Goal: Transaction & Acquisition: Obtain resource

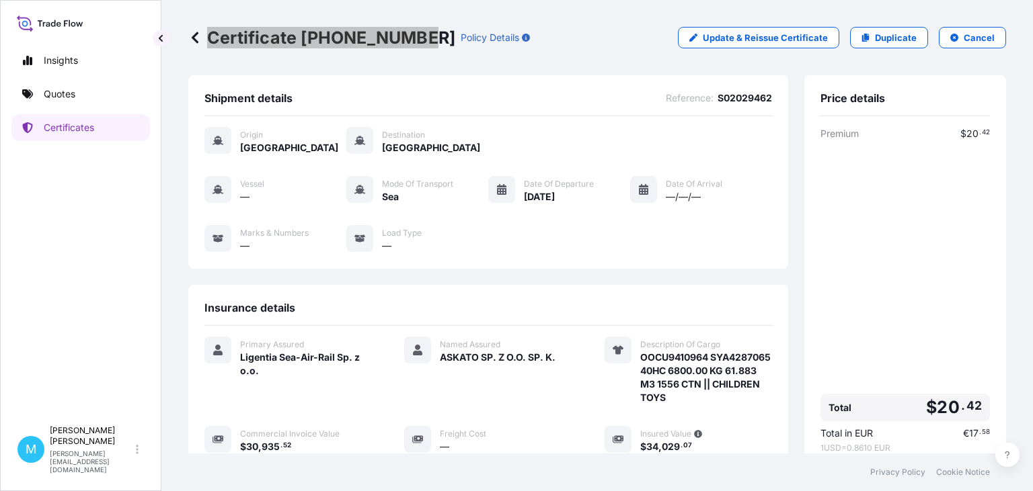
scroll to position [214, 0]
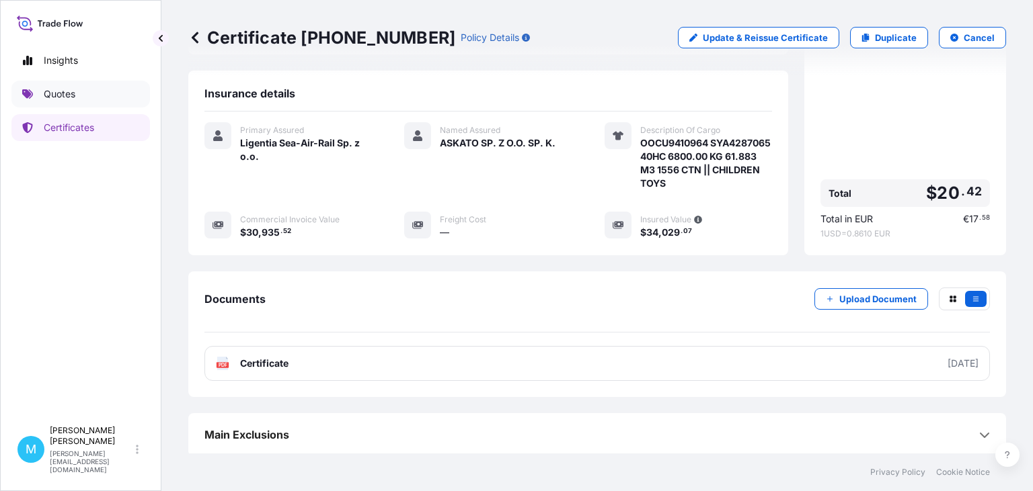
click at [96, 99] on link "Quotes" at bounding box center [80, 94] width 139 height 27
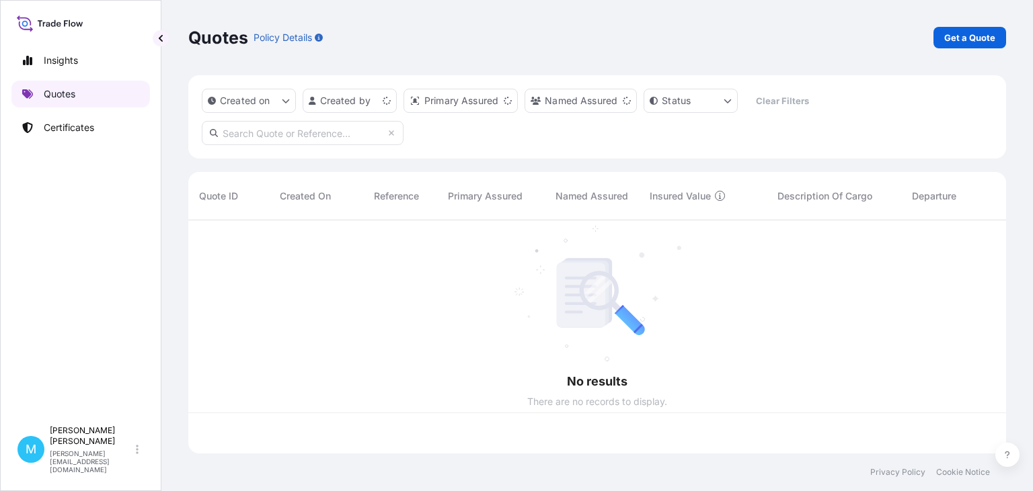
scroll to position [241, 818]
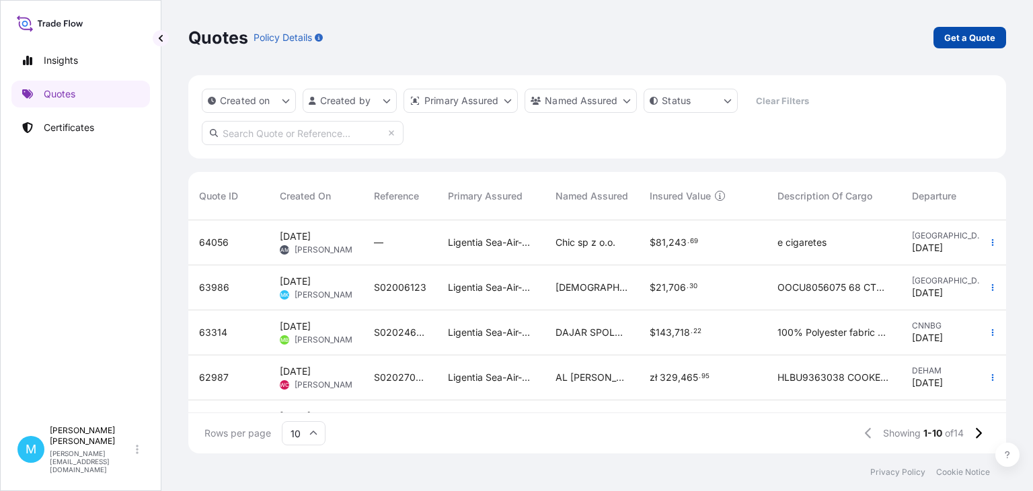
click at [973, 42] on p "Get a Quote" at bounding box center [969, 37] width 51 height 13
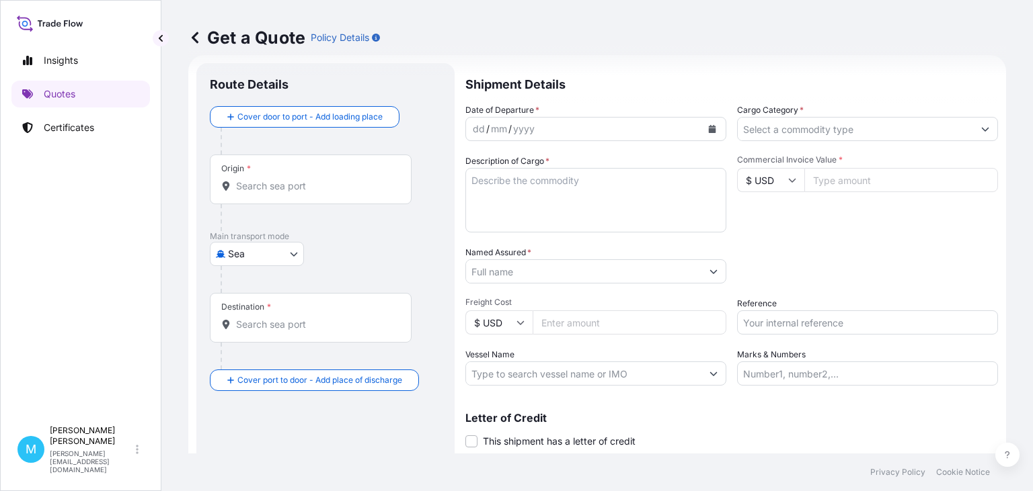
scroll to position [22, 0]
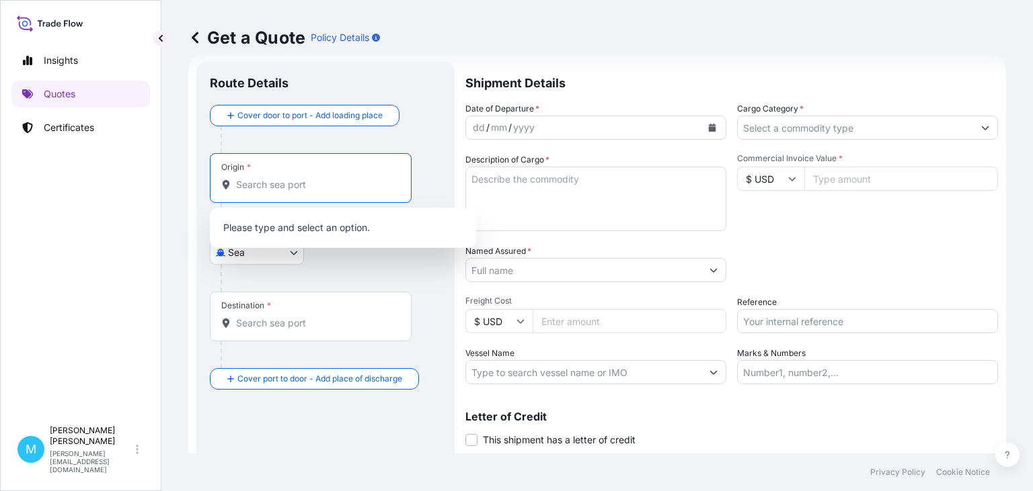
click at [297, 188] on input "Origin *" at bounding box center [315, 184] width 159 height 13
drag, startPoint x: 372, startPoint y: 266, endPoint x: 277, endPoint y: 262, distance: 94.9
click at [367, 266] on div at bounding box center [331, 278] width 221 height 27
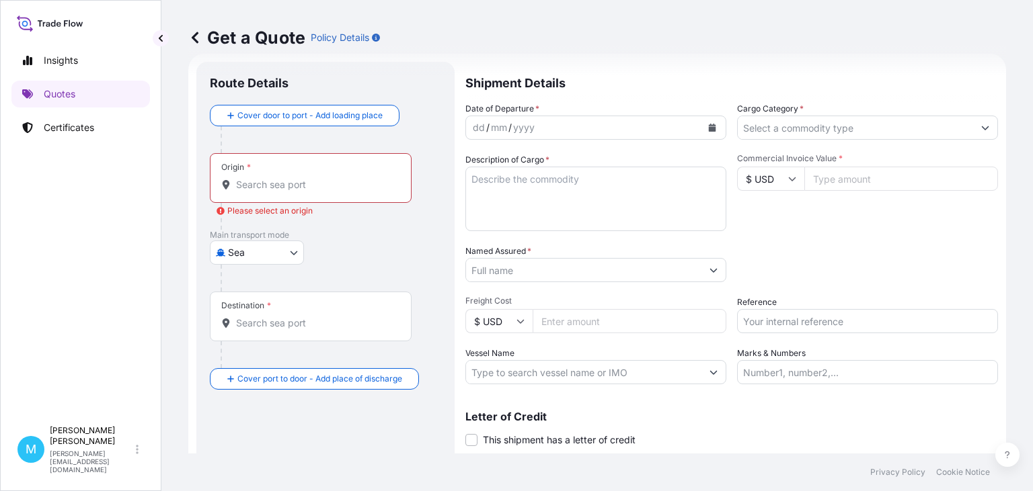
click at [294, 251] on body "0 options available. Insights Quotes Certificates M [PERSON_NAME] [PERSON_NAME]…" at bounding box center [516, 245] width 1033 height 491
click at [246, 333] on span "Road" at bounding box center [246, 335] width 23 height 13
select select "Road"
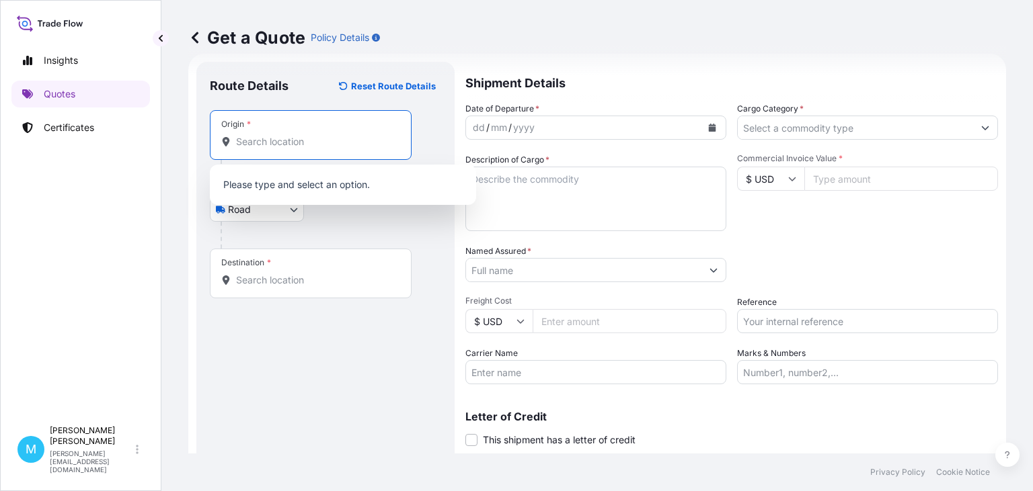
click at [264, 144] on input "Origin *" at bounding box center [315, 141] width 159 height 13
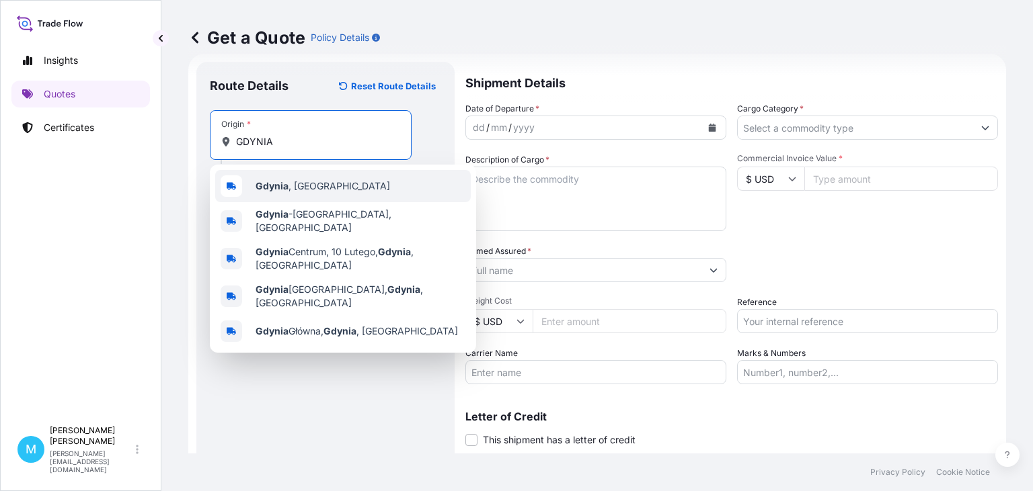
click at [293, 184] on span "[GEOGRAPHIC_DATA] , [GEOGRAPHIC_DATA]" at bounding box center [322, 186] width 134 height 13
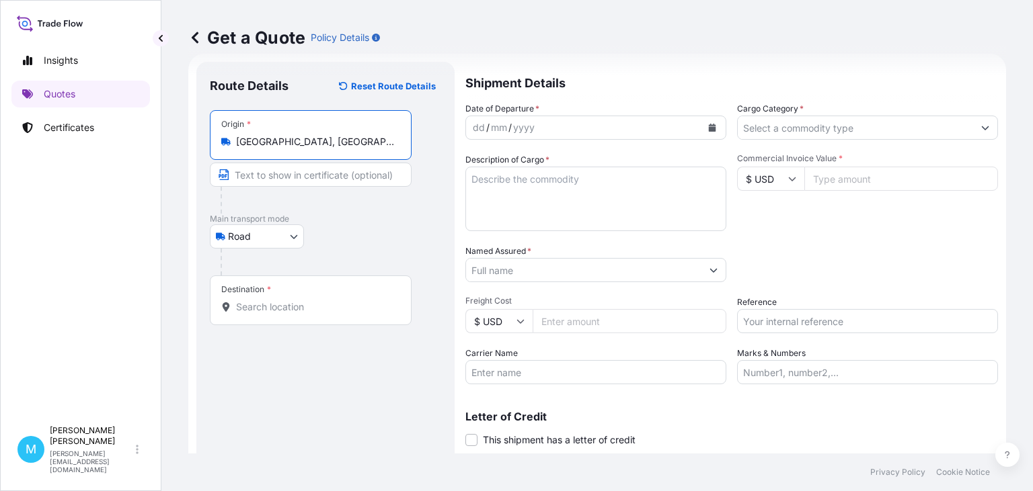
type input "[GEOGRAPHIC_DATA], [GEOGRAPHIC_DATA]"
click at [268, 309] on input "Destination *" at bounding box center [315, 307] width 159 height 13
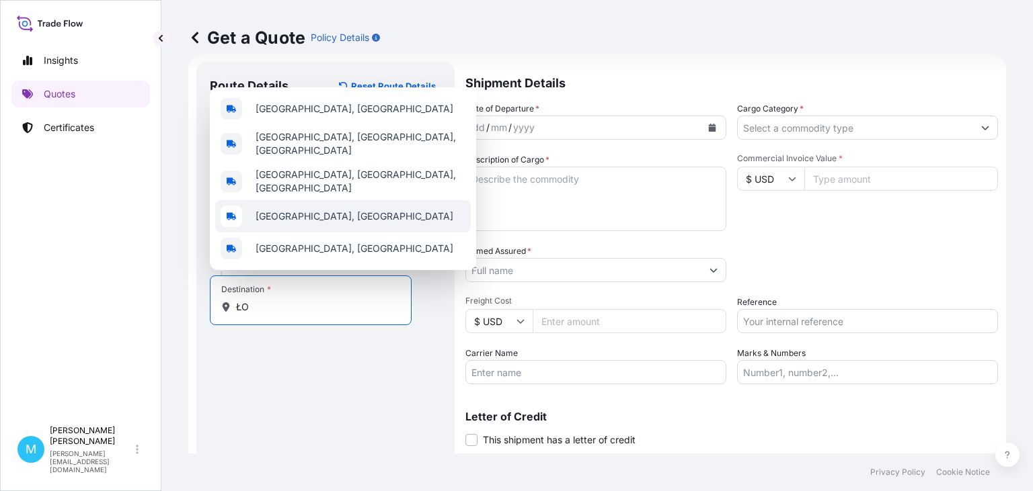
click at [278, 225] on div "[GEOGRAPHIC_DATA], [GEOGRAPHIC_DATA]" at bounding box center [342, 216] width 255 height 32
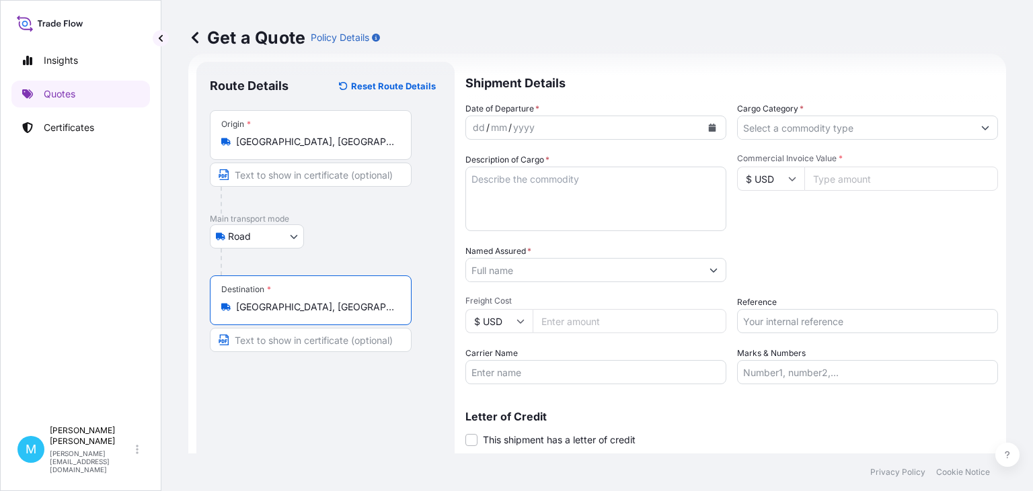
type input "[GEOGRAPHIC_DATA], [GEOGRAPHIC_DATA]"
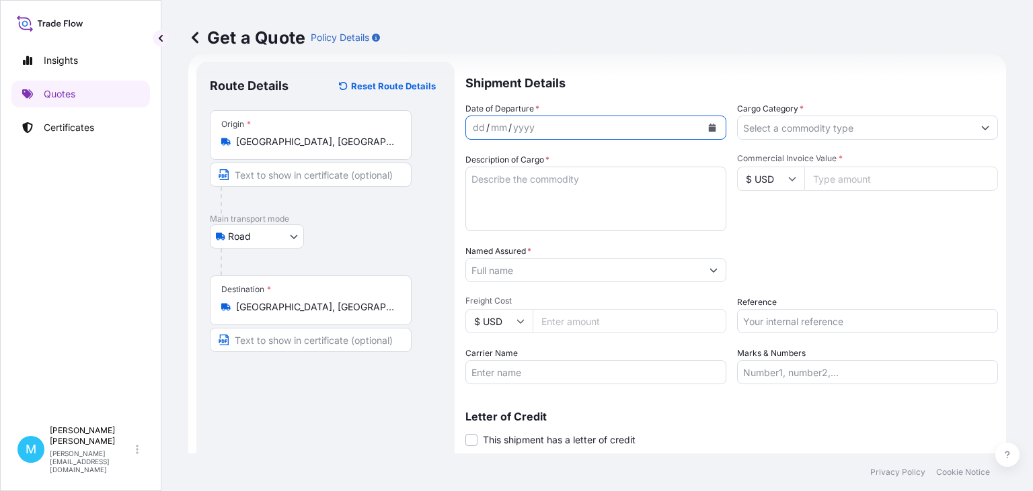
click at [708, 127] on button "Calendar" at bounding box center [712, 128] width 22 height 22
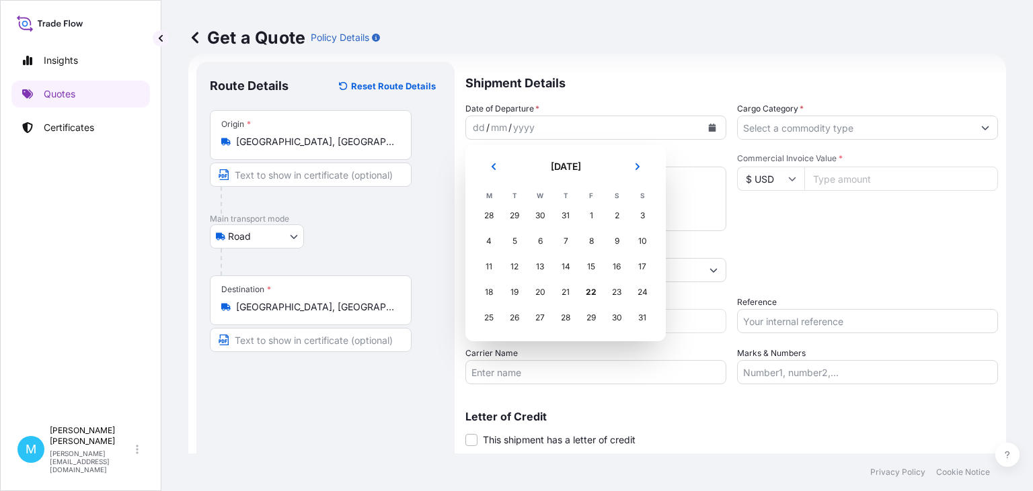
click at [643, 169] on button "Next" at bounding box center [638, 167] width 30 height 22
click at [589, 219] on div "5" at bounding box center [591, 216] width 24 height 24
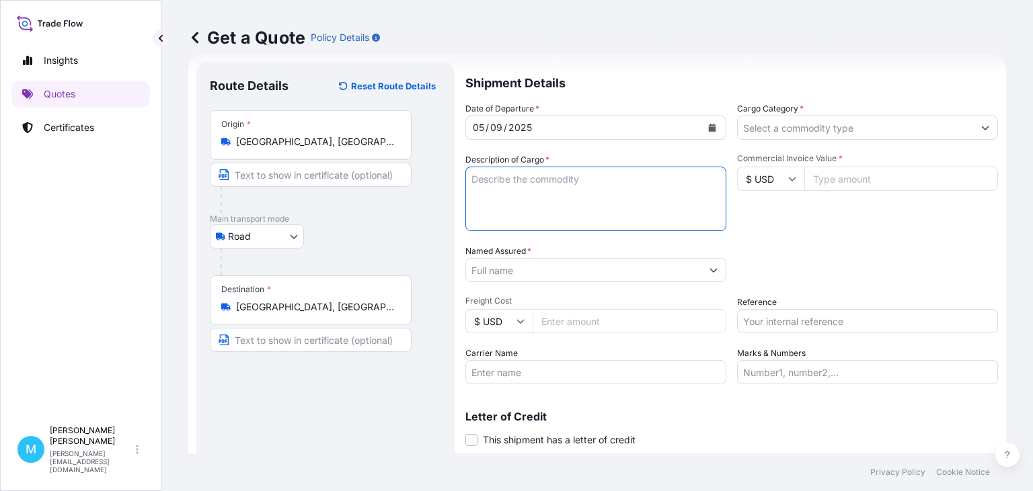
click at [528, 198] on textarea "Description of Cargo *" at bounding box center [595, 199] width 261 height 65
click at [502, 178] on textarea "Description of Cargo *" at bounding box center [595, 199] width 261 height 65
paste textarea "ONEU5967031"
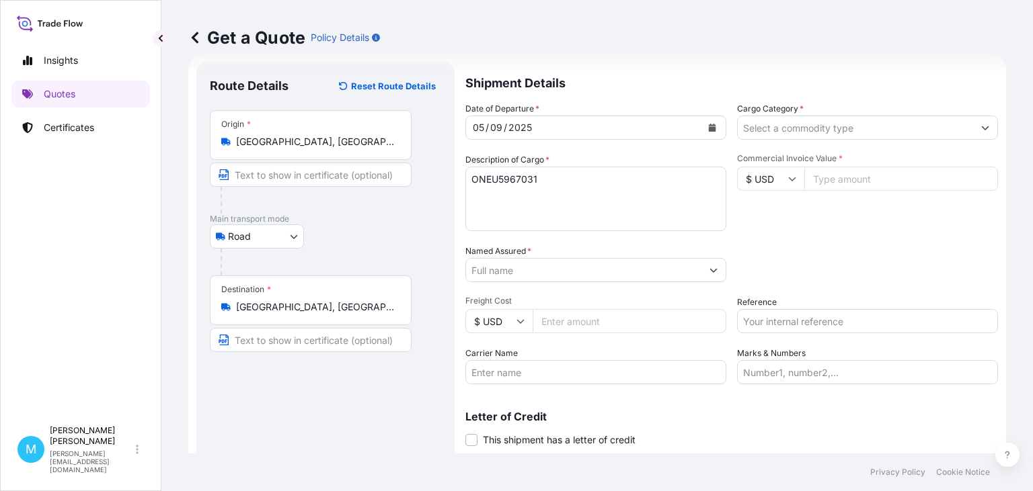
click at [481, 204] on textarea "ONEU5967031" at bounding box center [595, 199] width 261 height 65
click at [480, 204] on textarea "ONEU5967031" at bounding box center [595, 199] width 261 height 65
click at [555, 181] on textarea "ONEU5967031" at bounding box center [595, 199] width 261 height 65
paste textarea "nr ref: KL/25-01/06"
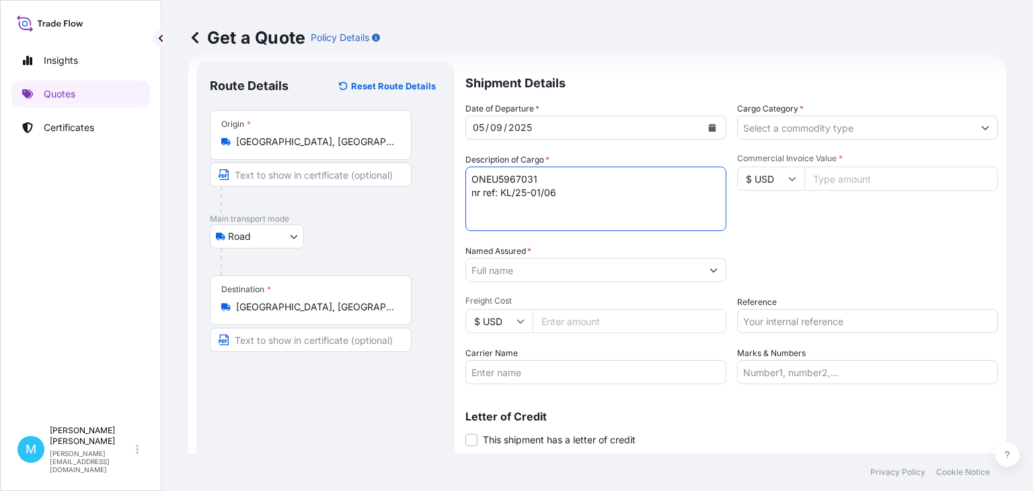
drag, startPoint x: 544, startPoint y: 175, endPoint x: 626, endPoint y: 178, distance: 82.1
click at [544, 175] on textarea "ONEU5967031 nr ref: KL/25-01/06" at bounding box center [595, 199] width 261 height 65
click at [560, 179] on textarea "ONEU5967031 nr ref: KL/25-01/06" at bounding box center [595, 199] width 261 height 65
paste textarea "PP WOVEN SACKS"
click at [472, 207] on textarea "ONEU5967031 PP WOVEN [PERSON_NAME] ref: KL/25-01/06" at bounding box center [595, 199] width 261 height 65
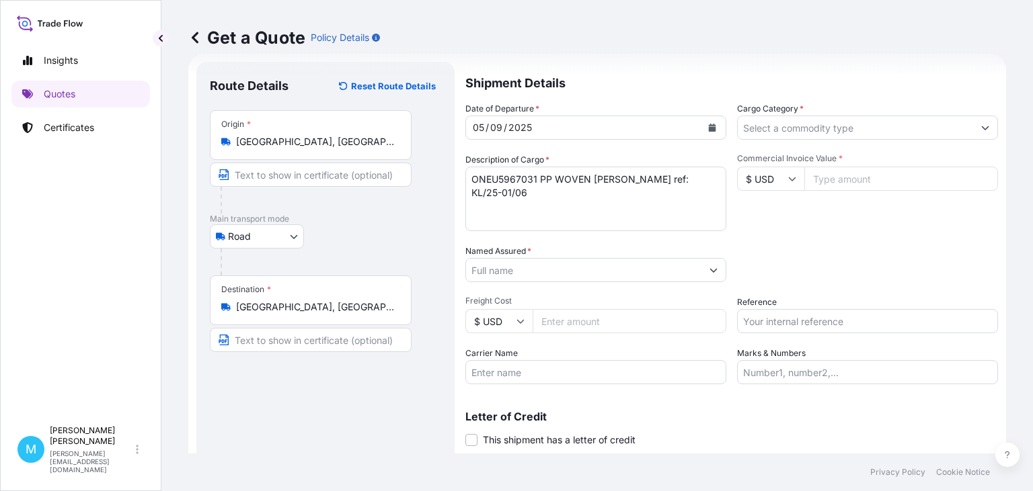
click at [631, 177] on textarea "ONEU5967031 PP WOVEN [PERSON_NAME] ref: KL/25-01/06" at bounding box center [595, 199] width 261 height 65
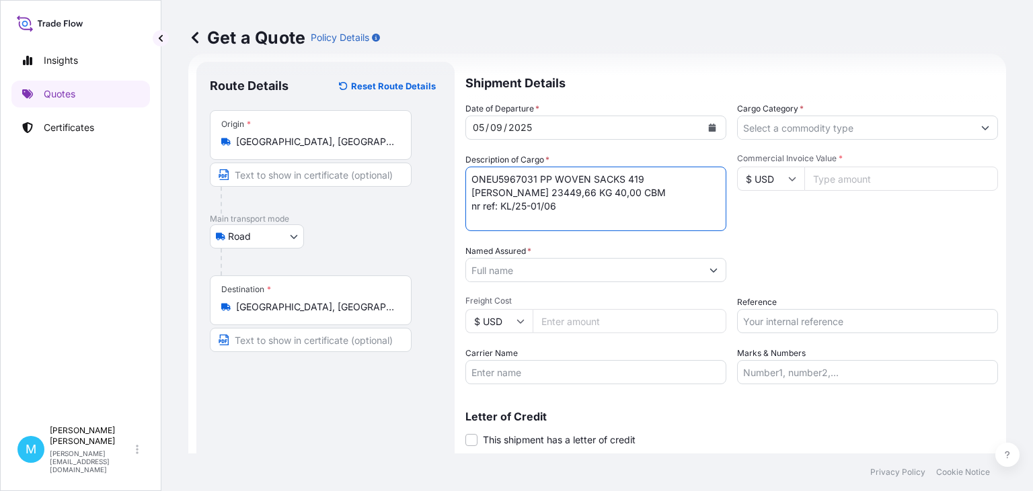
type textarea "ONEU5967031 PP WOVEN SACKS 419 [PERSON_NAME] 23449,66 KG 40,00 CBM nr ref: KL/2…"
click at [569, 262] on input "Named Assured *" at bounding box center [583, 270] width 235 height 24
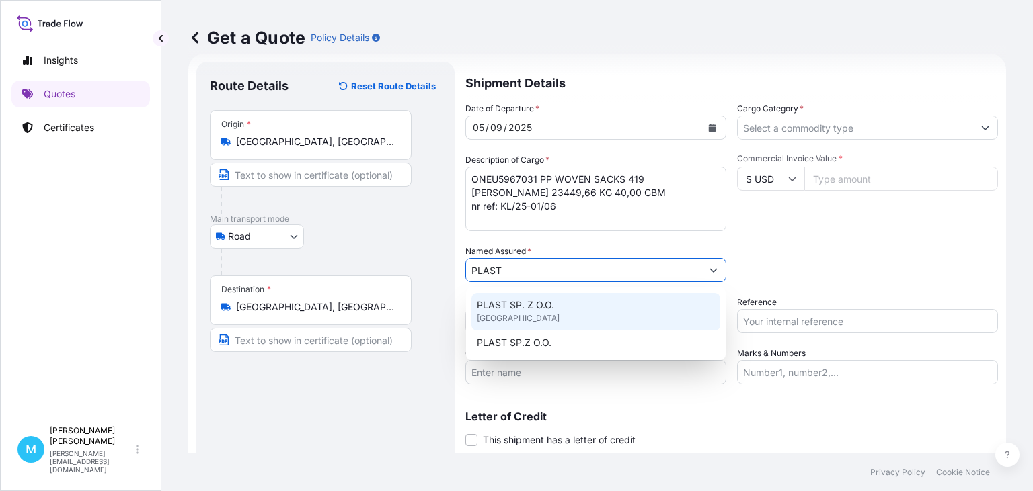
click at [525, 312] on span "[GEOGRAPHIC_DATA]" at bounding box center [518, 318] width 83 height 13
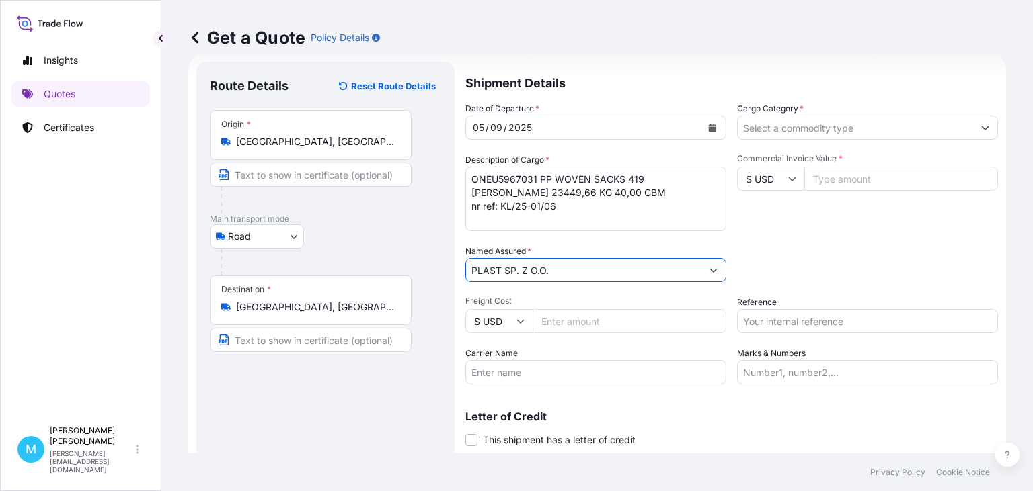
type input "PLAST SP. Z O.O."
click at [779, 130] on input "Cargo Category *" at bounding box center [855, 128] width 235 height 24
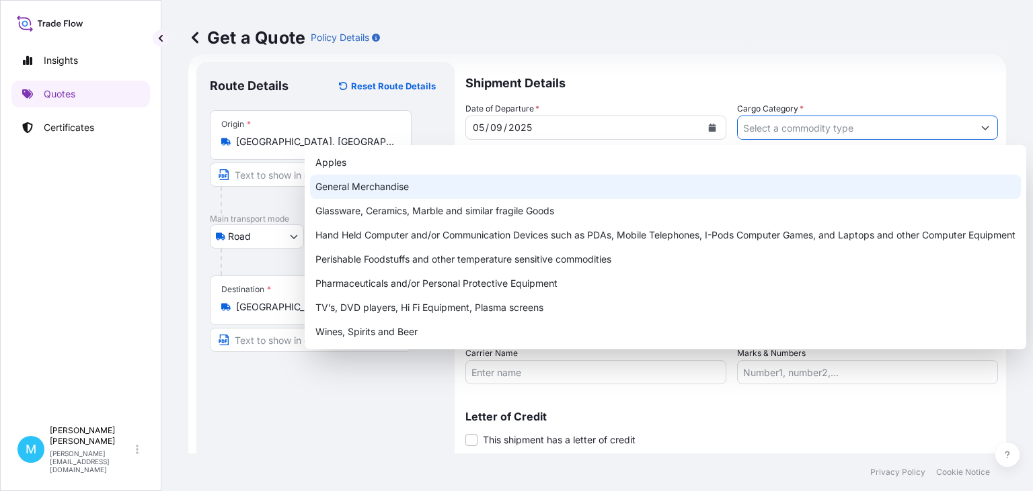
click at [418, 184] on div "General Merchandise" at bounding box center [665, 187] width 711 height 24
type input "General Merchandise"
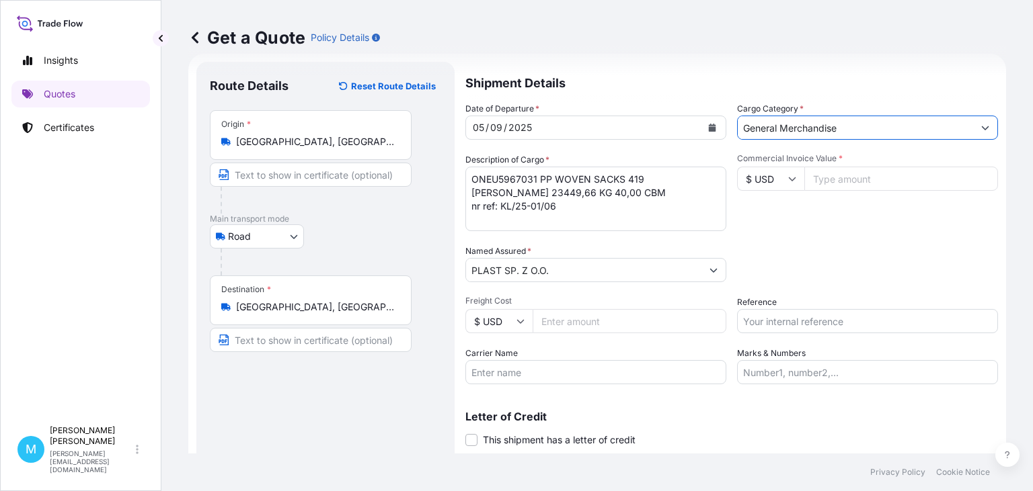
click at [839, 174] on input "Commercial Invoice Value *" at bounding box center [901, 179] width 194 height 24
click at [830, 185] on input "Commercial Invoice Value *" at bounding box center [901, 179] width 194 height 24
click at [828, 175] on input "Commercial Invoice Value *" at bounding box center [901, 179] width 194 height 24
click at [846, 178] on input "Commercial Invoice Value *" at bounding box center [901, 179] width 194 height 24
click at [889, 178] on input "Commercial Invoice Value *" at bounding box center [901, 179] width 194 height 24
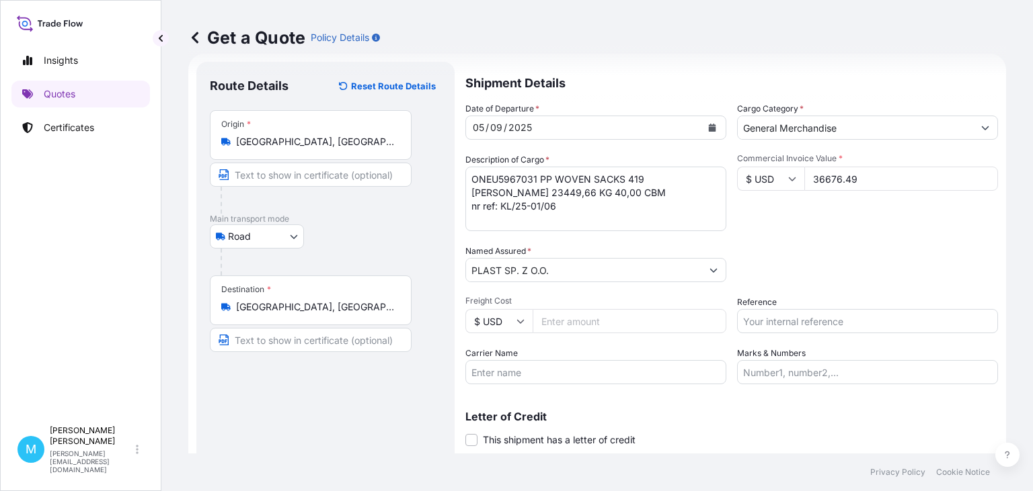
type input "36676.49"
click at [799, 322] on input "Reference" at bounding box center [867, 321] width 261 height 24
paste input "B00053012"
type input "B00053012"
click at [478, 219] on textarea "ONEU5967031 PP WOVEN SACKS 419 [PERSON_NAME] 23449,66 KG 40,00 CBM nr ref: KL/2…" at bounding box center [595, 199] width 261 height 65
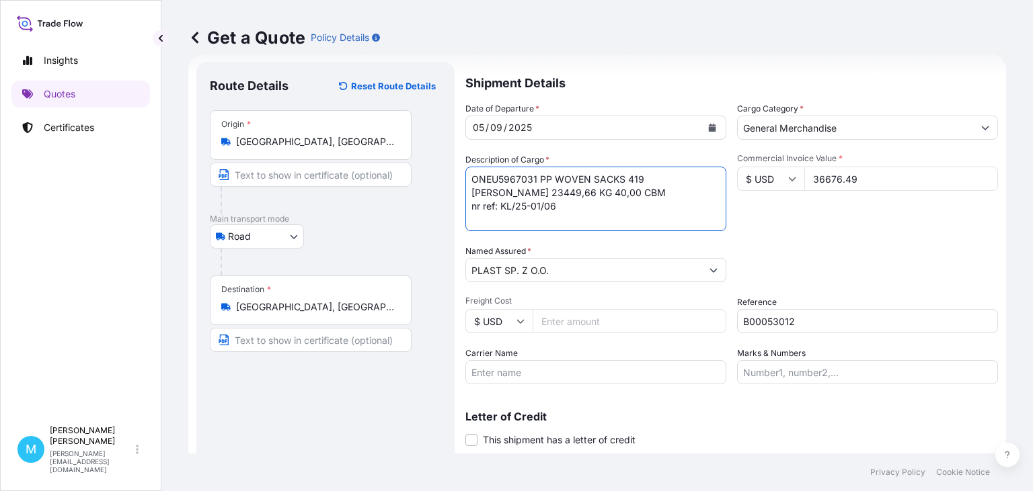
click at [580, 208] on textarea "ONEU5967031 PP WOVEN SACKS 419 [PERSON_NAME] 23449,66 KG 40,00 CBM nr ref: KL/2…" at bounding box center [595, 199] width 261 height 65
paste textarea "Gdynia – [GEOGRAPHIC_DATA]/[GEOGRAPHIC_DATA]"
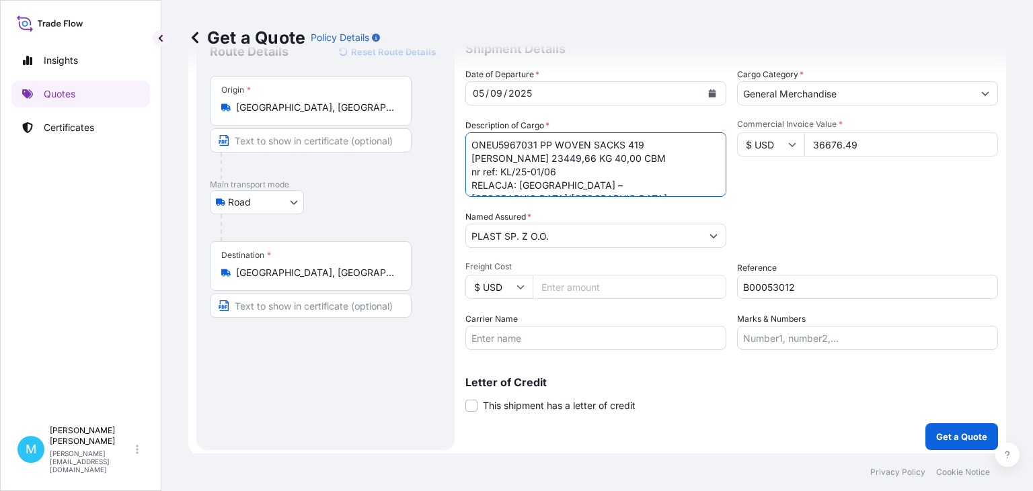
scroll to position [61, 0]
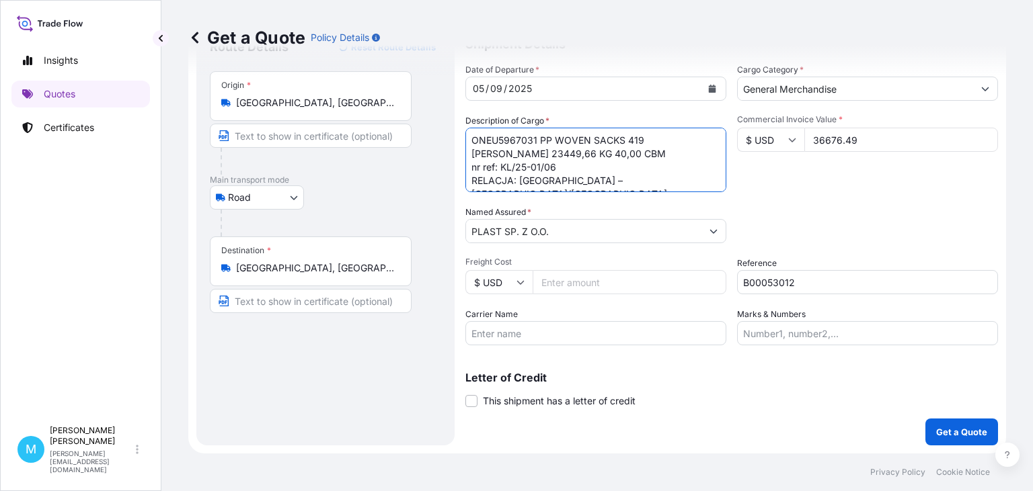
type textarea "ONEU5967031 PP WOVEN SACKS 419 [PERSON_NAME] 23449,66 KG 40,00 CBM nr ref: KL/2…"
click at [968, 430] on p "Get a Quote" at bounding box center [961, 432] width 51 height 13
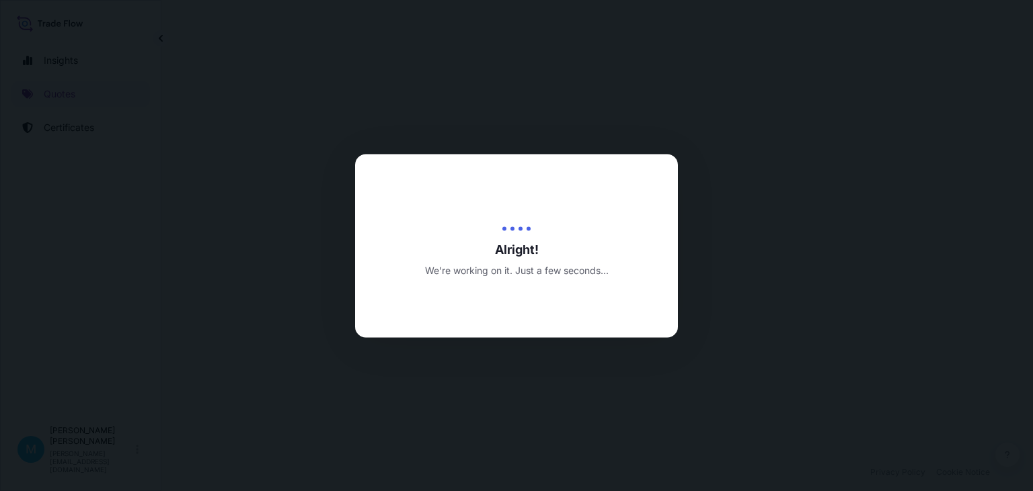
select select "Road"
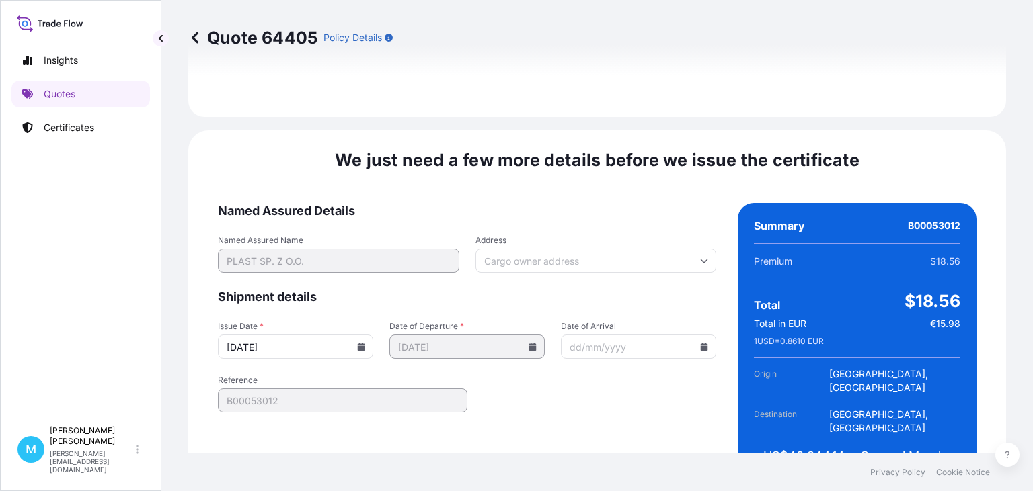
scroll to position [1559, 0]
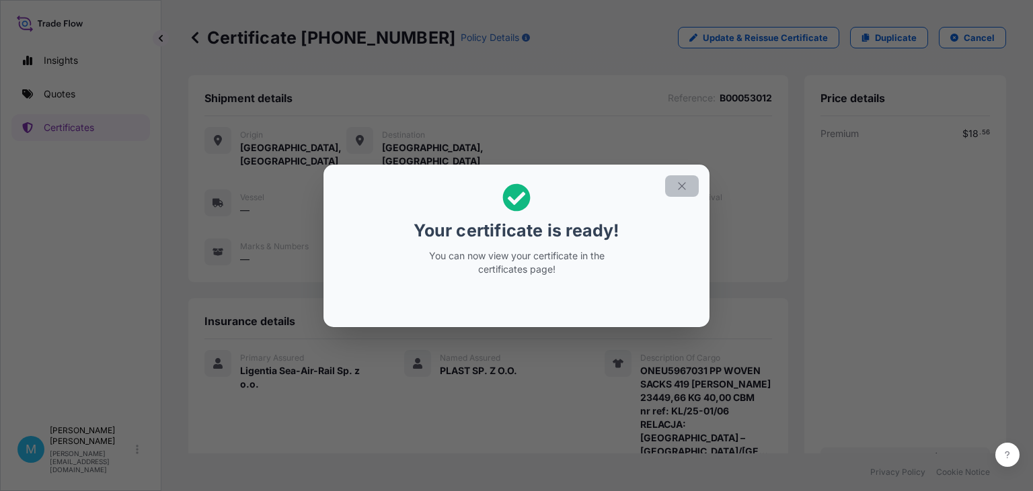
click at [682, 182] on icon "button" at bounding box center [682, 186] width 12 height 12
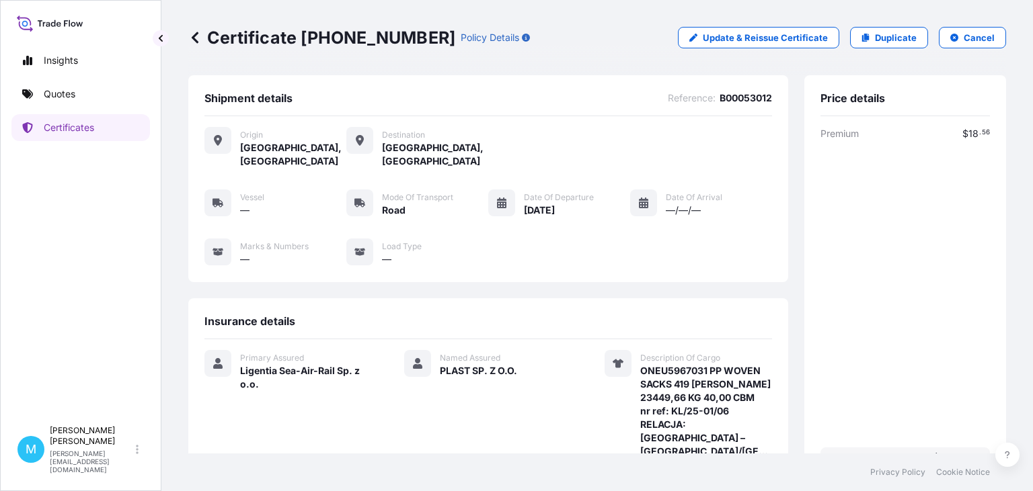
scroll to position [241, 0]
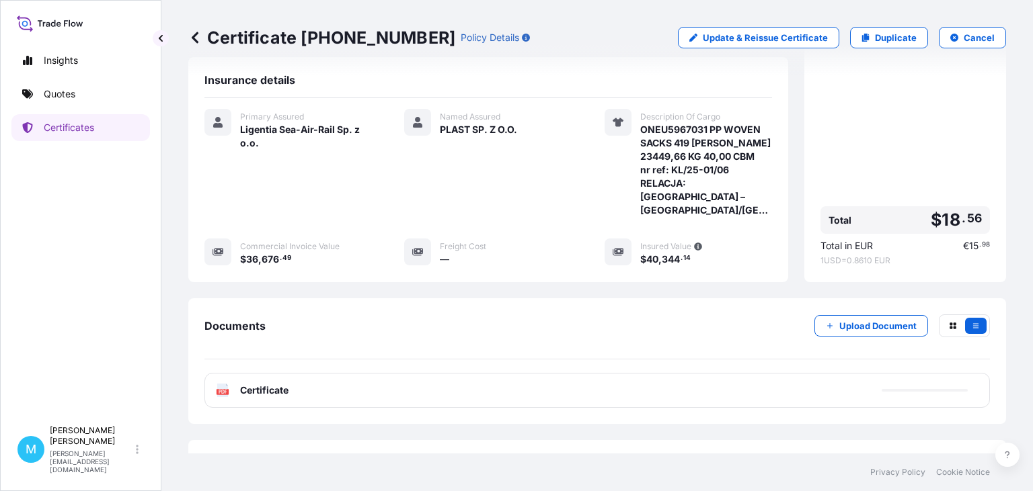
click at [485, 373] on div "PDF Certificate" at bounding box center [596, 390] width 785 height 35
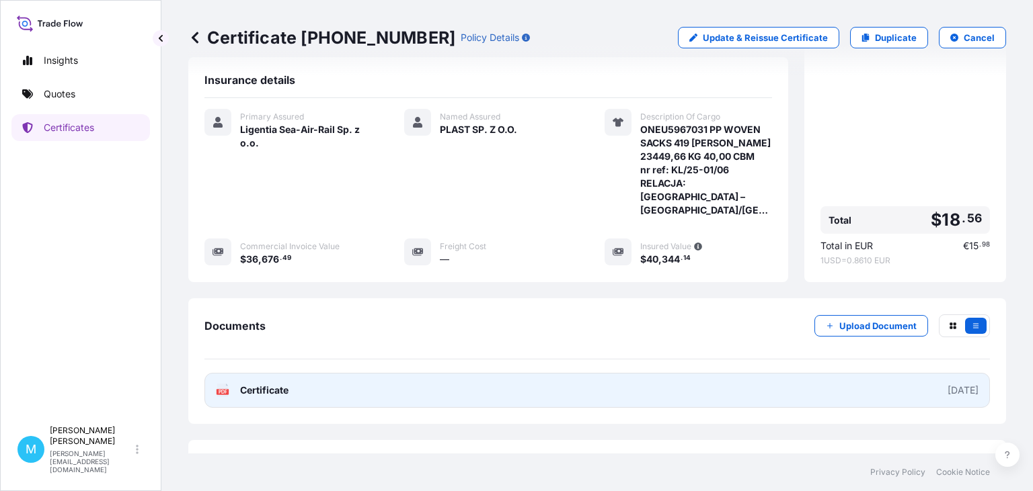
click at [561, 373] on link "PDF Certificate [DATE]" at bounding box center [596, 390] width 785 height 35
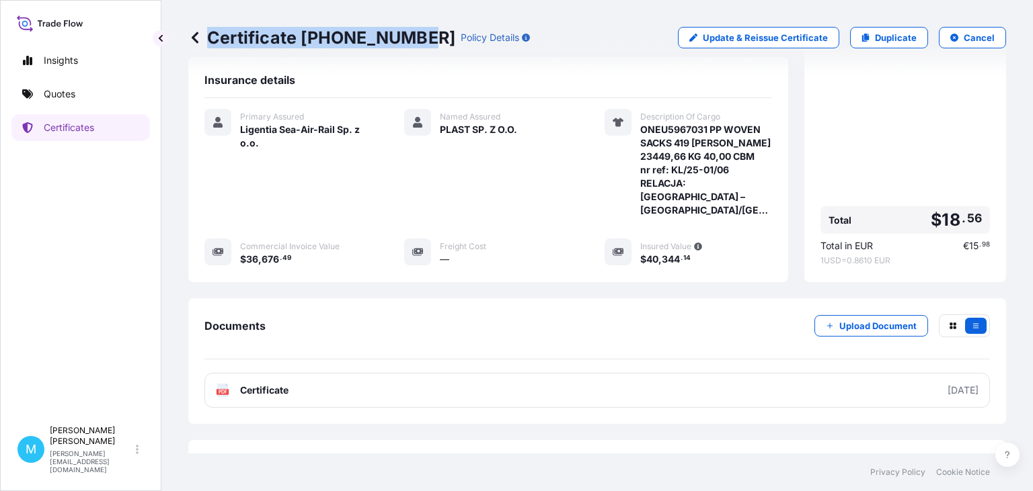
drag, startPoint x: 397, startPoint y: 38, endPoint x: 219, endPoint y: 36, distance: 177.5
click at [200, 37] on p "Certificate [PHONE_NUMBER]" at bounding box center [321, 38] width 267 height 22
copy p "Certificate [PHONE_NUMBER]"
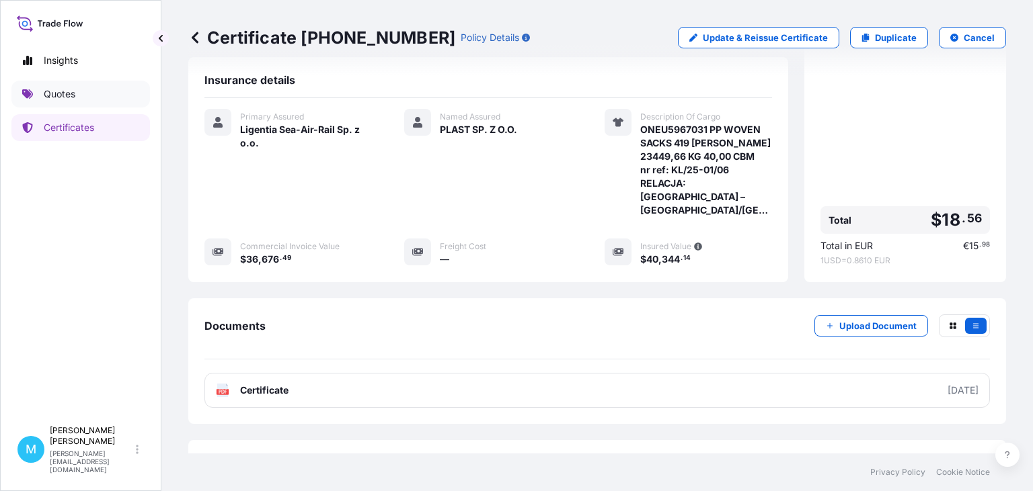
click at [67, 90] on p "Quotes" at bounding box center [60, 93] width 32 height 13
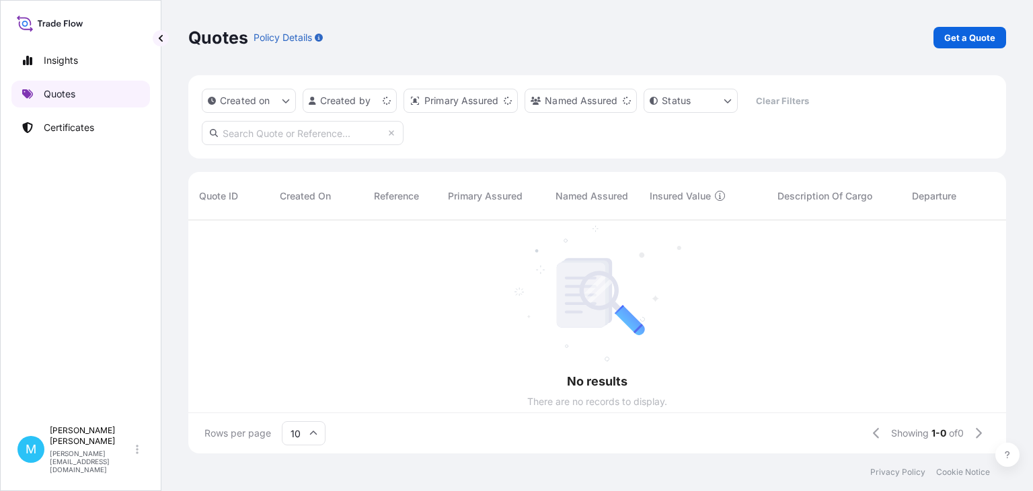
scroll to position [241, 818]
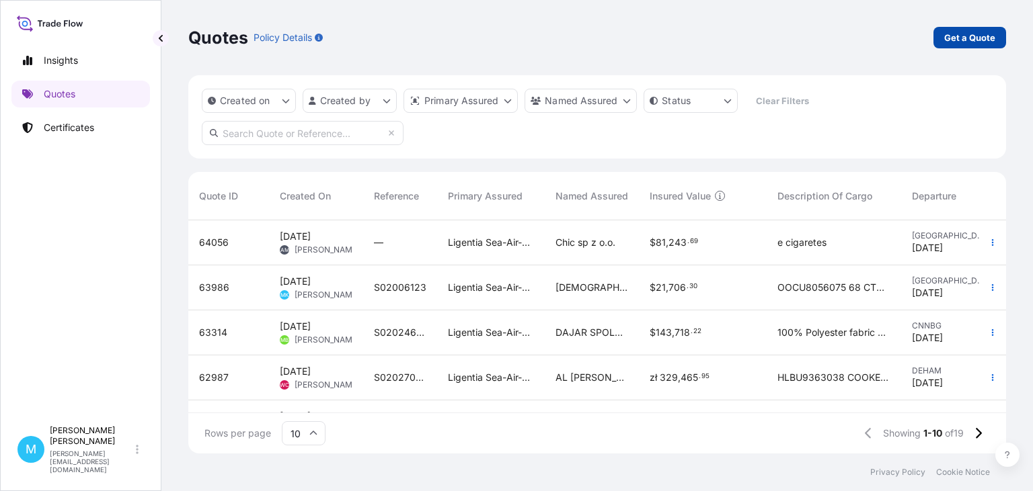
click at [981, 34] on p "Get a Quote" at bounding box center [969, 37] width 51 height 13
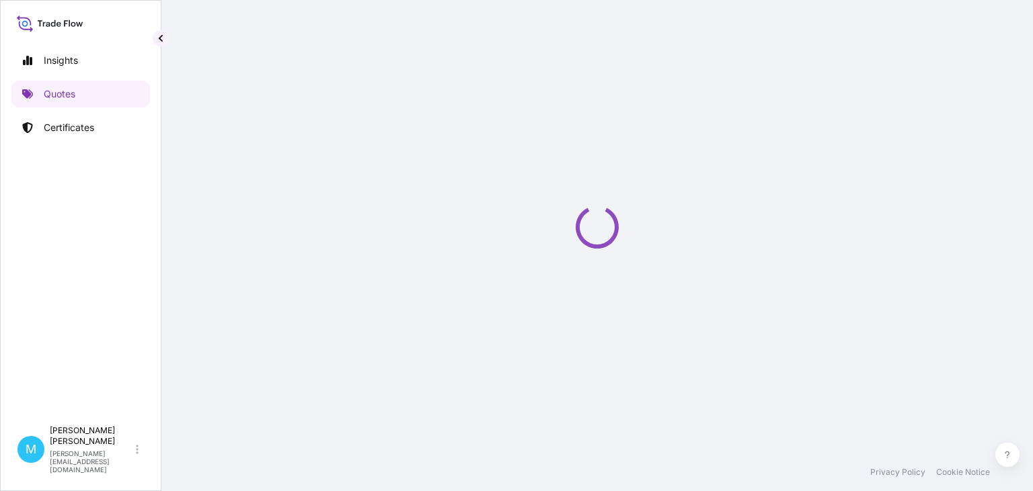
select select "Sea"
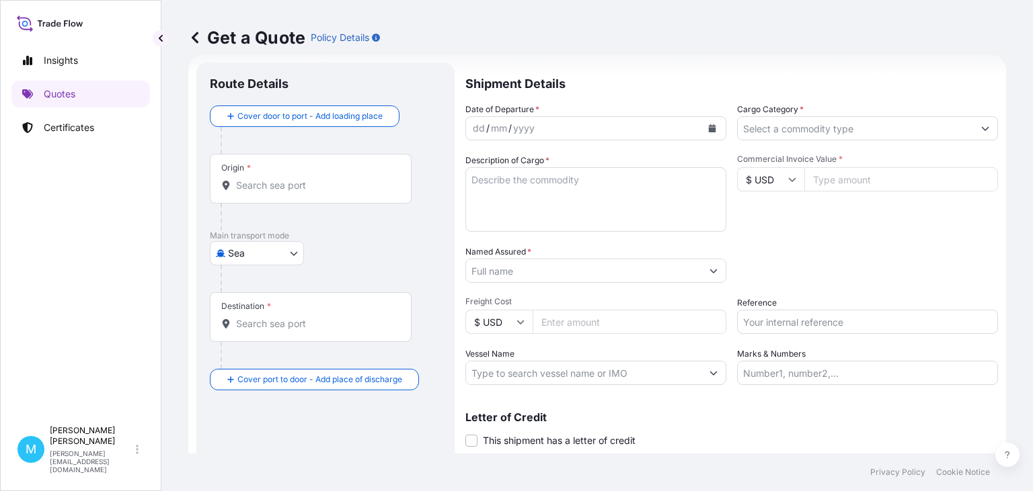
scroll to position [22, 0]
click at [293, 182] on input "Origin *" at bounding box center [315, 184] width 159 height 13
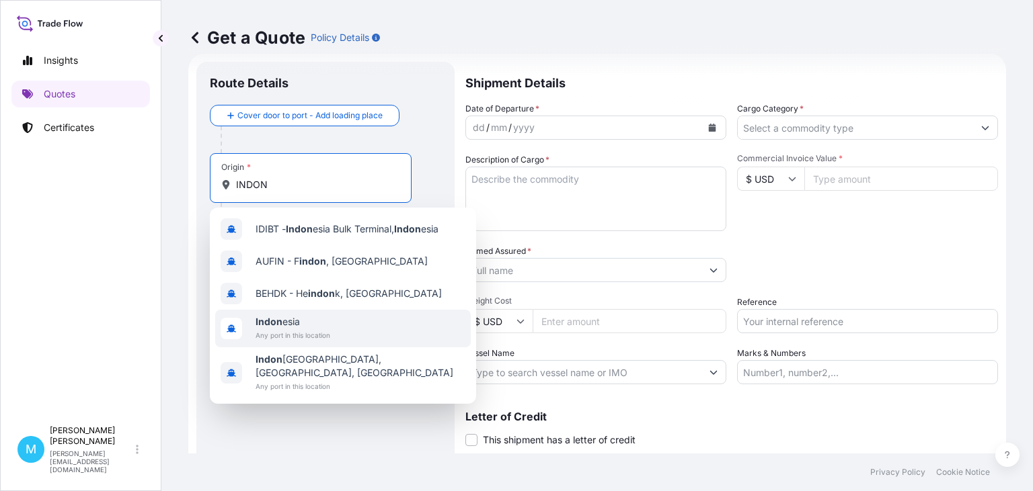
click at [301, 327] on span "Indon esia" at bounding box center [292, 321] width 75 height 13
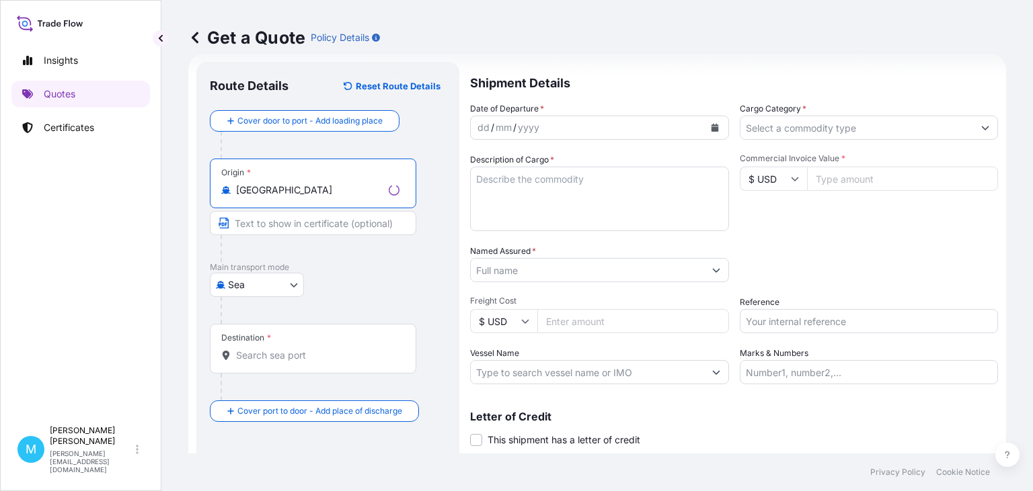
type input "[GEOGRAPHIC_DATA]"
click at [273, 356] on input "Destination *" at bounding box center [317, 355] width 163 height 13
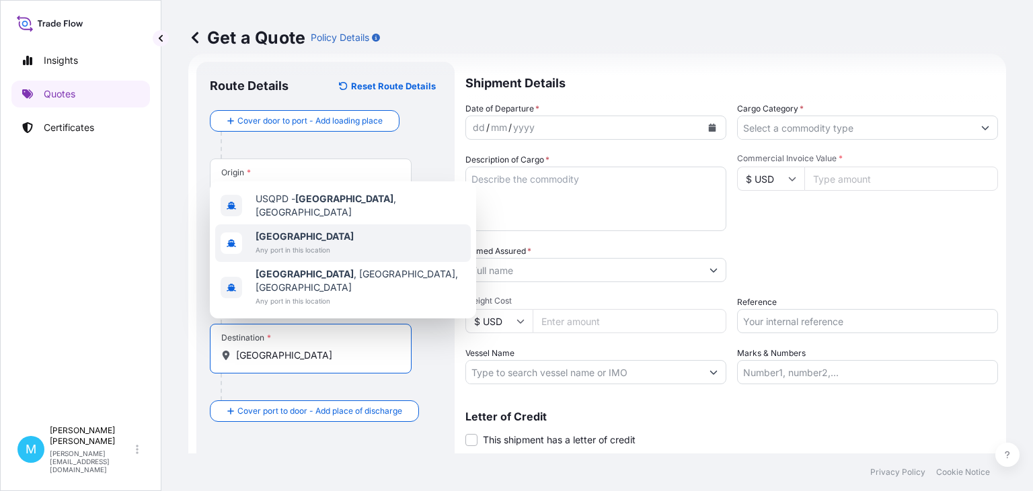
click at [321, 243] on span "[GEOGRAPHIC_DATA]" at bounding box center [304, 236] width 98 height 13
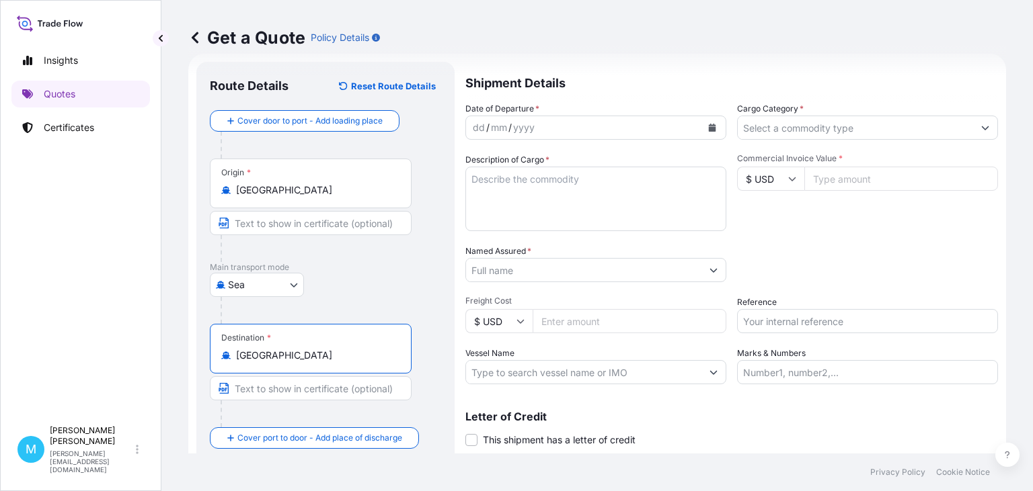
type input "[GEOGRAPHIC_DATA]"
click at [708, 130] on button "Calendar" at bounding box center [712, 128] width 22 height 22
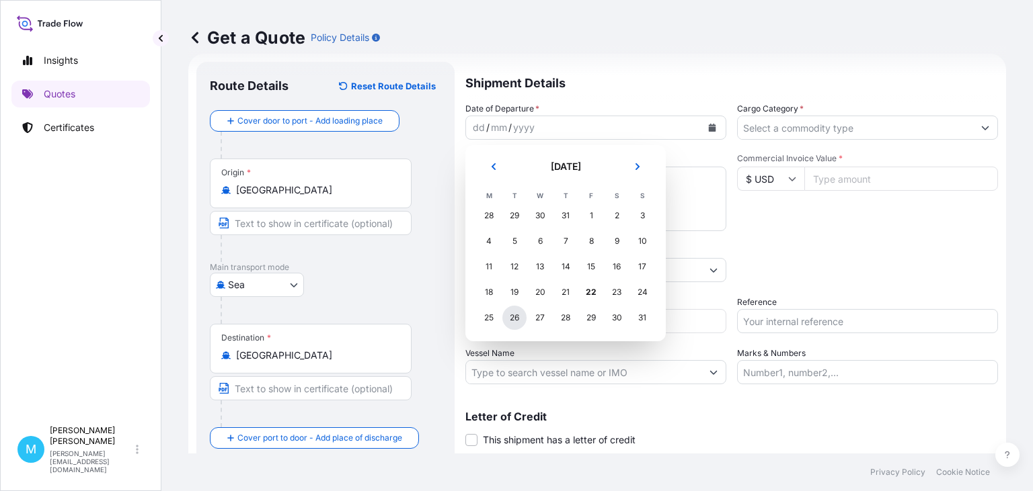
click at [514, 321] on div "26" at bounding box center [514, 318] width 24 height 24
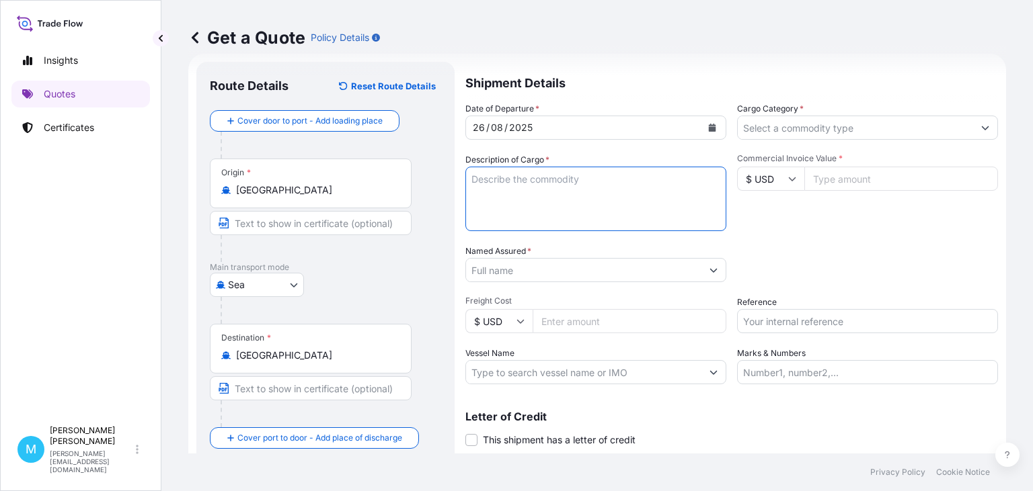
click at [514, 182] on textarea "Description of Cargo *" at bounding box center [595, 199] width 261 height 65
click at [516, 185] on textarea "Description of Cargo *" at bounding box center [595, 199] width 261 height 65
paste textarea "TIIU4376670"
click at [561, 187] on textarea "TIIU4376670" at bounding box center [595, 199] width 261 height 65
paste textarea "Plastic Bags"
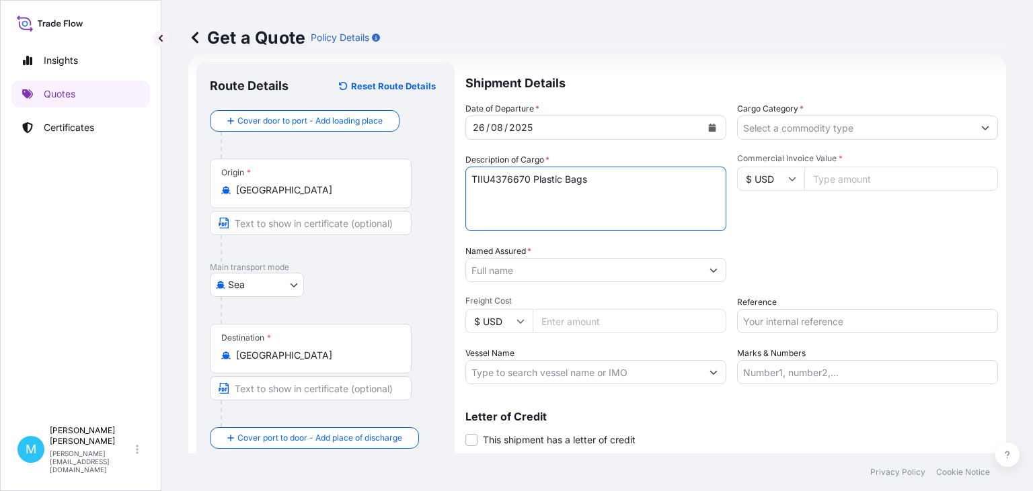
type textarea "TIIU4376670 Plastic Bags"
click at [523, 276] on input "Named Assured *" at bounding box center [583, 270] width 235 height 24
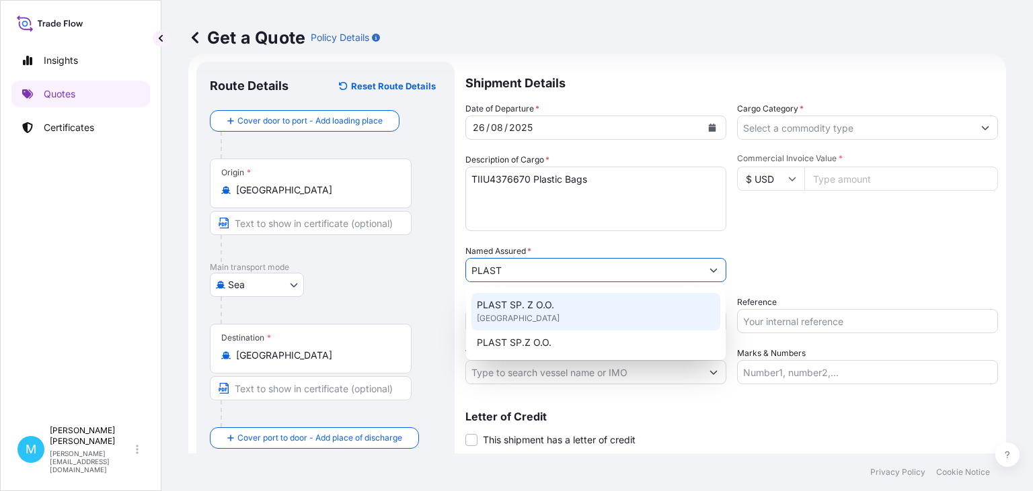
click at [548, 309] on span "PLAST SP. Z O.O." at bounding box center [515, 305] width 77 height 13
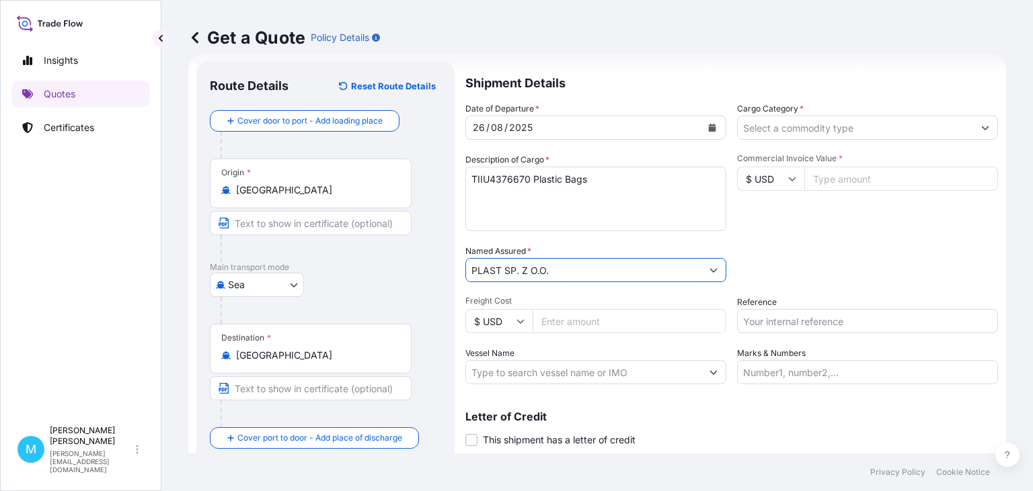
type input "PLAST SP. Z O.O."
click at [791, 129] on input "Cargo Category *" at bounding box center [855, 128] width 235 height 24
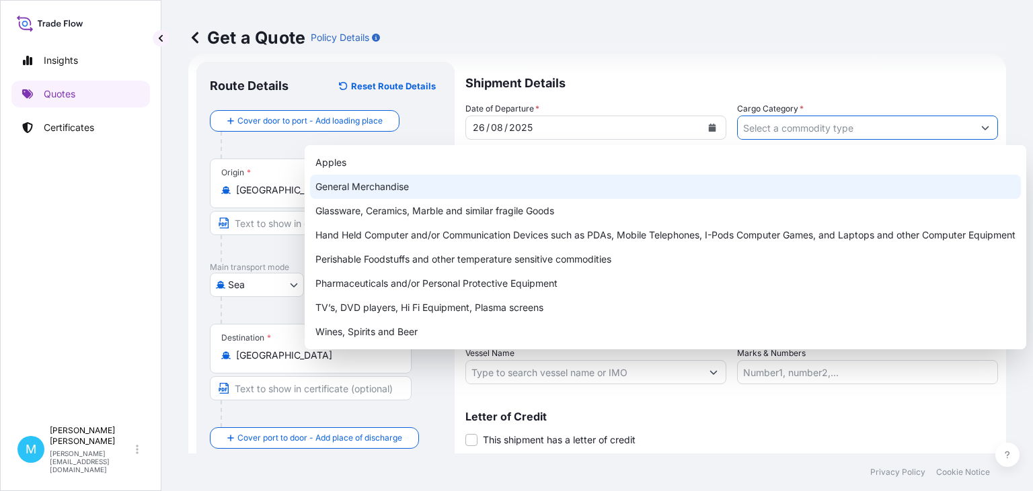
click at [448, 186] on div "General Merchandise" at bounding box center [665, 187] width 711 height 24
type input "General Merchandise"
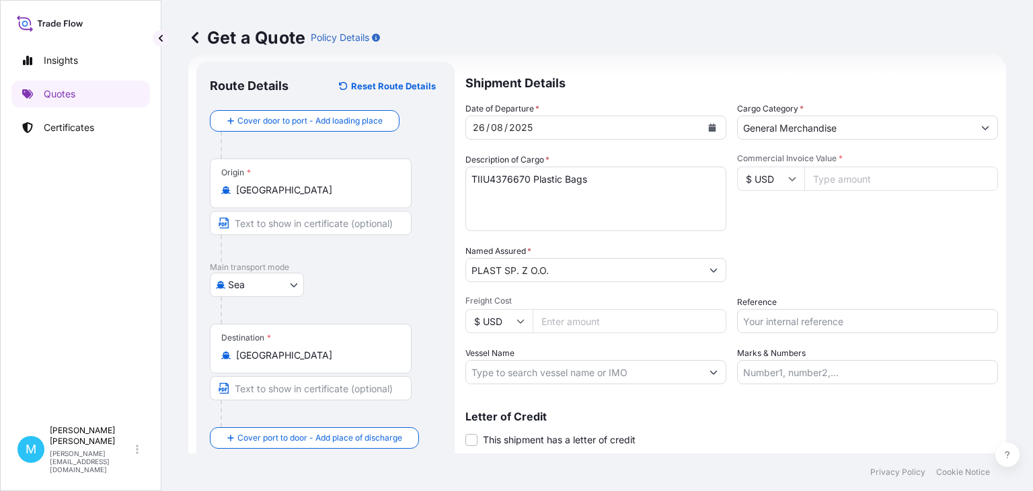
click at [867, 177] on input "Commercial Invoice Value *" at bounding box center [901, 179] width 194 height 24
click at [854, 180] on input "Commercial Invoice Value *" at bounding box center [901, 179] width 194 height 24
click at [830, 181] on input "Commercial Invoice Value *" at bounding box center [901, 179] width 194 height 24
click at [845, 176] on input "Commercial Invoice Value *" at bounding box center [901, 179] width 194 height 24
click at [884, 175] on input "Commercial Invoice Value *" at bounding box center [901, 179] width 194 height 24
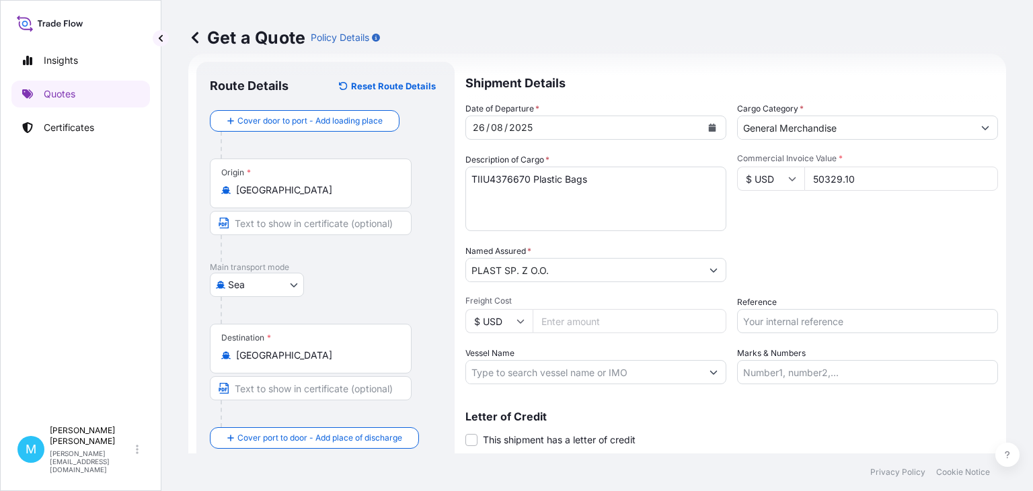
type input "50329.10"
click at [792, 319] on input "Reference" at bounding box center [867, 321] width 261 height 24
click at [787, 326] on input "Reference" at bounding box center [867, 321] width 261 height 24
paste input "TIIU4376670"
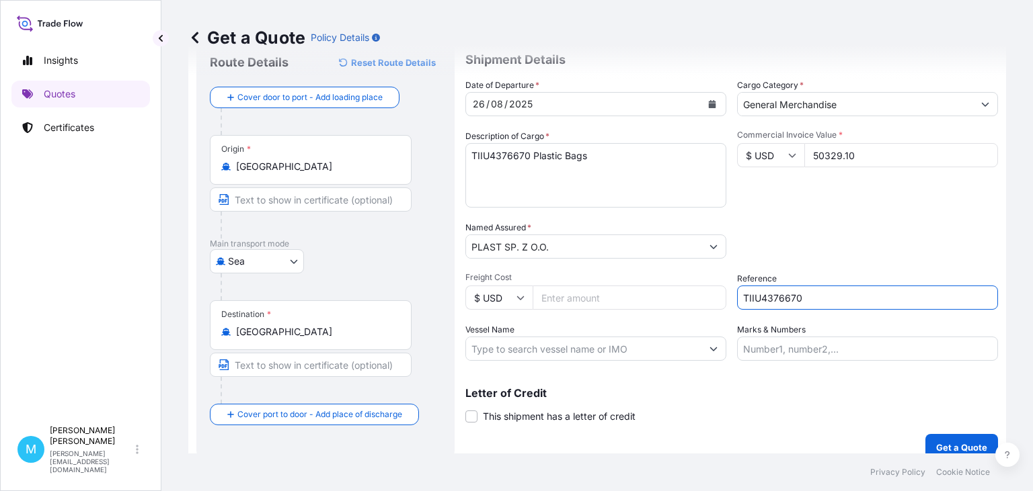
scroll to position [61, 0]
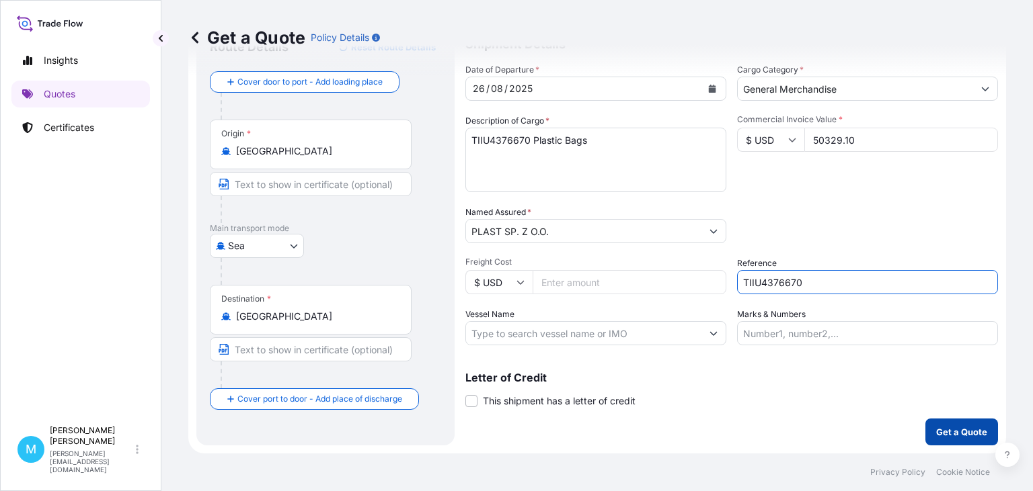
type input "TIIU4376670"
click at [948, 428] on p "Get a Quote" at bounding box center [961, 432] width 51 height 13
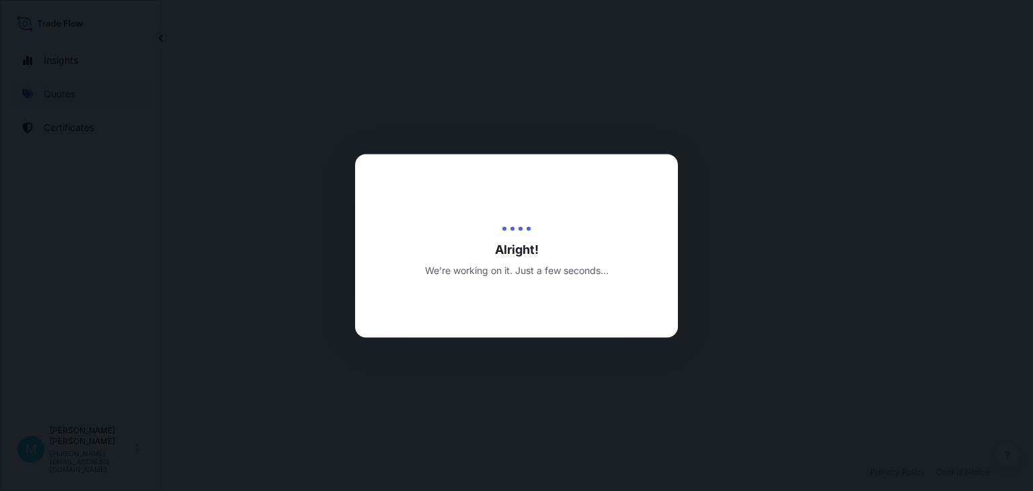
select select "Sea"
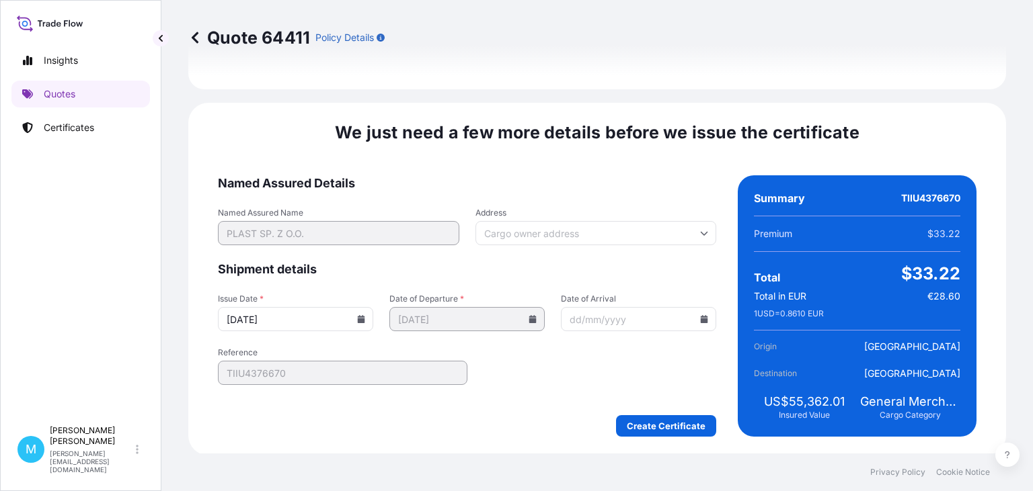
scroll to position [1559, 0]
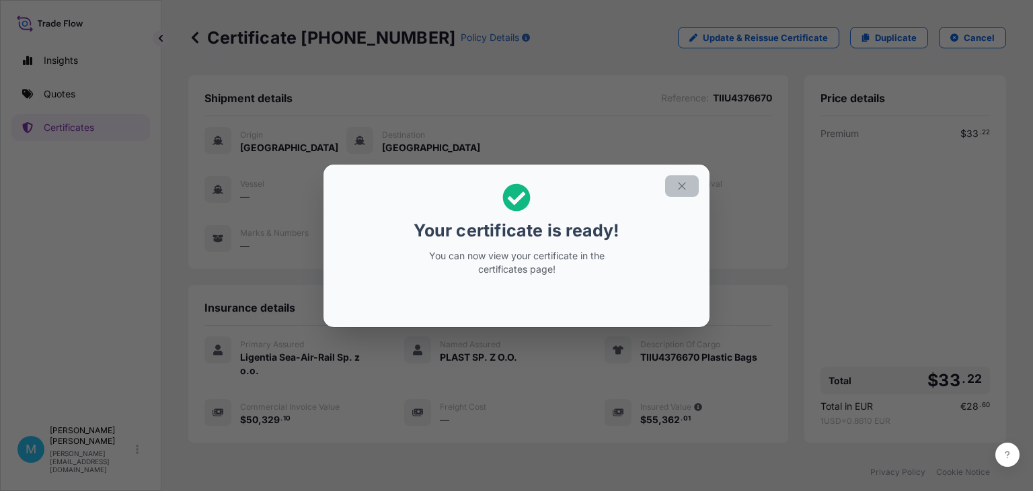
click at [678, 190] on icon "button" at bounding box center [682, 186] width 12 height 12
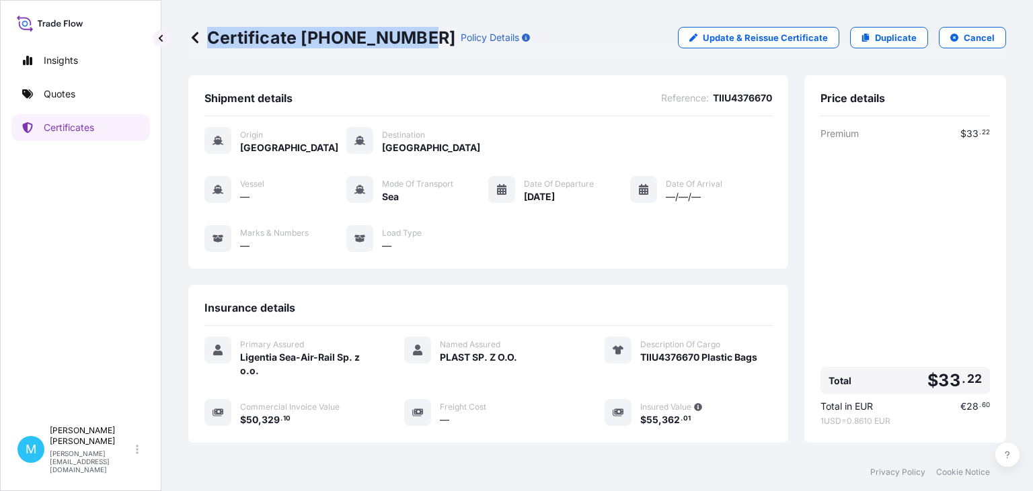
drag, startPoint x: 419, startPoint y: 37, endPoint x: 190, endPoint y: 39, distance: 228.6
click at [190, 38] on div "Certificate [PHONE_NUMBER] Policy Details" at bounding box center [359, 38] width 342 height 22
copy p "Certificate [PHONE_NUMBER]"
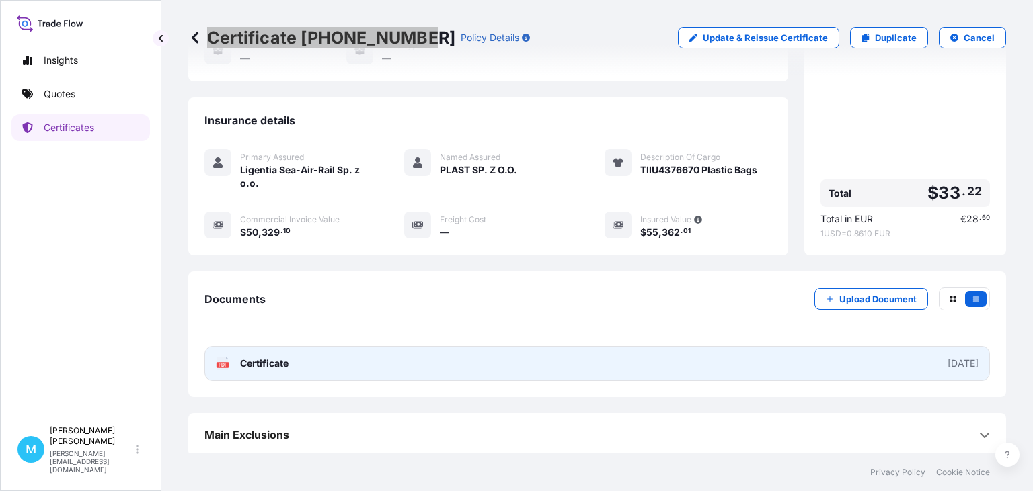
click at [415, 370] on link "PDF Certificate [DATE]" at bounding box center [596, 363] width 785 height 35
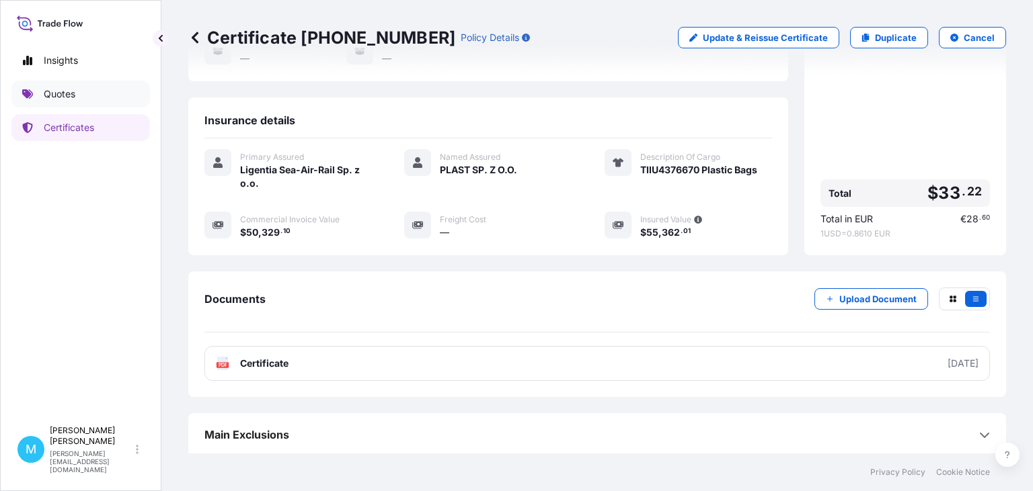
click at [83, 99] on link "Quotes" at bounding box center [80, 94] width 139 height 27
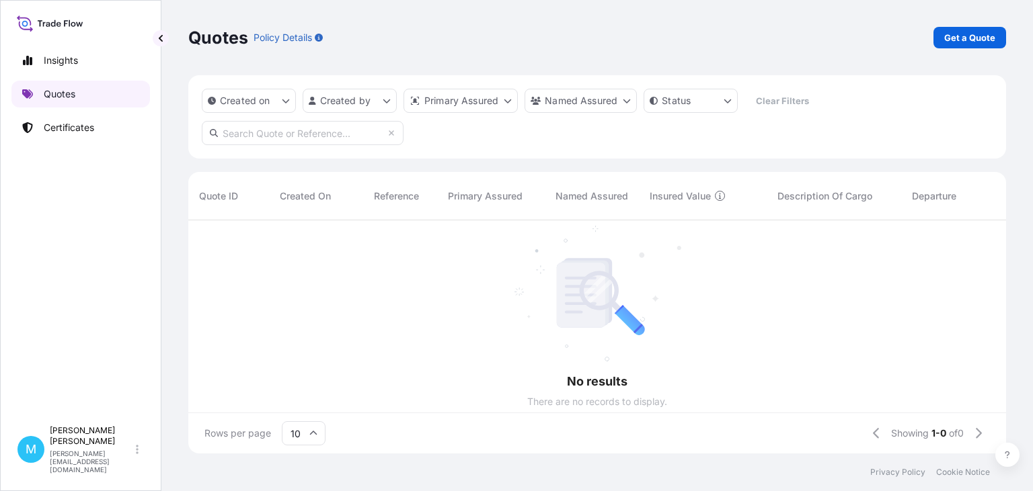
scroll to position [241, 818]
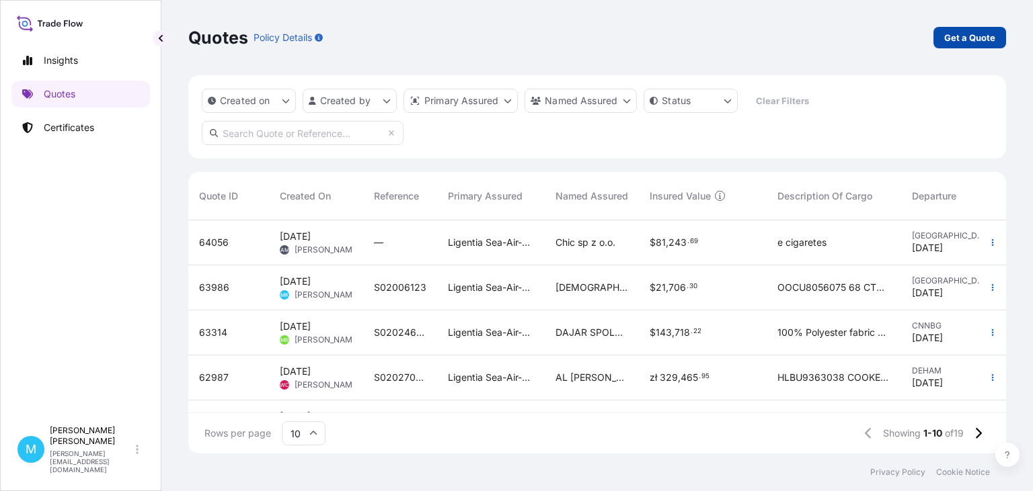
click at [991, 37] on p "Get a Quote" at bounding box center [969, 37] width 51 height 13
select select "Sea"
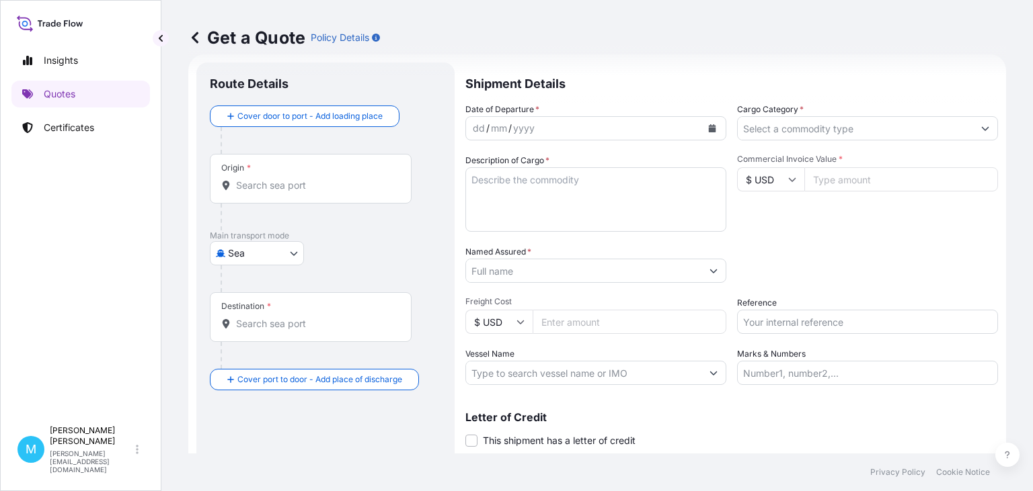
scroll to position [22, 0]
click at [291, 193] on div "Origin *" at bounding box center [311, 178] width 202 height 50
click at [291, 192] on input "Origin *" at bounding box center [315, 184] width 159 height 13
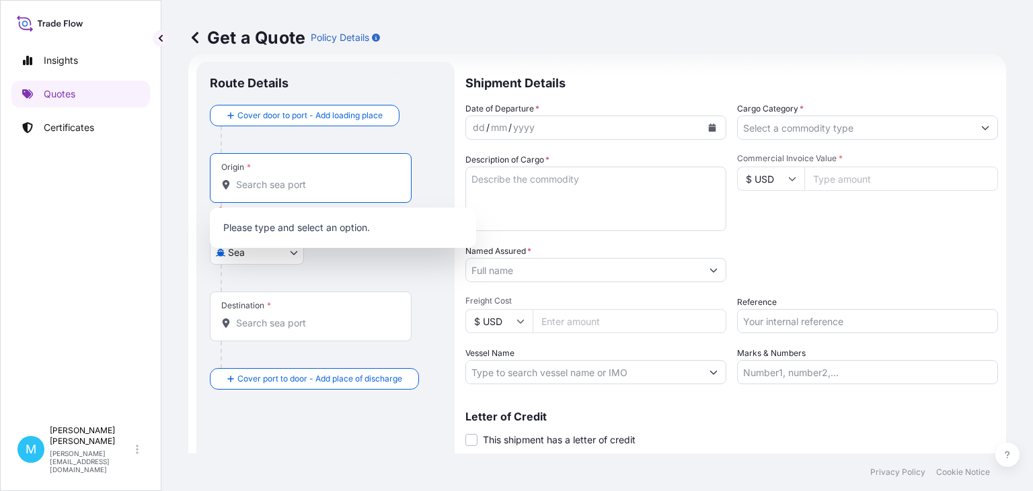
click at [257, 184] on input "Origin * Please select an origin" at bounding box center [315, 184] width 159 height 13
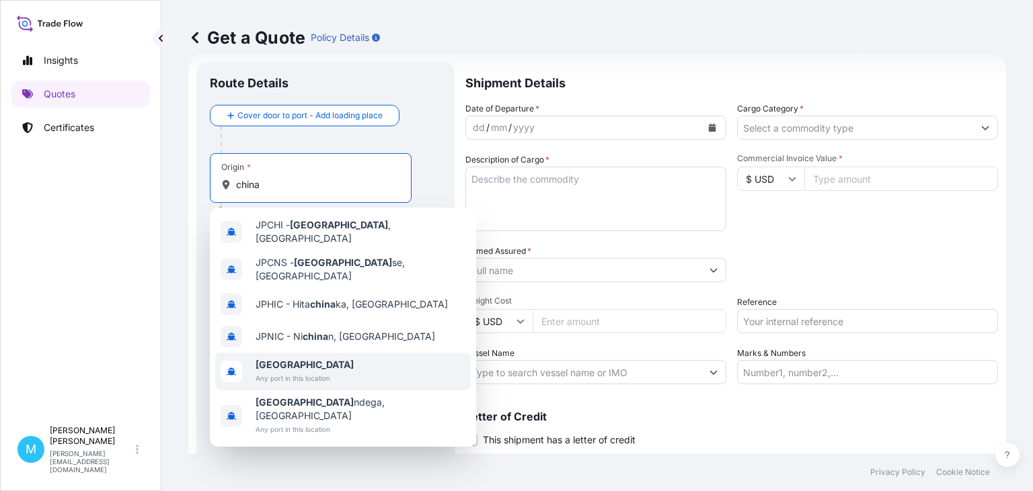
click at [290, 372] on span "Any port in this location" at bounding box center [304, 378] width 98 height 13
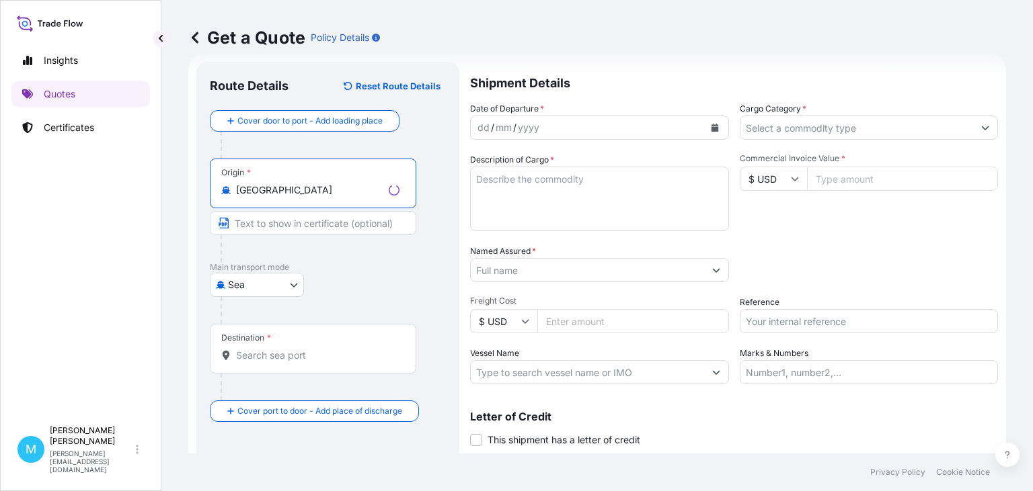
type input "[GEOGRAPHIC_DATA]"
click at [262, 359] on input "Destination *" at bounding box center [317, 355] width 163 height 13
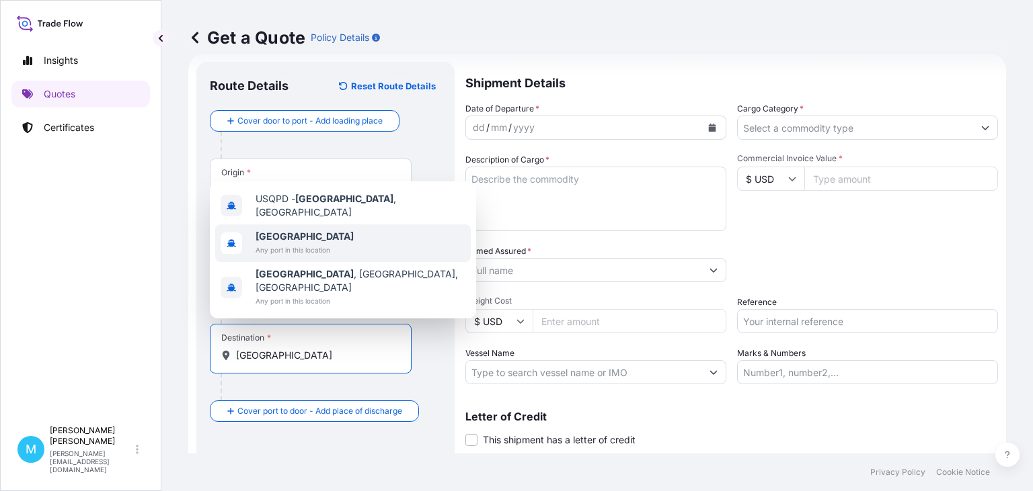
click at [290, 257] on span "Any port in this location" at bounding box center [304, 249] width 98 height 13
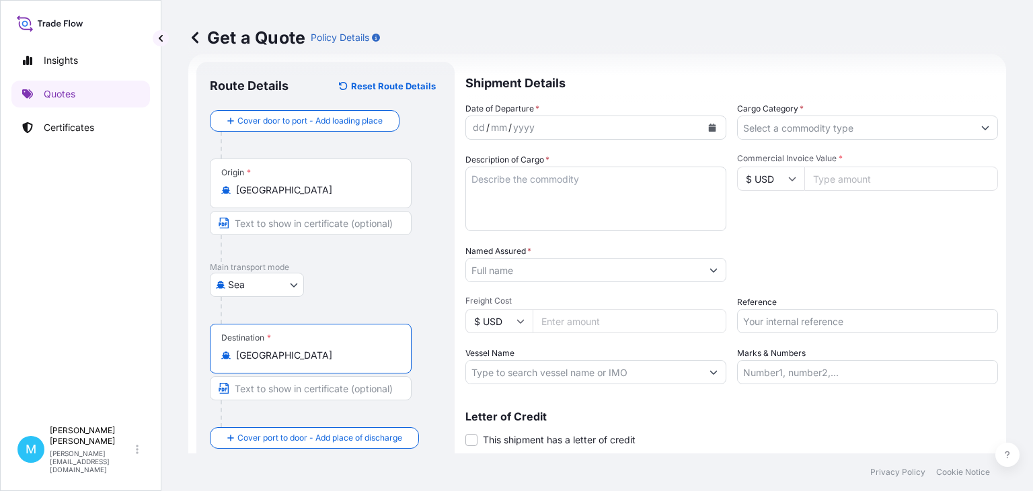
type input "[GEOGRAPHIC_DATA]"
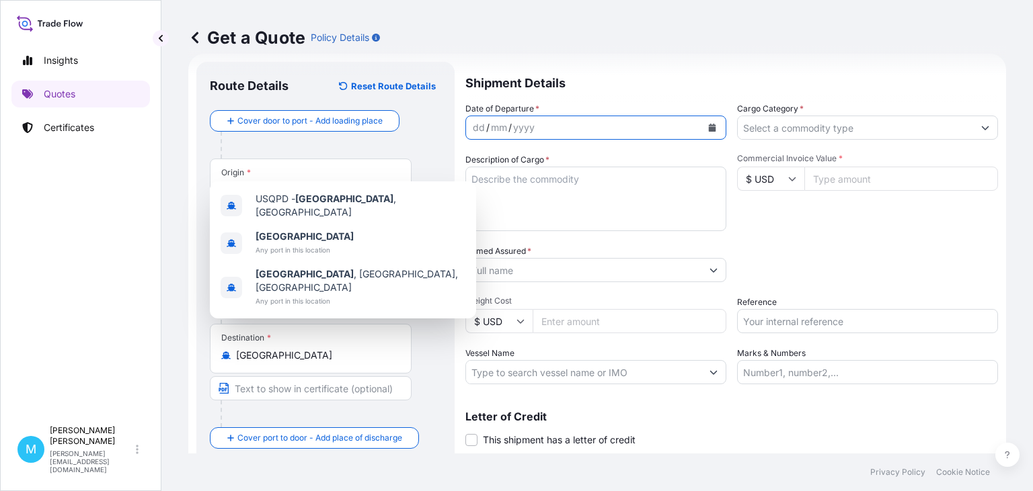
click at [714, 126] on icon "Calendar" at bounding box center [712, 128] width 7 height 8
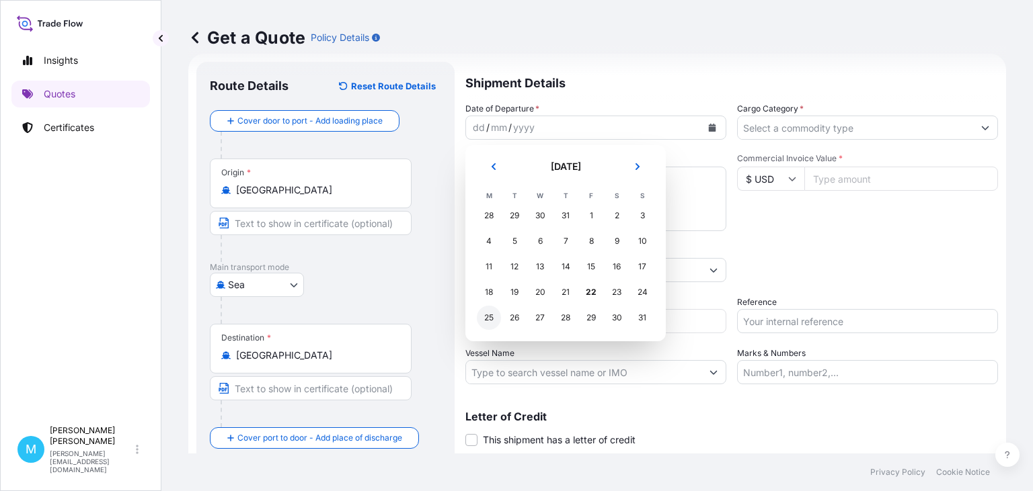
click at [491, 319] on div "25" at bounding box center [489, 318] width 24 height 24
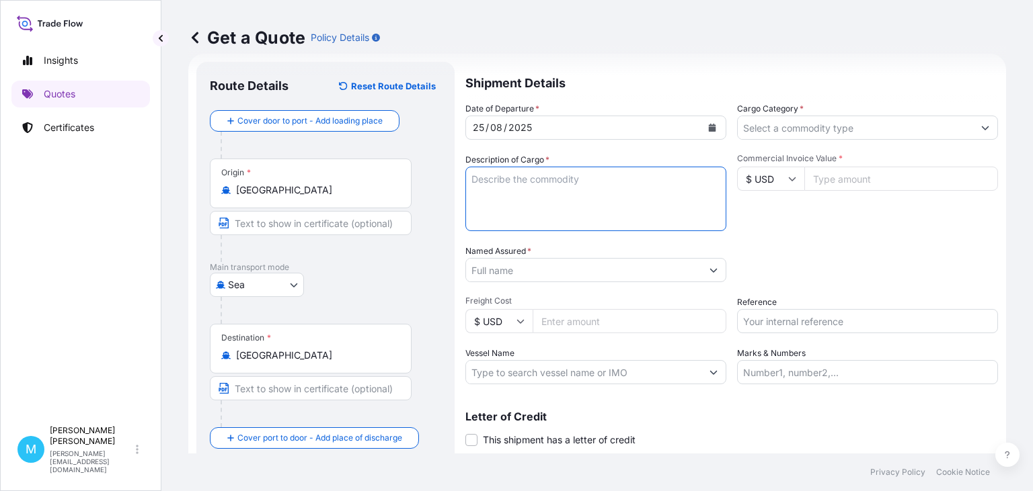
click at [514, 184] on textarea "Description of Cargo *" at bounding box center [595, 199] width 261 height 65
click at [499, 184] on textarea "Description of Cargo *" at bounding box center [595, 199] width 261 height 65
paste textarea "UETU7143833 M5696540 40HC 22782.50 KG 67.221 M3 1467 CTN"
click at [561, 192] on textarea "UETU7143833 M5696540 40HC 22782.50 KG 67.221 M3 1467 CTN ||" at bounding box center [595, 199] width 261 height 65
paste textarea "INVERTER STABILIZER"
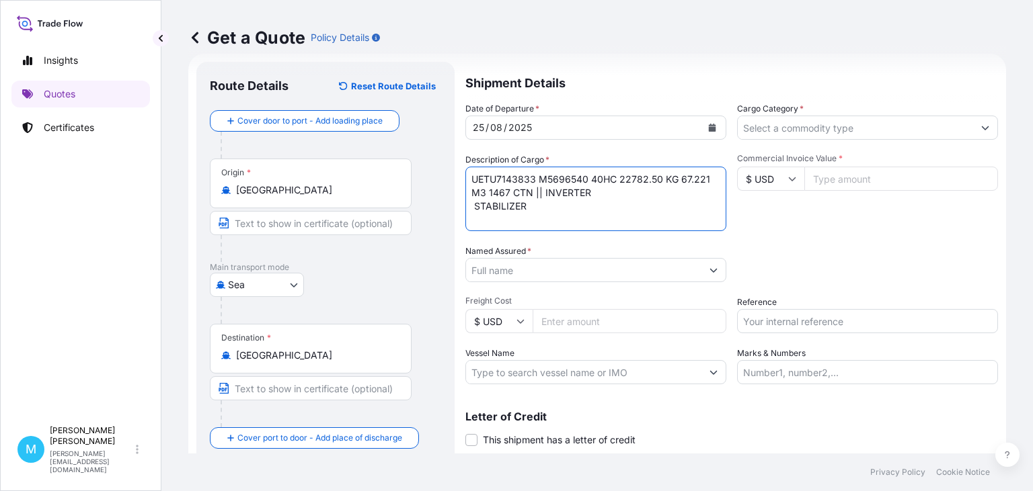
click at [475, 206] on textarea "UETU7143833 M5696540 40HC 22782.50 KG 67.221 M3 1467 CTN || INVERTER STABILIZER" at bounding box center [595, 199] width 261 height 65
type textarea "UETU7143833 M5696540 40HC 22782.50 KG 67.221 M3 1467 CTN || INVERTER, STABILIZER"
click at [547, 268] on input "Named Assured *" at bounding box center [583, 270] width 235 height 24
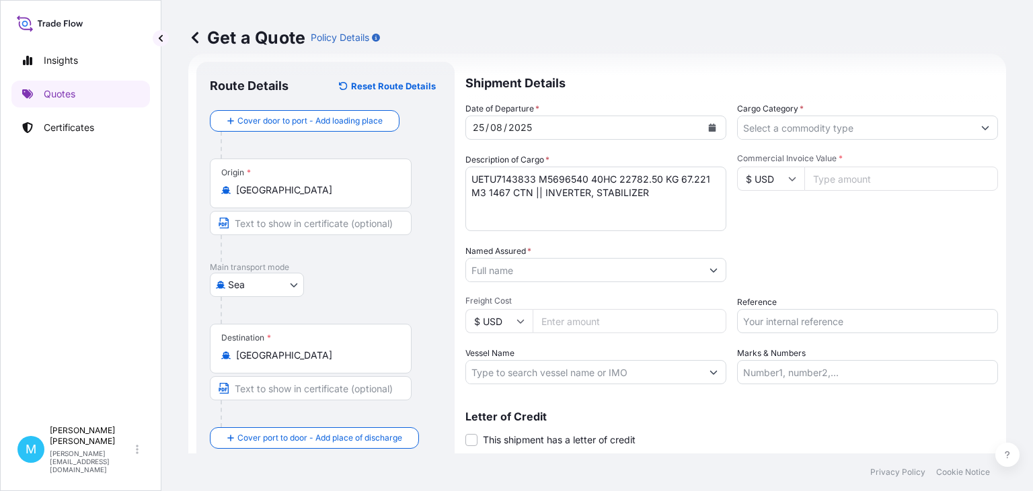
click at [496, 270] on input "Named Assured *" at bounding box center [583, 270] width 235 height 24
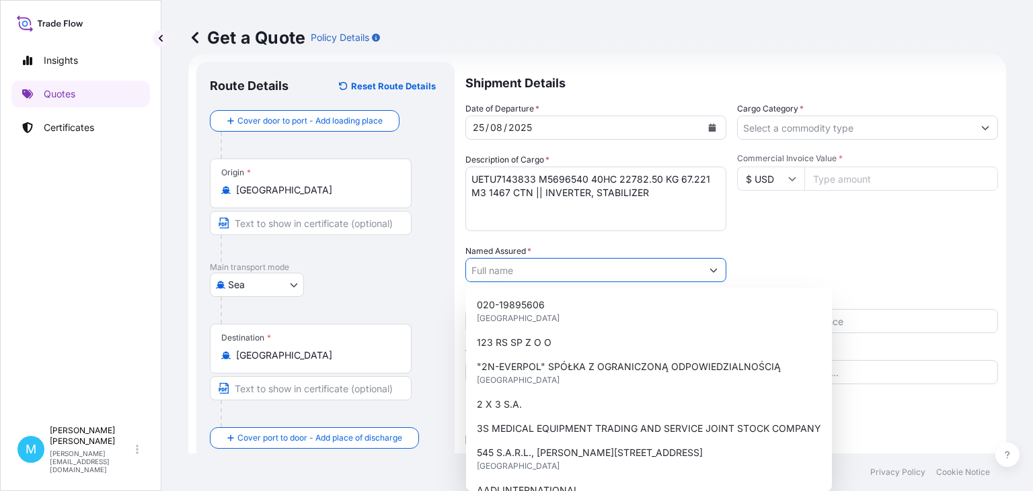
paste input "LECHPOL ELECTRONICS"
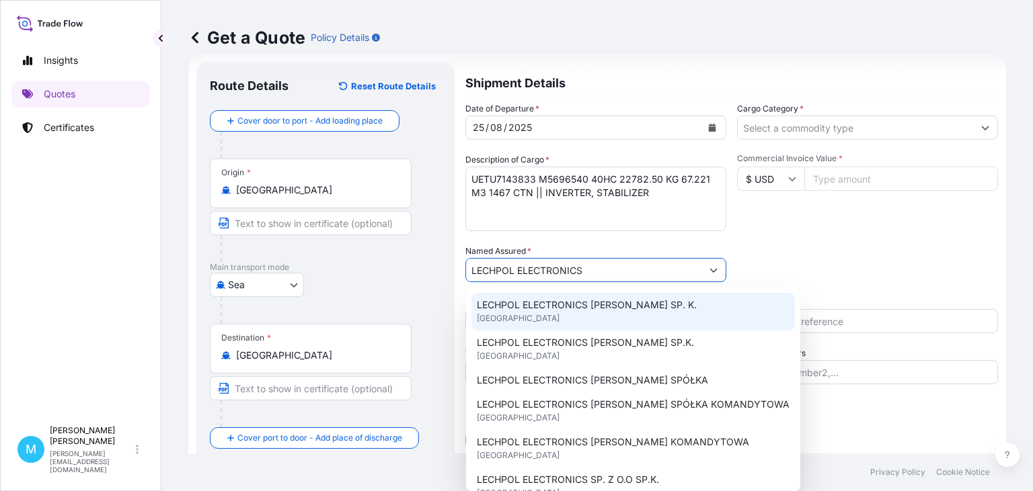
click at [621, 305] on span "LECHPOL ELECTRONICS [PERSON_NAME] SP. K." at bounding box center [587, 305] width 220 height 13
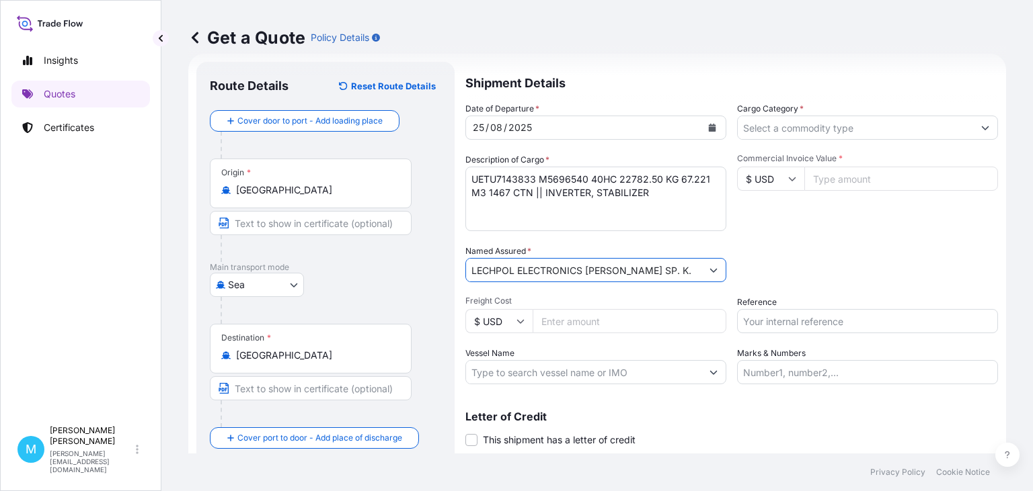
type input "LECHPOL ELECTRONICS [PERSON_NAME] SP. K."
click at [797, 126] on input "Cargo Category *" at bounding box center [855, 128] width 235 height 24
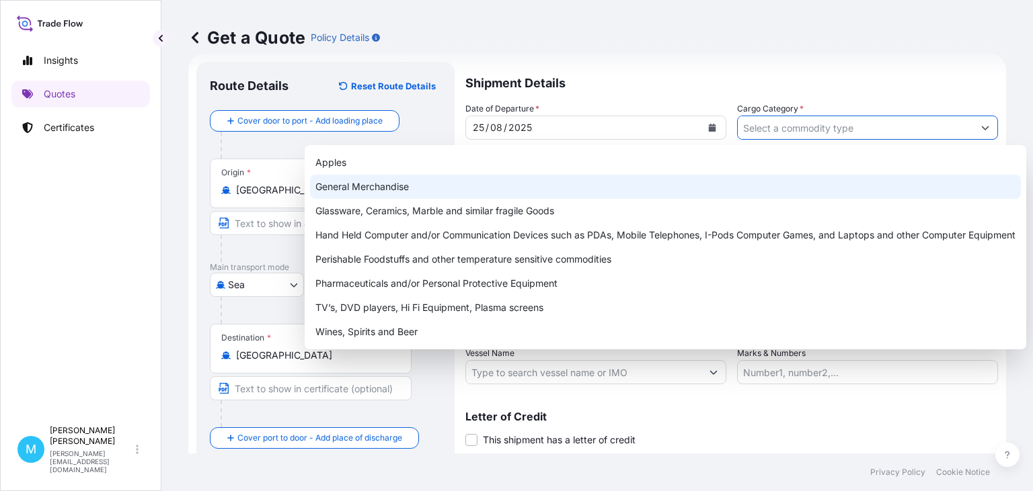
click at [378, 182] on div "General Merchandise" at bounding box center [665, 187] width 711 height 24
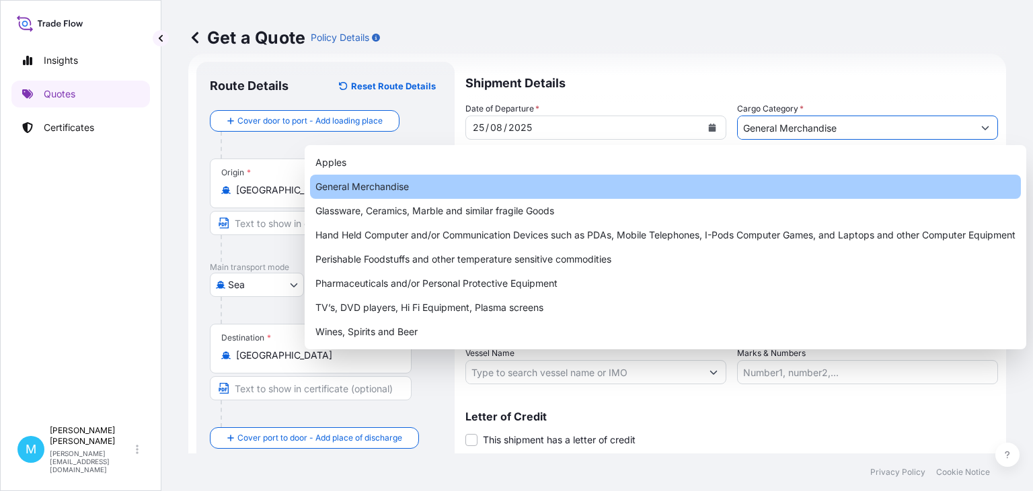
type input "General Merchandise"
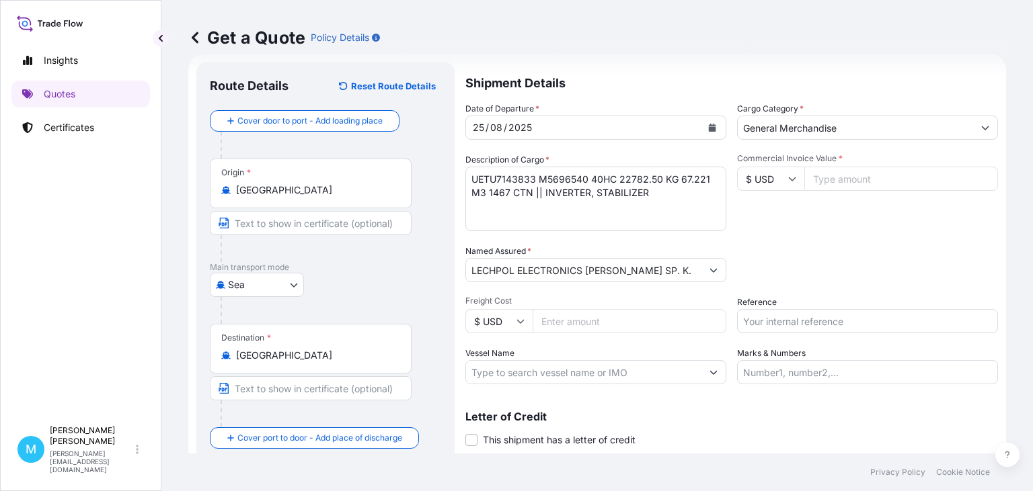
click at [859, 178] on input "Commercial Invoice Value *" at bounding box center [901, 179] width 194 height 24
click at [830, 179] on input "Commercial Invoice Value *" at bounding box center [901, 179] width 194 height 24
click at [832, 177] on input "Commercial Invoice Value *" at bounding box center [901, 179] width 194 height 24
type input "123642"
click at [795, 318] on input "Reference" at bounding box center [867, 321] width 261 height 24
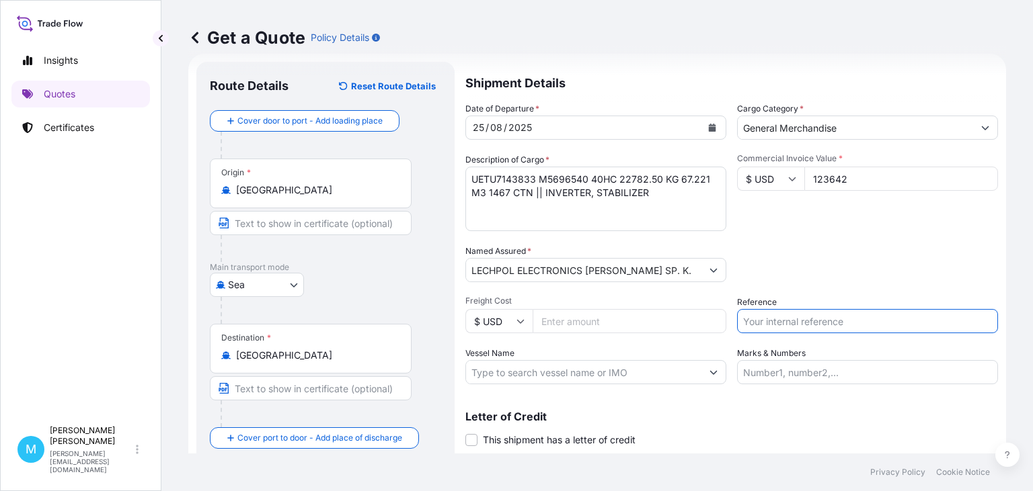
click at [798, 319] on input "Reference" at bounding box center [867, 321] width 261 height 24
paste input "S02026164"
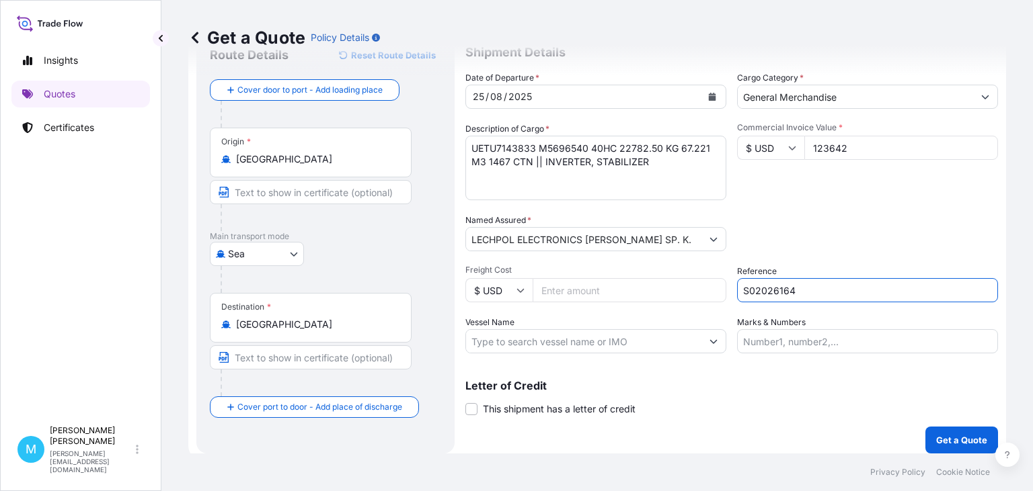
scroll to position [61, 0]
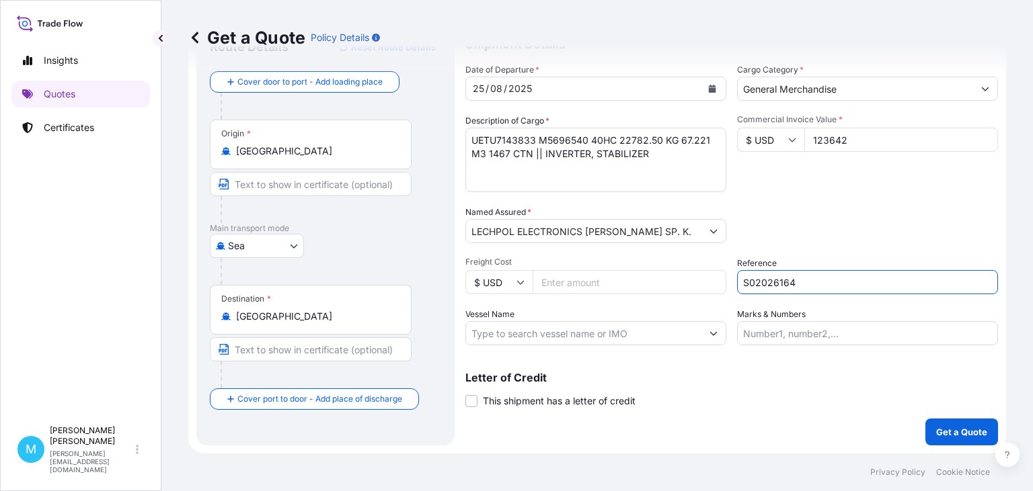
type input "S02026164"
click at [951, 435] on p "Get a Quote" at bounding box center [961, 432] width 51 height 13
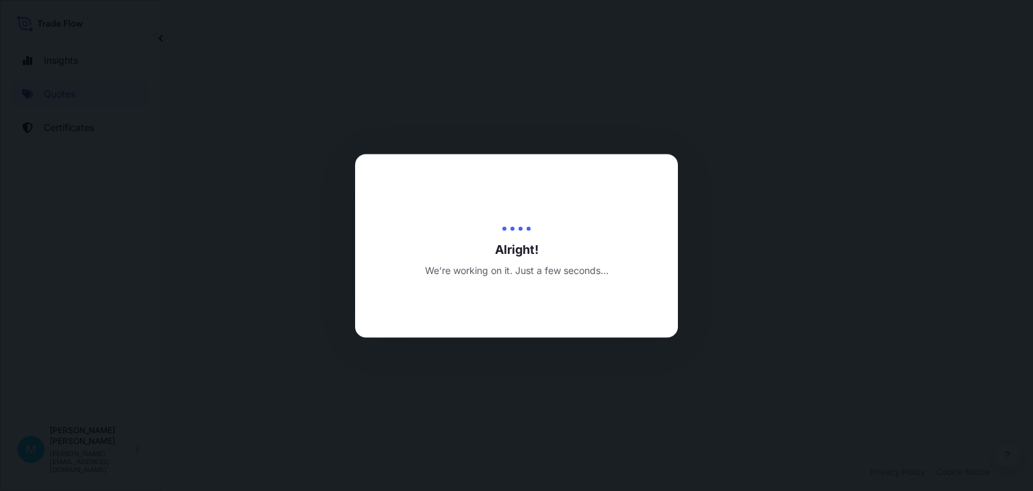
select select "Sea"
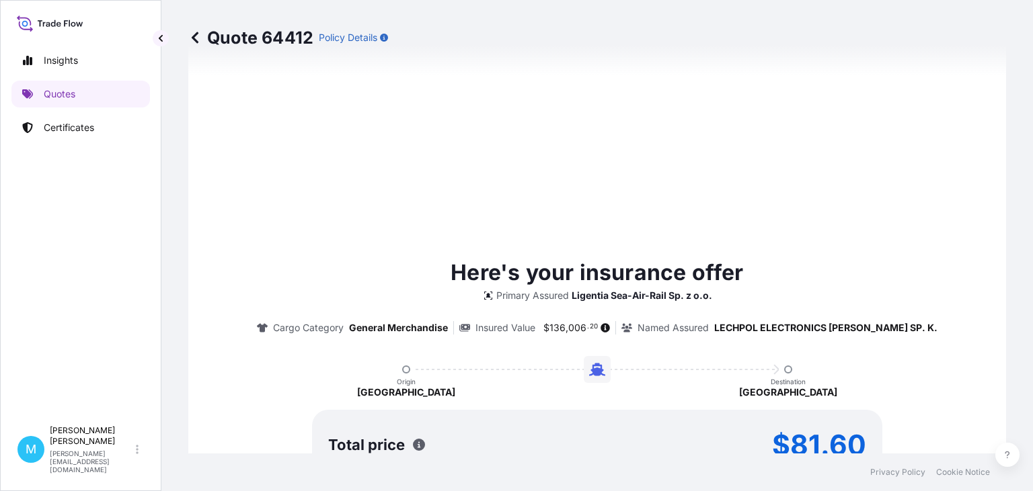
type input "[DATE]"
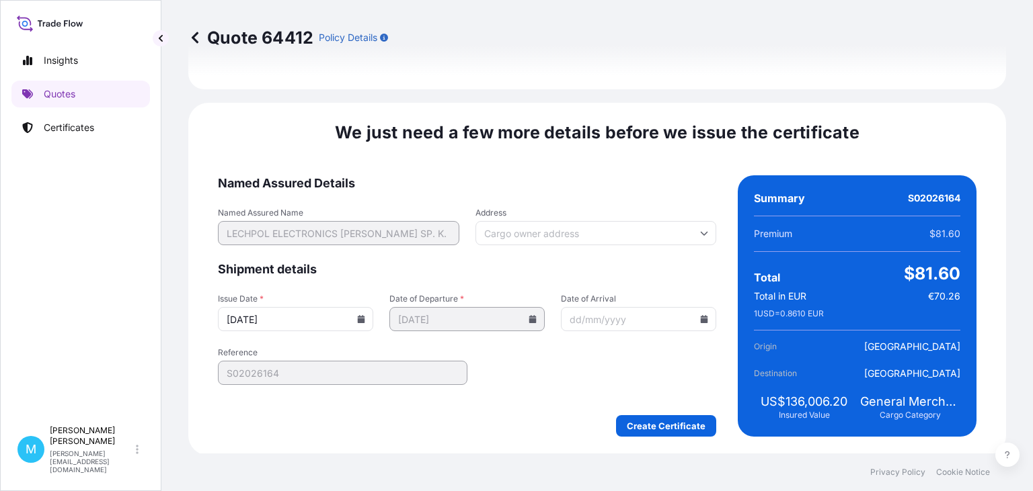
scroll to position [1559, 0]
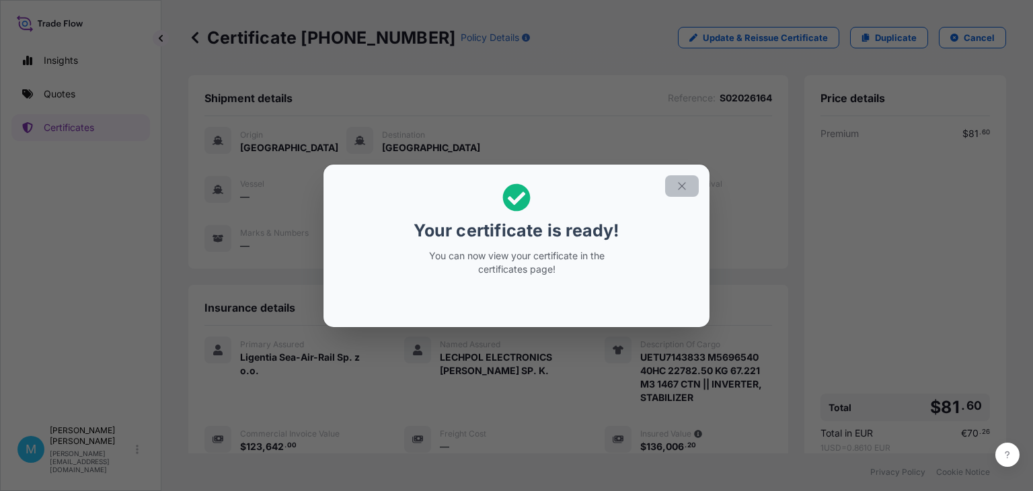
click at [686, 184] on icon "button" at bounding box center [682, 186] width 12 height 12
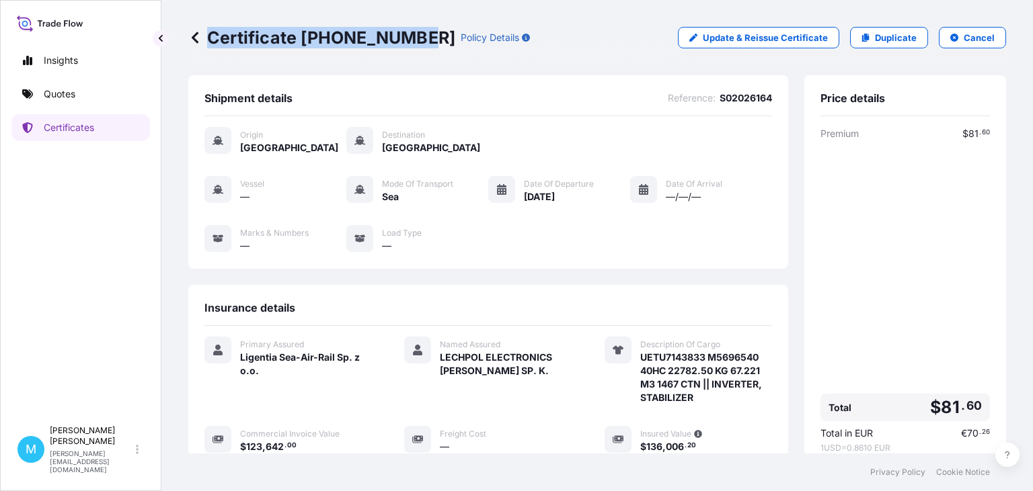
drag, startPoint x: 413, startPoint y: 36, endPoint x: 209, endPoint y: 40, distance: 204.4
click at [209, 40] on div "Certificate [PHONE_NUMBER] Policy Details" at bounding box center [359, 38] width 342 height 22
copy p "Certificate [PHONE_NUMBER]"
click at [650, 231] on div "Vessel — Mode of Transport Sea Date of Departure [DATE] Date of Arrival —/—/— M…" at bounding box center [487, 214] width 567 height 77
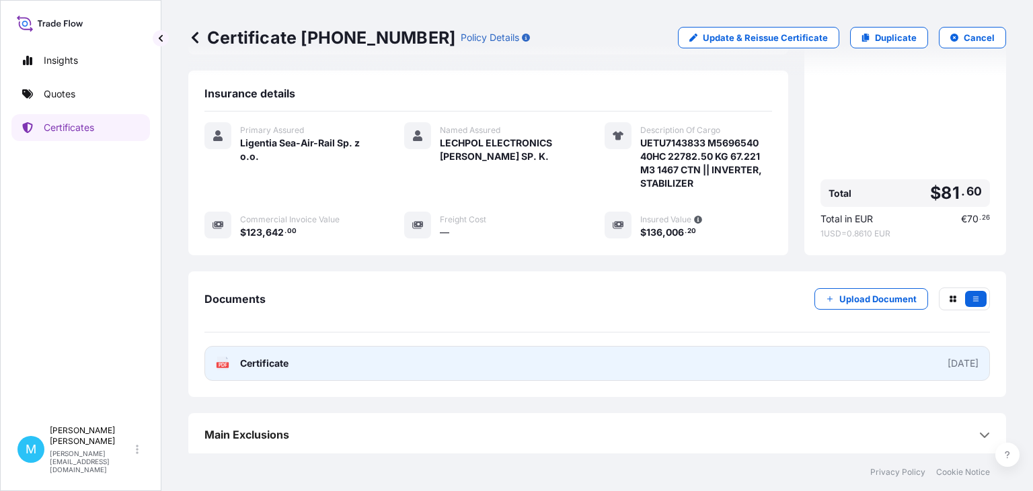
click at [523, 362] on link "PDF Certificate [DATE]" at bounding box center [596, 363] width 785 height 35
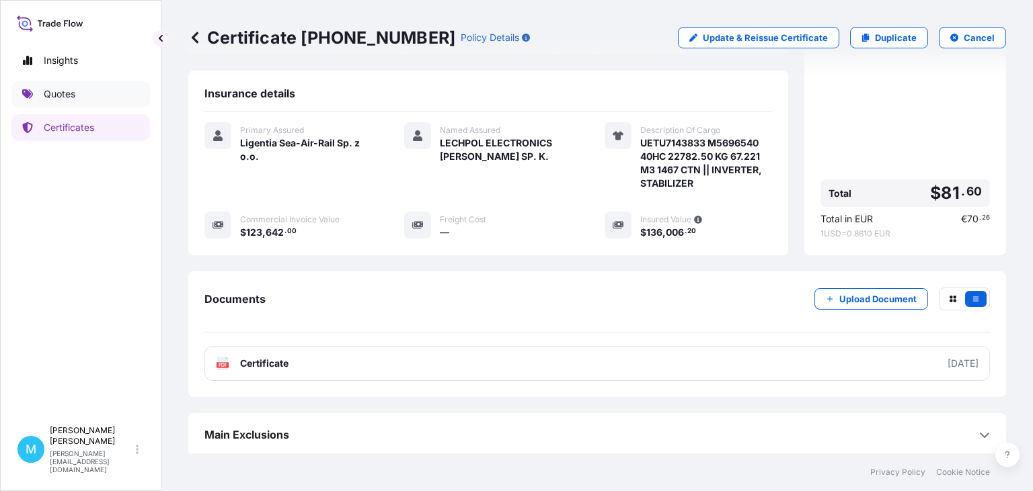
click at [106, 95] on link "Quotes" at bounding box center [80, 94] width 139 height 27
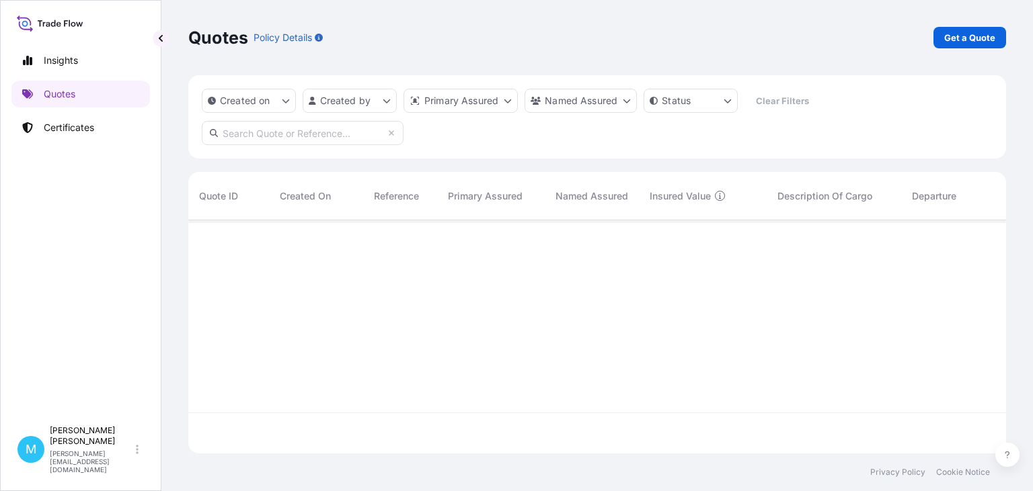
scroll to position [241, 818]
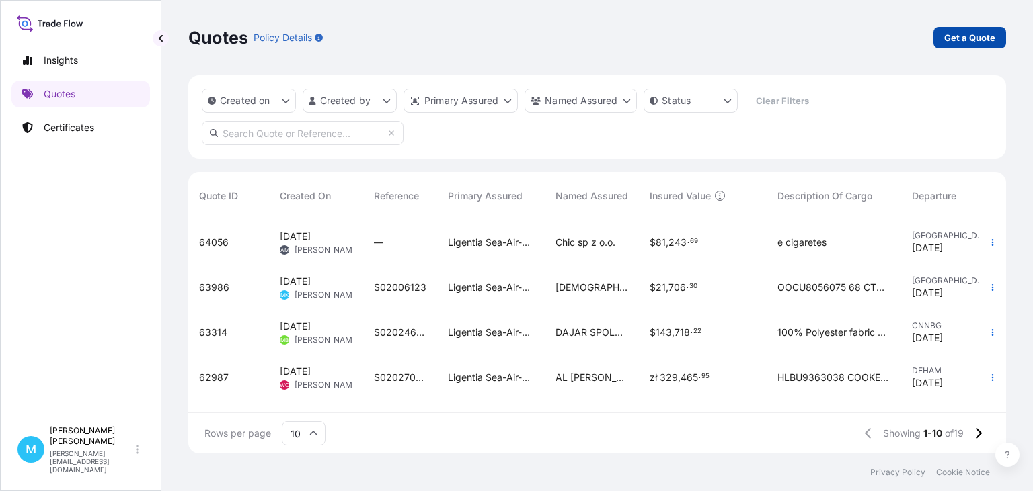
click at [966, 37] on p "Get a Quote" at bounding box center [969, 37] width 51 height 13
select select "Sea"
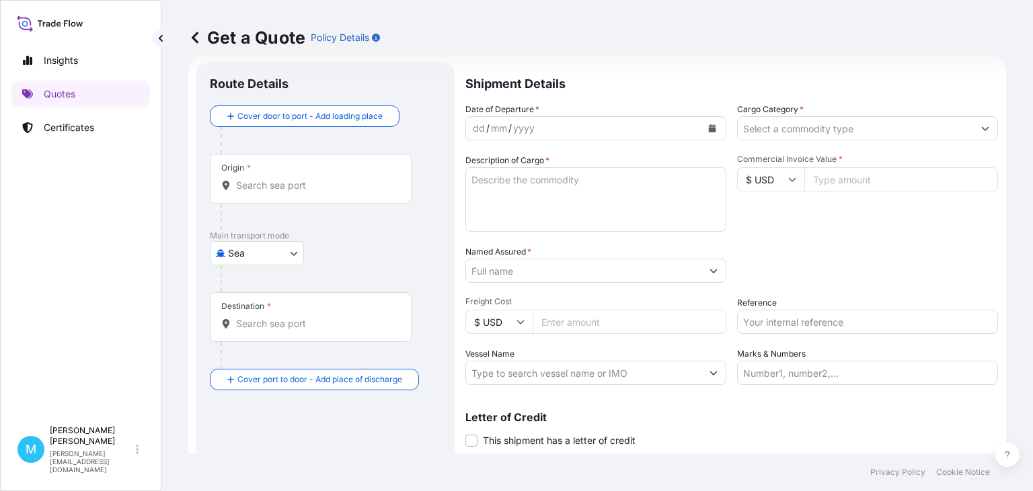
scroll to position [22, 0]
click at [278, 189] on input "Origin *" at bounding box center [315, 184] width 159 height 13
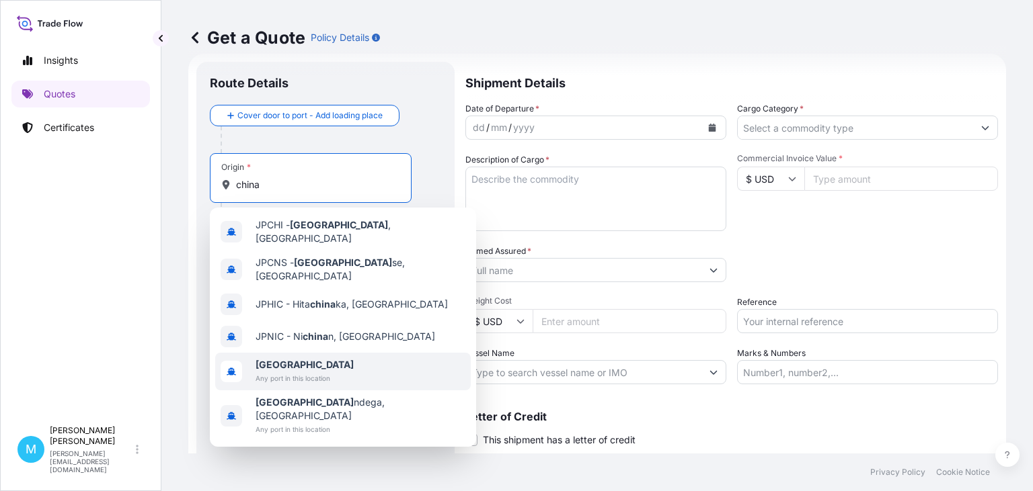
click at [299, 361] on span "[GEOGRAPHIC_DATA]" at bounding box center [304, 364] width 98 height 13
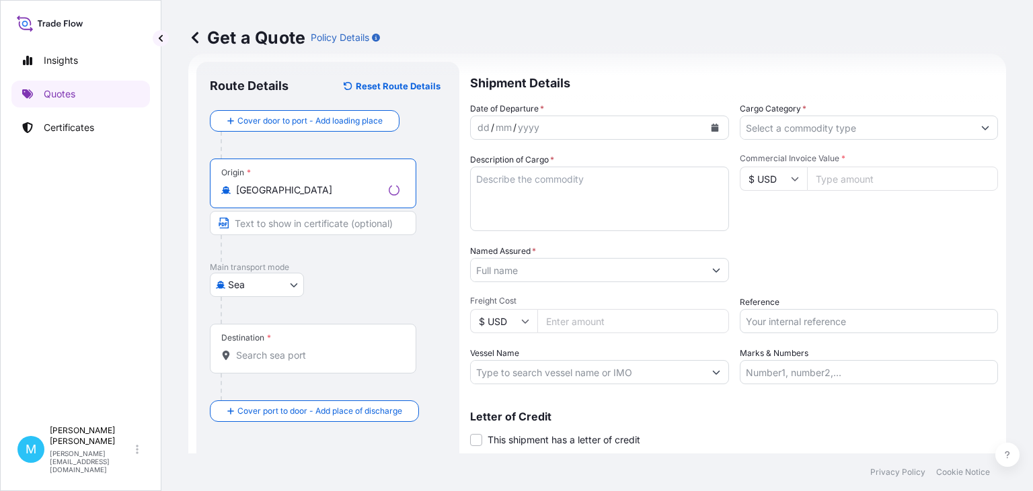
type input "[GEOGRAPHIC_DATA]"
click at [262, 346] on div "Destination *" at bounding box center [313, 349] width 206 height 50
click at [262, 349] on input "Destination *" at bounding box center [317, 355] width 163 height 13
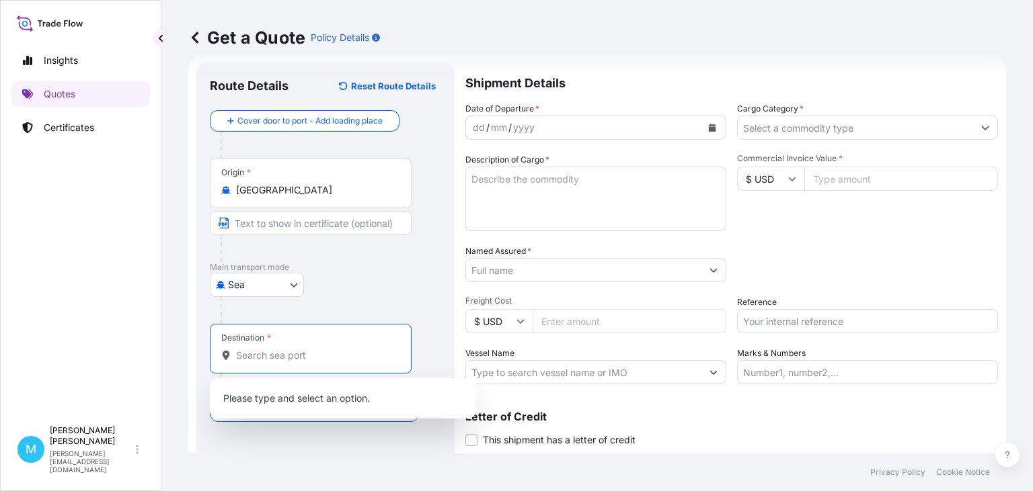
click at [254, 356] on input "Destination *" at bounding box center [315, 355] width 159 height 13
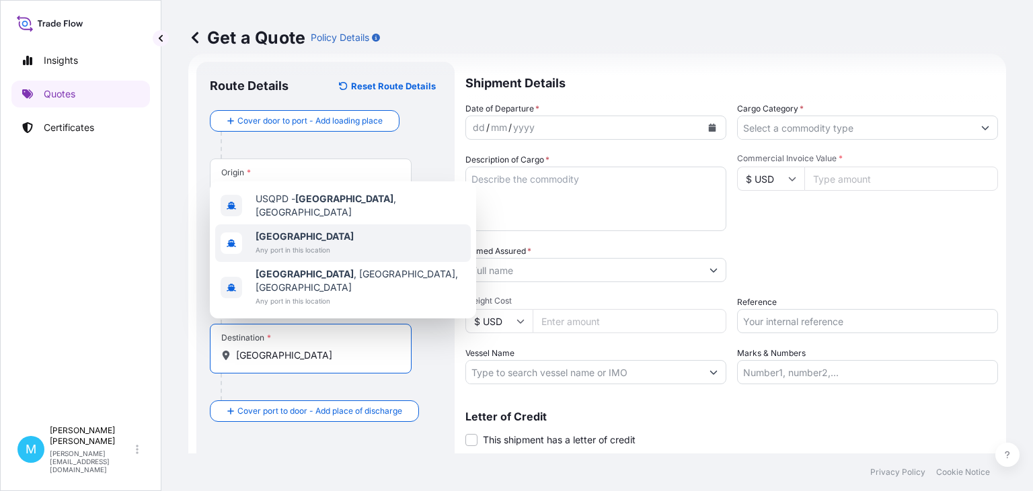
click at [280, 242] on b "[GEOGRAPHIC_DATA]" at bounding box center [304, 236] width 98 height 11
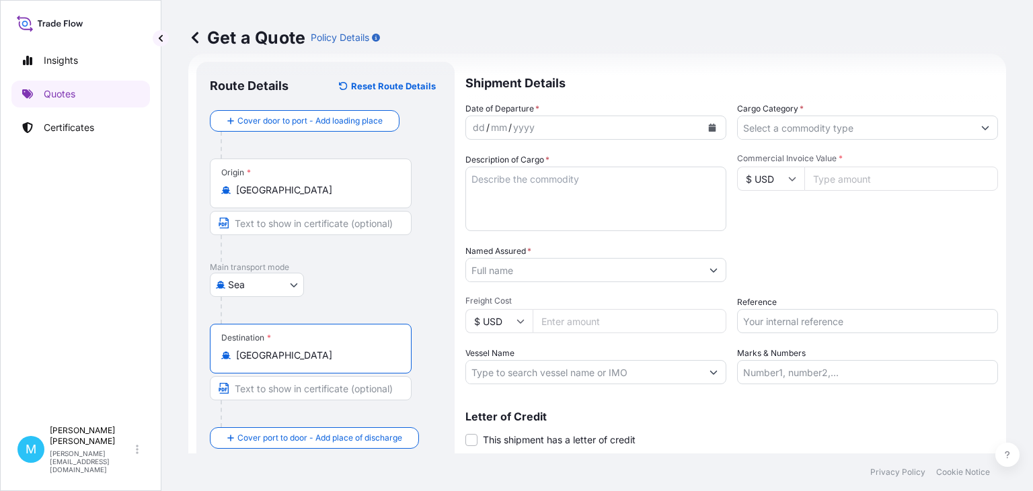
type input "[GEOGRAPHIC_DATA]"
click at [545, 128] on div "dd / mm / yyyy" at bounding box center [583, 128] width 235 height 24
click at [717, 125] on button "Calendar" at bounding box center [712, 128] width 22 height 22
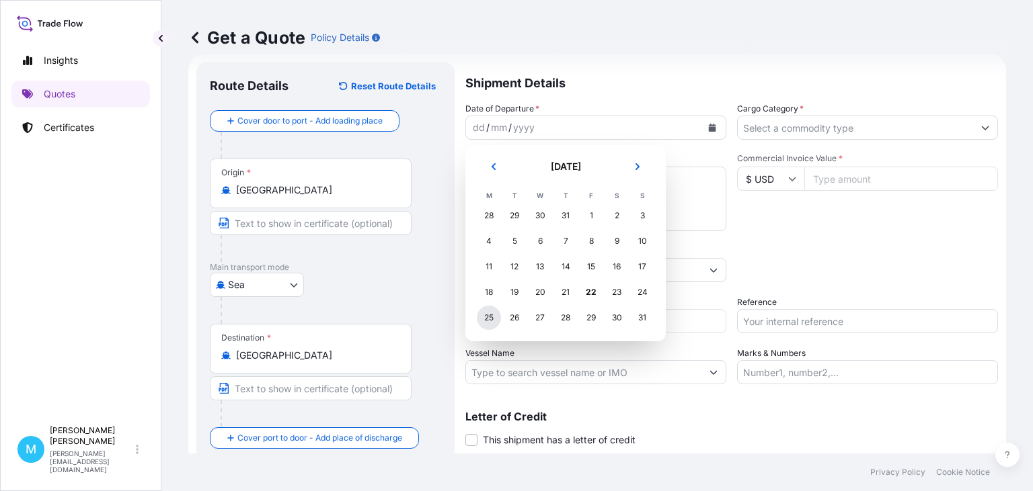
click at [485, 319] on div "25" at bounding box center [489, 318] width 24 height 24
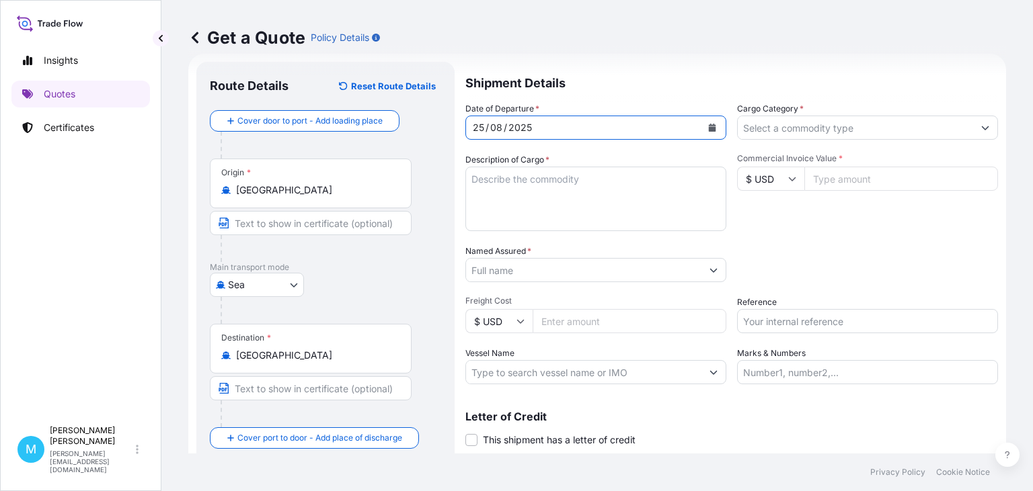
drag, startPoint x: 504, startPoint y: 181, endPoint x: 518, endPoint y: 187, distance: 15.4
click at [504, 180] on textarea "Description of Cargo *" at bounding box center [595, 199] width 261 height 65
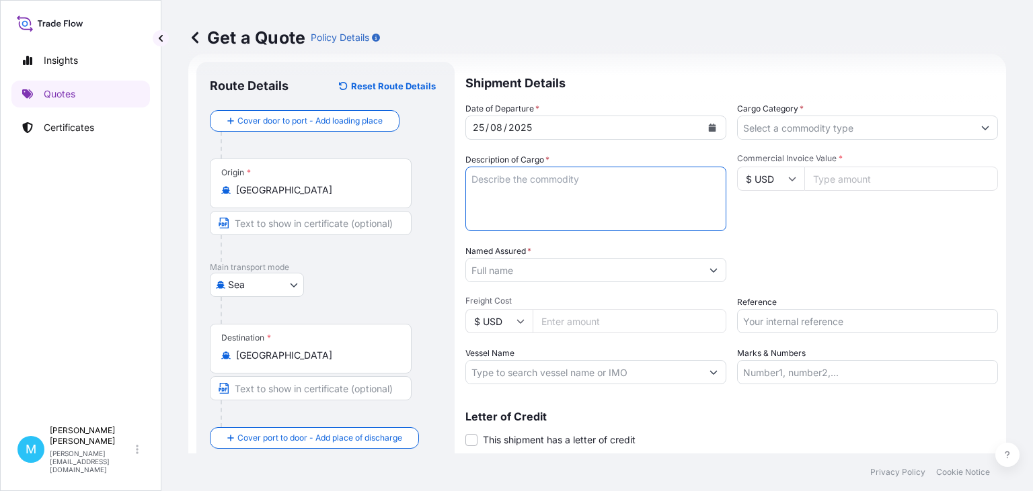
click at [527, 190] on textarea "Description of Cargo *" at bounding box center [595, 199] width 261 height 65
paste textarea "OOCU9430317 OOLKRF1910 40HC 23624.35 KG 66.96 M3 1139 CTN"
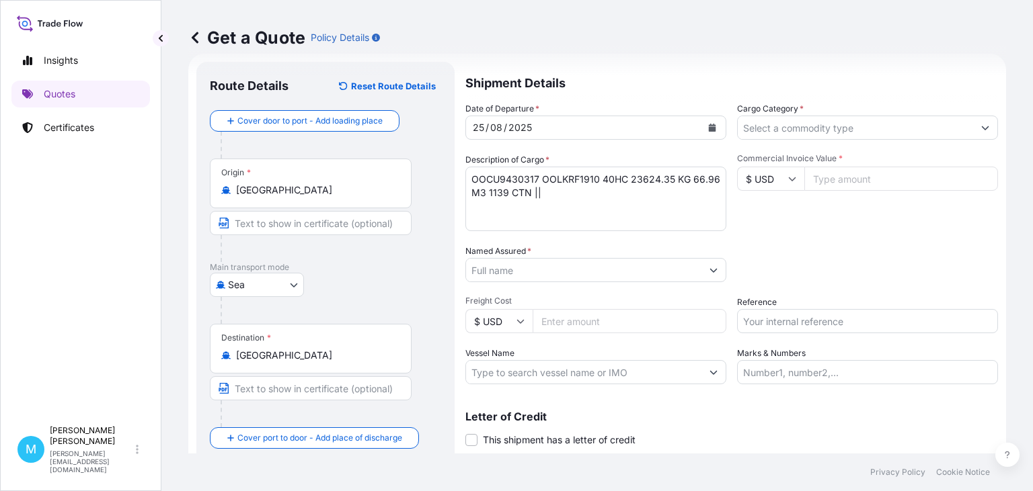
click at [555, 196] on textarea "OOCU9430317 OOLKRF1910 40HC 23624.35 KG 66.96 M3 1139 CTN ||" at bounding box center [595, 199] width 261 height 65
paste textarea "UNINTERRUPTIBLE POWER SUPPLY"
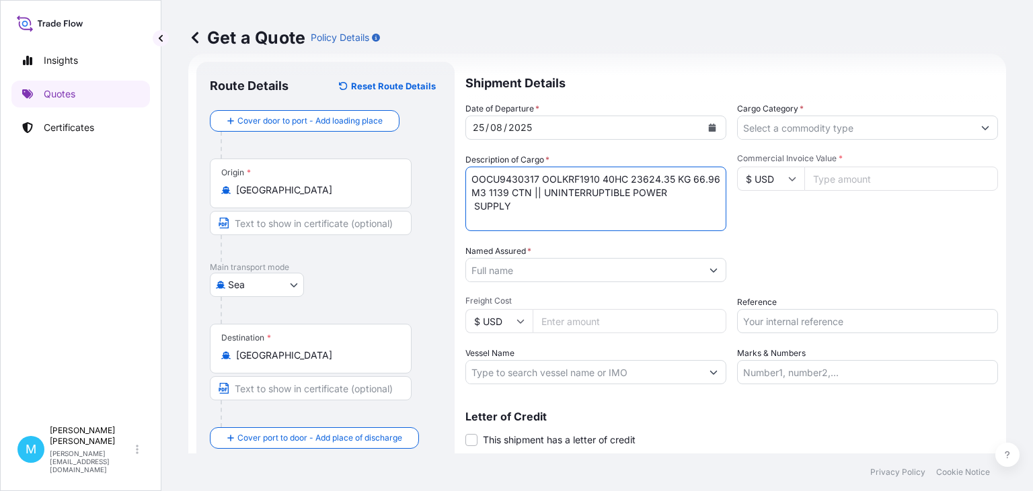
click at [473, 208] on textarea "OOCU9430317 OOLKRF1910 40HC 23624.35 KG 66.96 M3 1139 CTN || UNINTERRUPTIBLE PO…" at bounding box center [595, 199] width 261 height 65
type textarea "OOCU9430317 OOLKRF1910 40HC 23624.35 KG 66.96 M3 1139 CTN || UNINTERRUPTIBLE PO…"
click at [527, 272] on input "Named Assured *" at bounding box center [583, 270] width 235 height 24
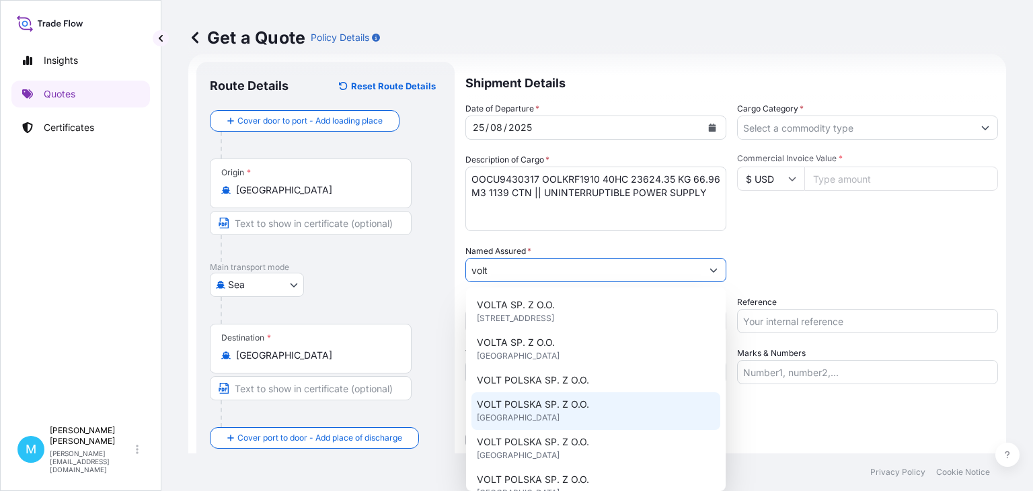
click at [585, 409] on span "VOLT POLSKA SP. Z O.O." at bounding box center [533, 404] width 112 height 13
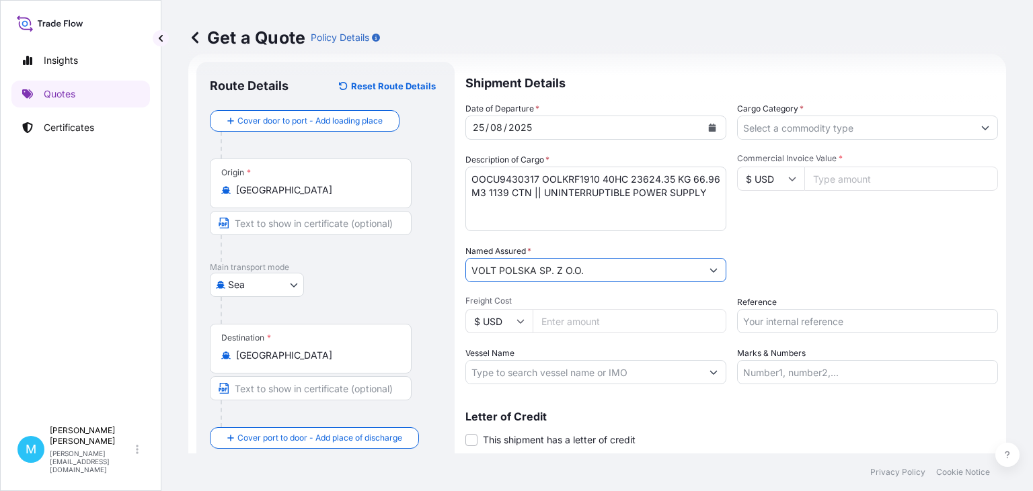
type input "VOLT POLSKA SP. Z O.O."
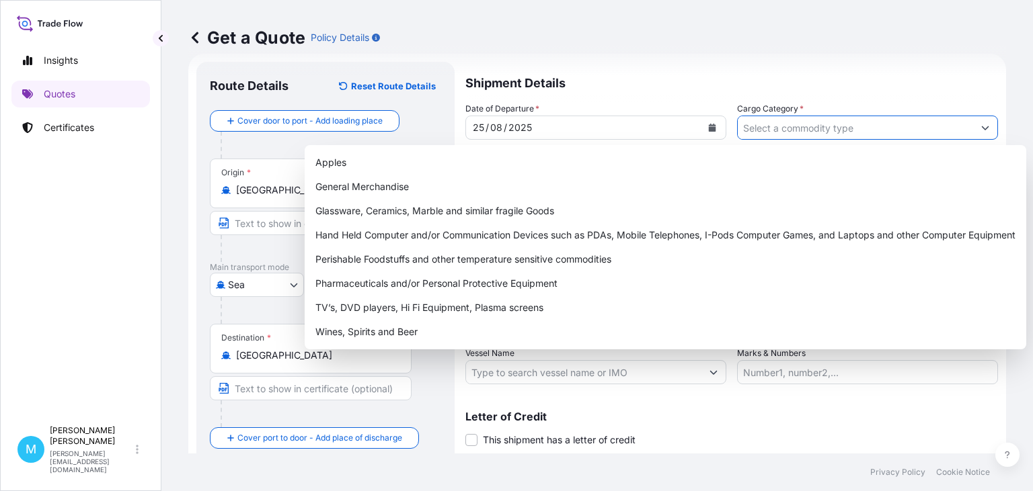
click at [824, 132] on input "Cargo Category *" at bounding box center [855, 128] width 235 height 24
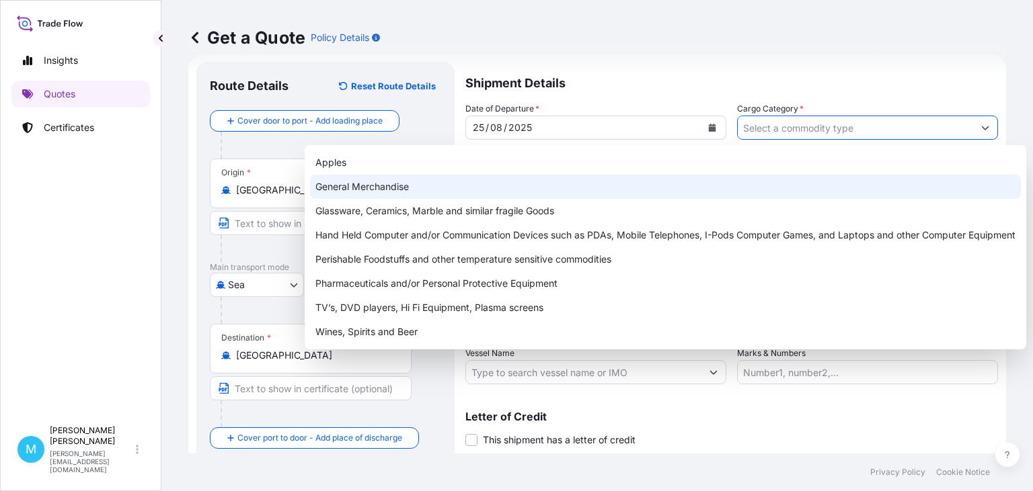
click at [418, 182] on div "General Merchandise" at bounding box center [665, 187] width 711 height 24
type input "General Merchandise"
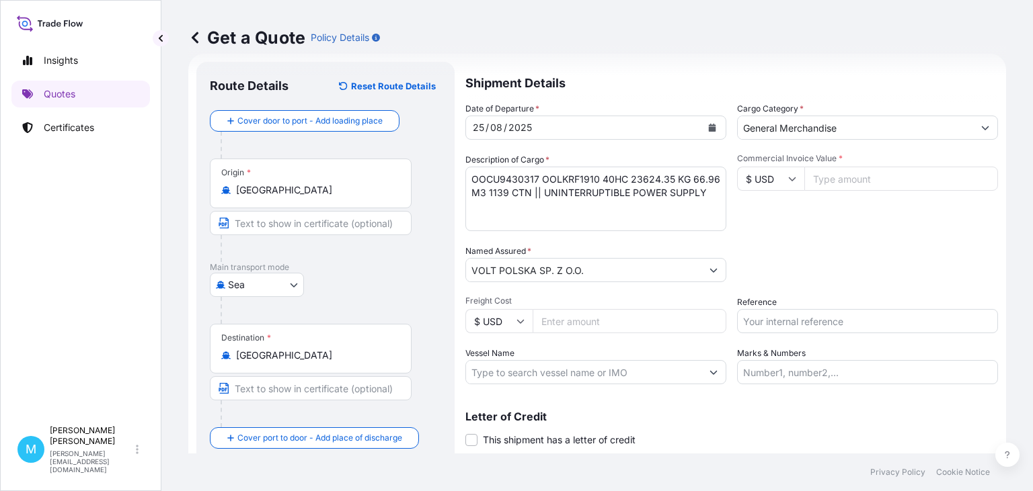
click at [830, 179] on input "Commercial Invoice Value *" at bounding box center [901, 179] width 194 height 24
click at [832, 177] on input "Commercial Invoice Value *" at bounding box center [901, 179] width 194 height 24
click at [828, 181] on input "Commercial Invoice Value *" at bounding box center [901, 179] width 194 height 24
click at [863, 180] on input "Commercial Invoice Value *" at bounding box center [901, 179] width 194 height 24
type input "111400"
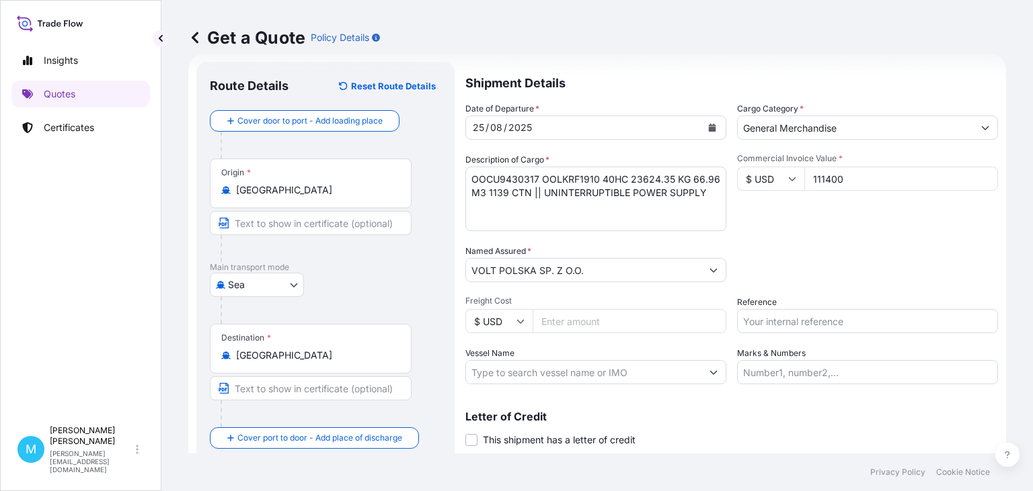
click at [755, 315] on input "Reference" at bounding box center [867, 321] width 261 height 24
click at [786, 327] on input "Reference" at bounding box center [867, 321] width 261 height 24
paste input "S02016524"
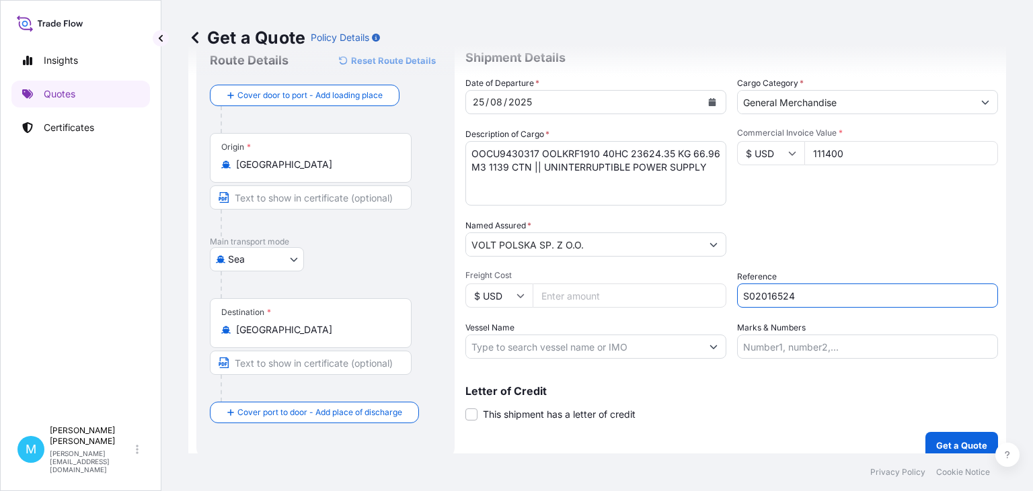
scroll to position [61, 0]
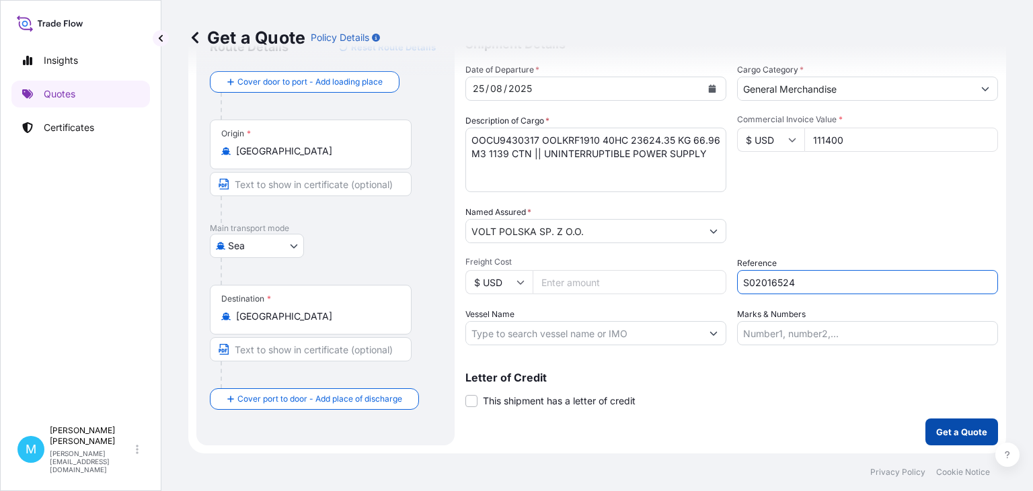
type input "S02016524"
click at [965, 427] on p "Get a Quote" at bounding box center [961, 432] width 51 height 13
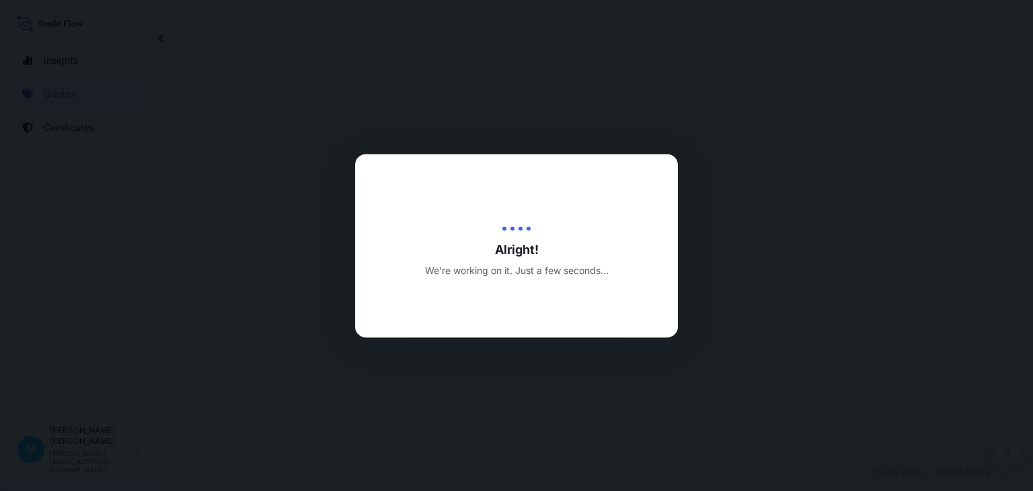
select select "Sea"
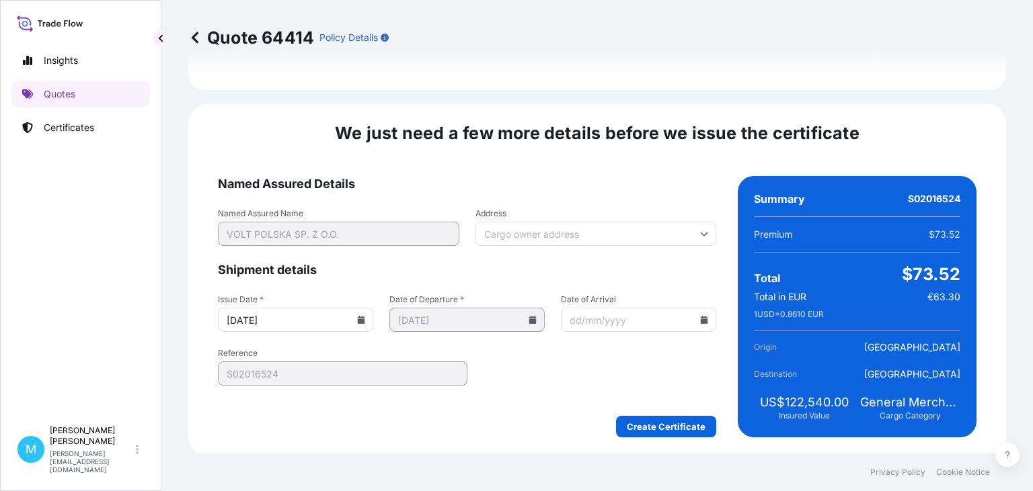
scroll to position [1559, 0]
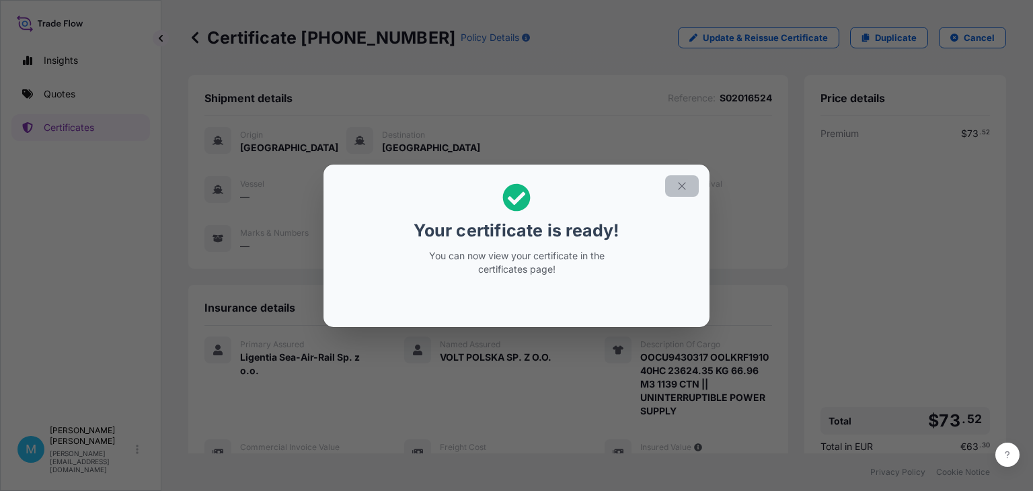
click at [691, 181] on button "button" at bounding box center [682, 186] width 34 height 22
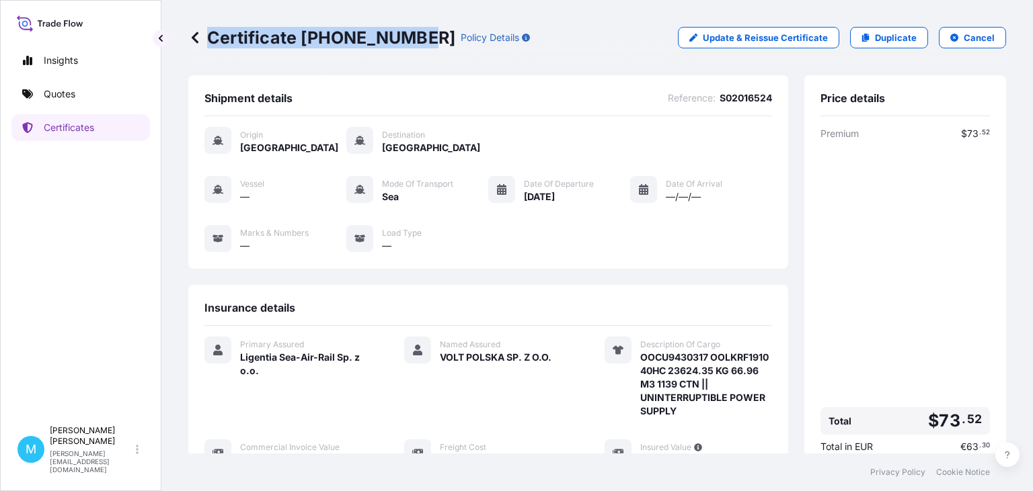
drag, startPoint x: 418, startPoint y: 36, endPoint x: 214, endPoint y: 40, distance: 203.8
click at [208, 39] on div "Certificate [PHONE_NUMBER] Policy Details" at bounding box center [359, 38] width 342 height 22
copy p "Certificate [PHONE_NUMBER]"
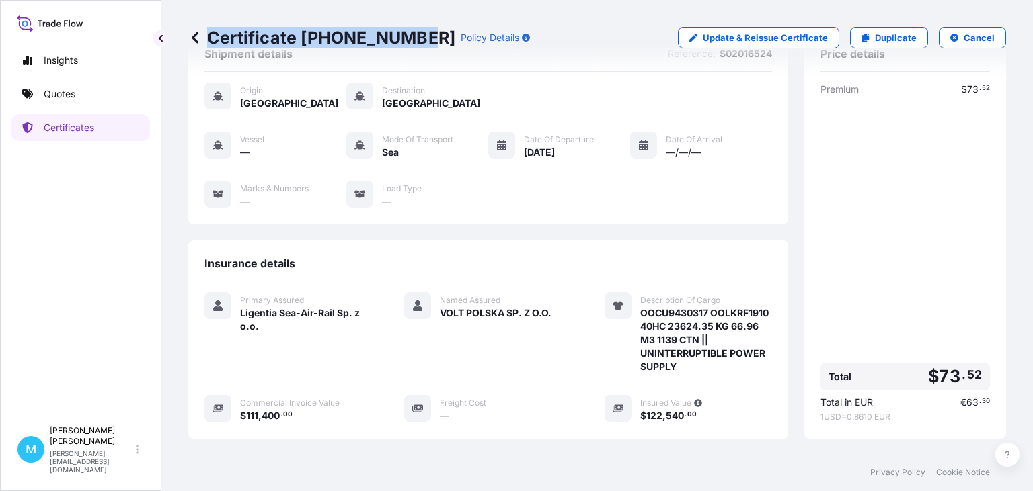
scroll to position [155, 0]
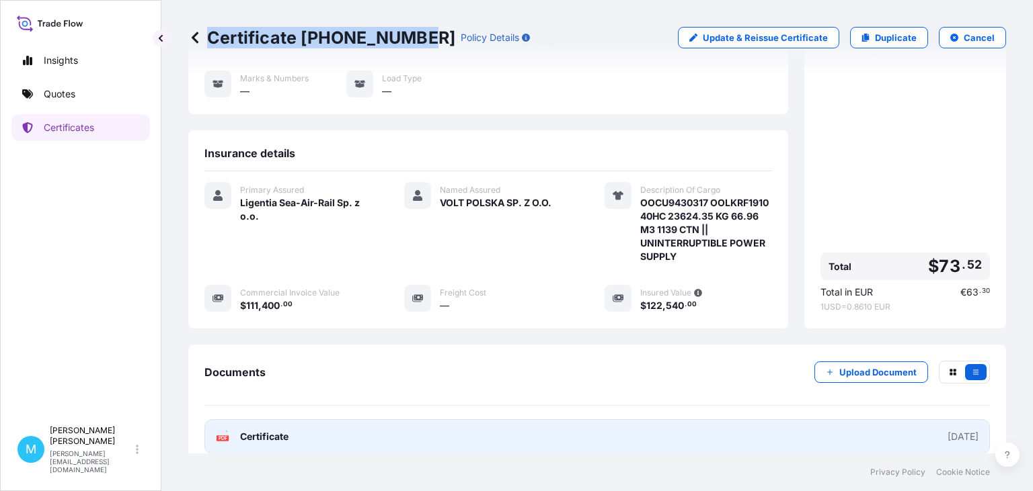
click at [456, 426] on link "PDF Certificate [DATE]" at bounding box center [596, 437] width 785 height 35
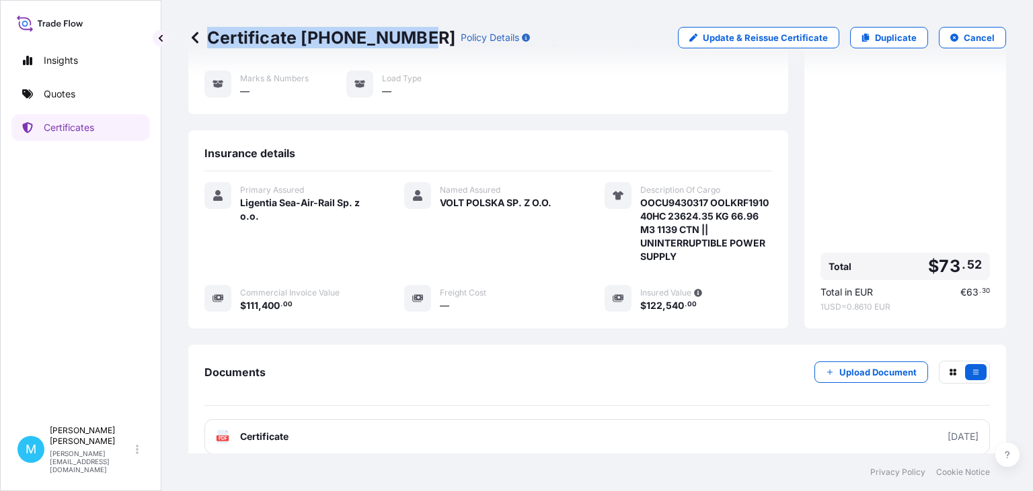
copy p "Certificate [PHONE_NUMBER]"
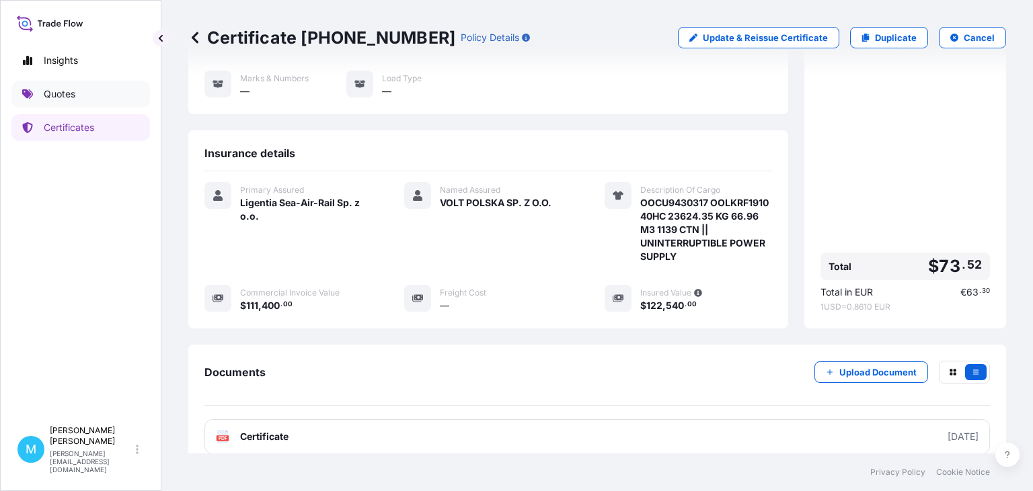
click at [89, 96] on link "Quotes" at bounding box center [80, 94] width 139 height 27
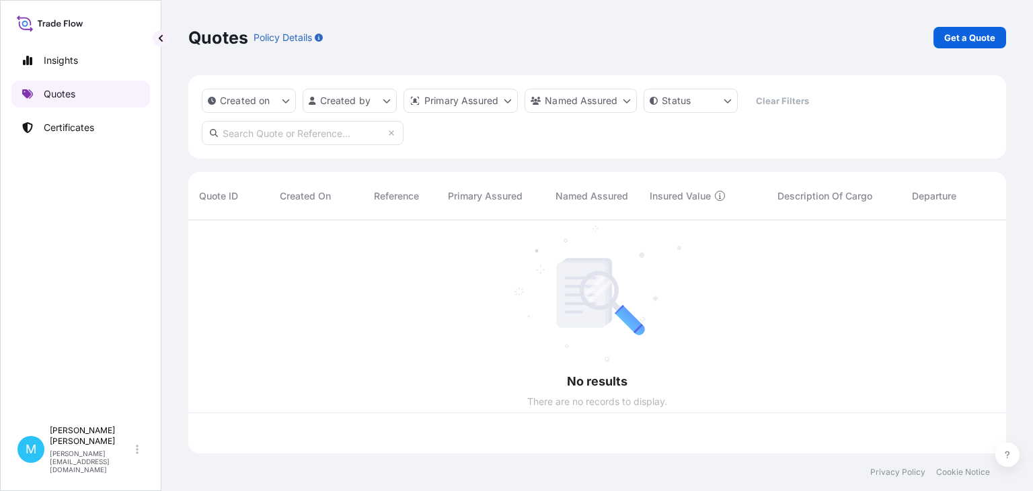
scroll to position [241, 818]
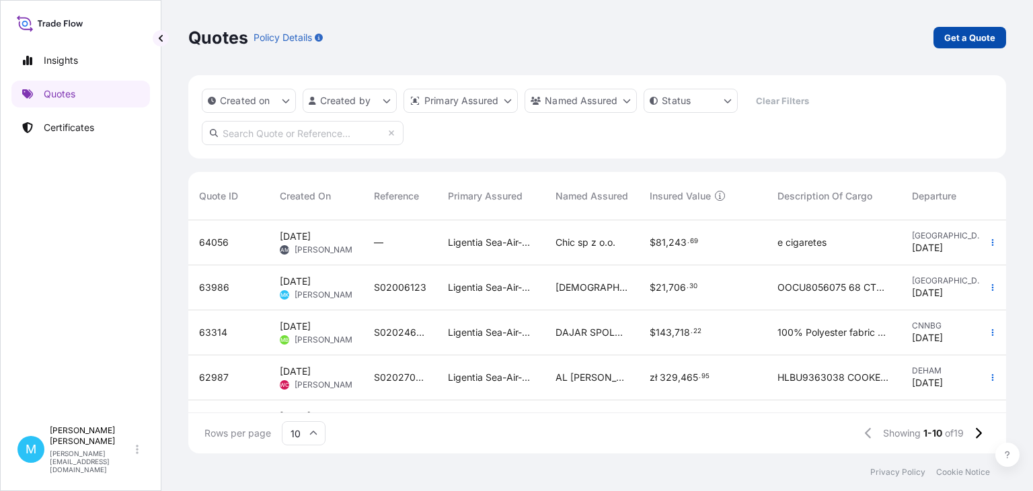
click at [963, 36] on p "Get a Quote" at bounding box center [969, 37] width 51 height 13
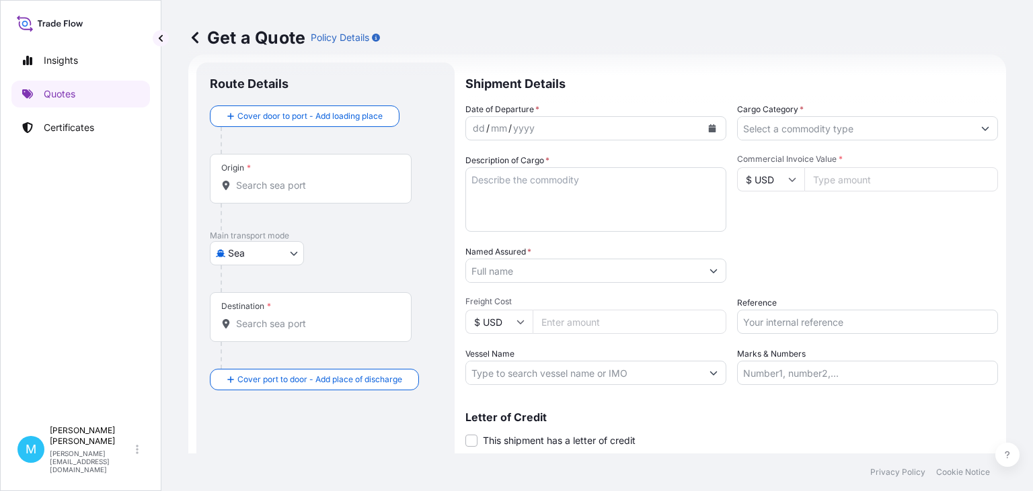
scroll to position [22, 0]
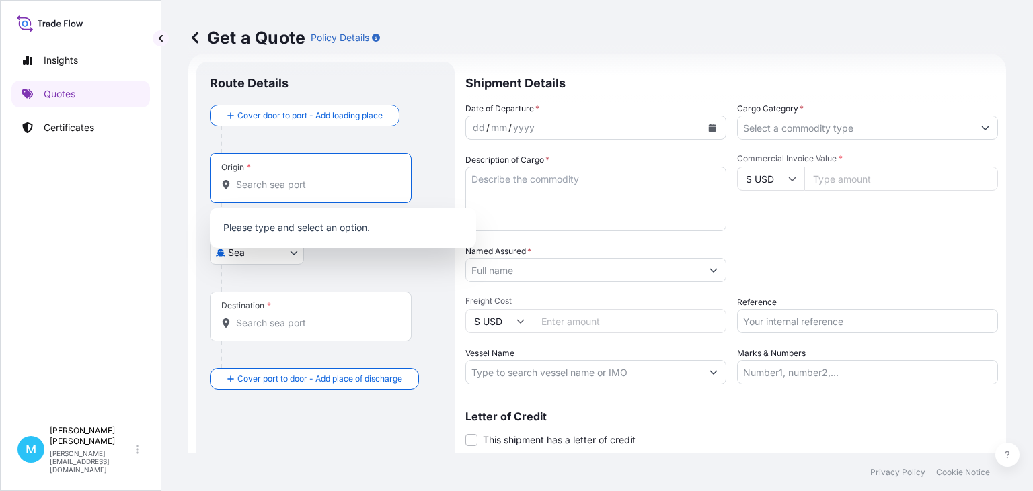
click at [308, 184] on input "Origin *" at bounding box center [315, 184] width 159 height 13
click at [397, 259] on div "Main transport mode [GEOGRAPHIC_DATA]" at bounding box center [325, 261] width 231 height 62
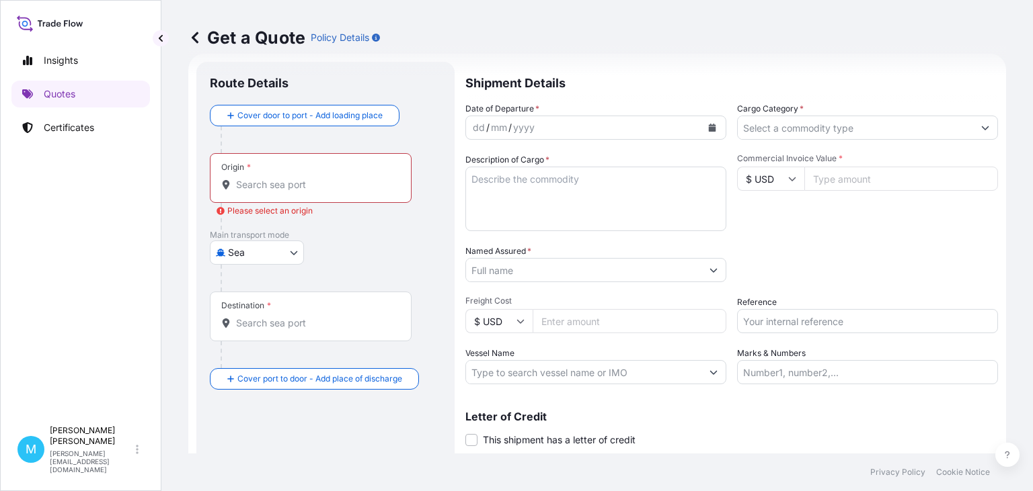
click at [300, 252] on body "0 options available. Insights Quotes Certificates M [PERSON_NAME] [PERSON_NAME]…" at bounding box center [516, 245] width 1033 height 491
click at [249, 340] on span "Road" at bounding box center [246, 335] width 23 height 13
select select "Road"
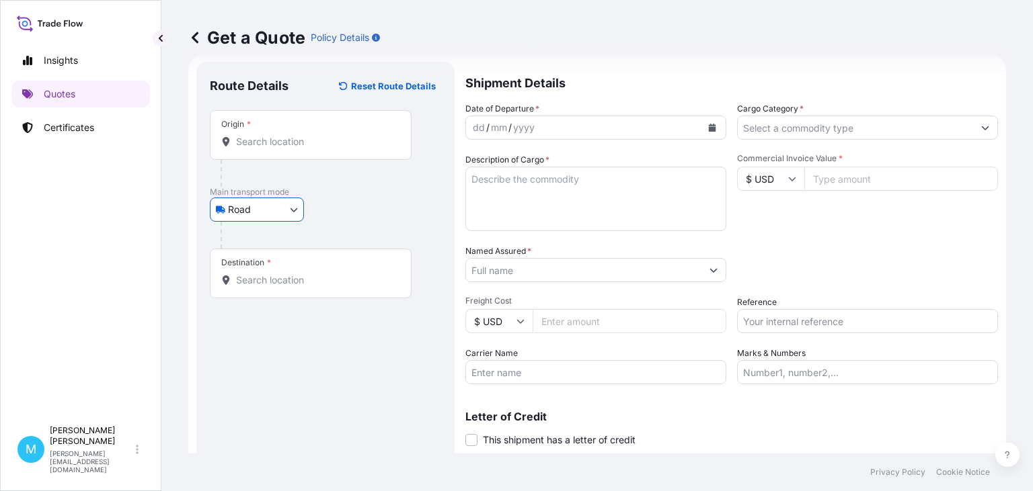
click at [274, 139] on input "Origin *" at bounding box center [315, 141] width 159 height 13
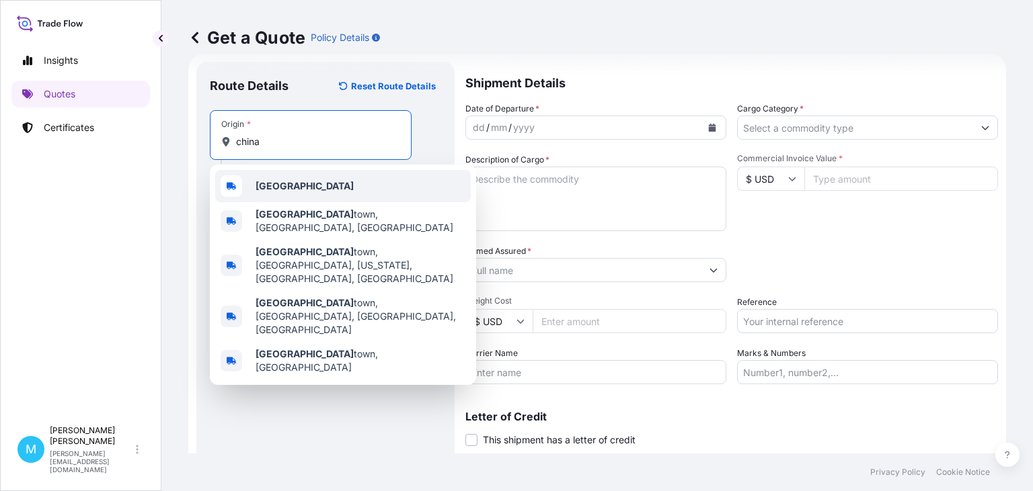
click at [261, 191] on b "[GEOGRAPHIC_DATA]" at bounding box center [304, 185] width 98 height 11
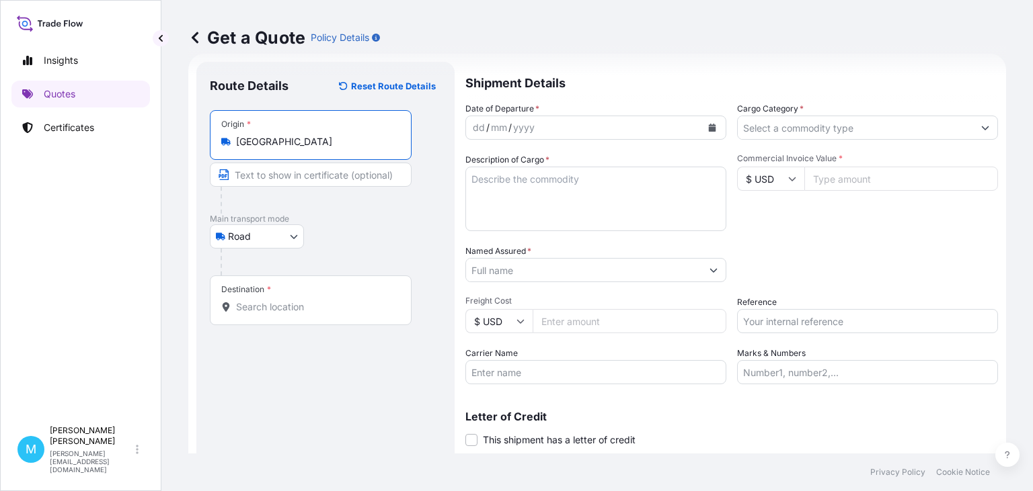
type input "[GEOGRAPHIC_DATA]"
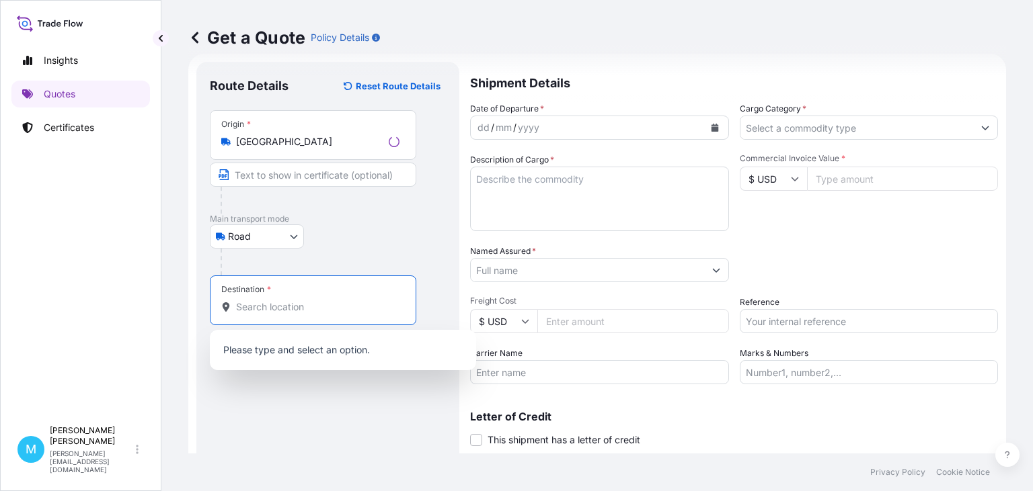
click at [252, 301] on input "Destination *" at bounding box center [317, 307] width 163 height 13
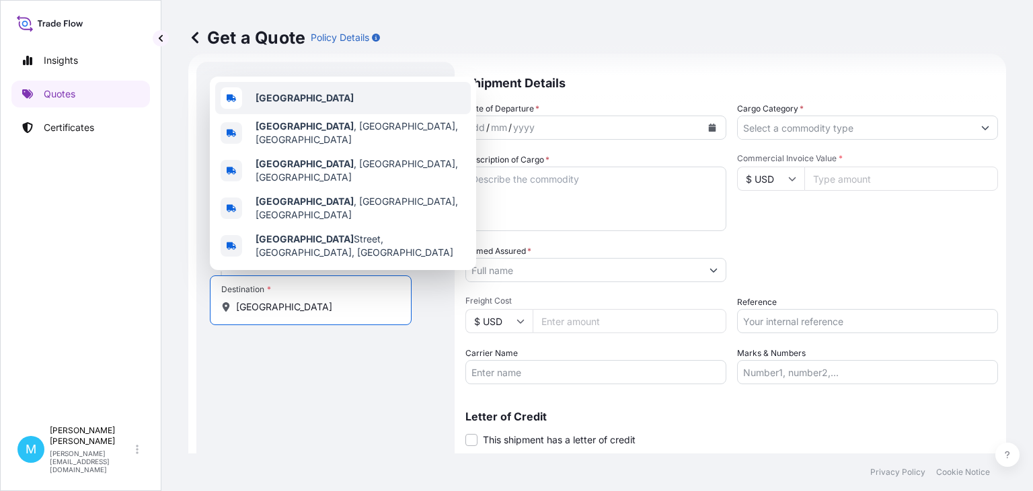
click at [304, 114] on div "[GEOGRAPHIC_DATA]" at bounding box center [342, 98] width 255 height 32
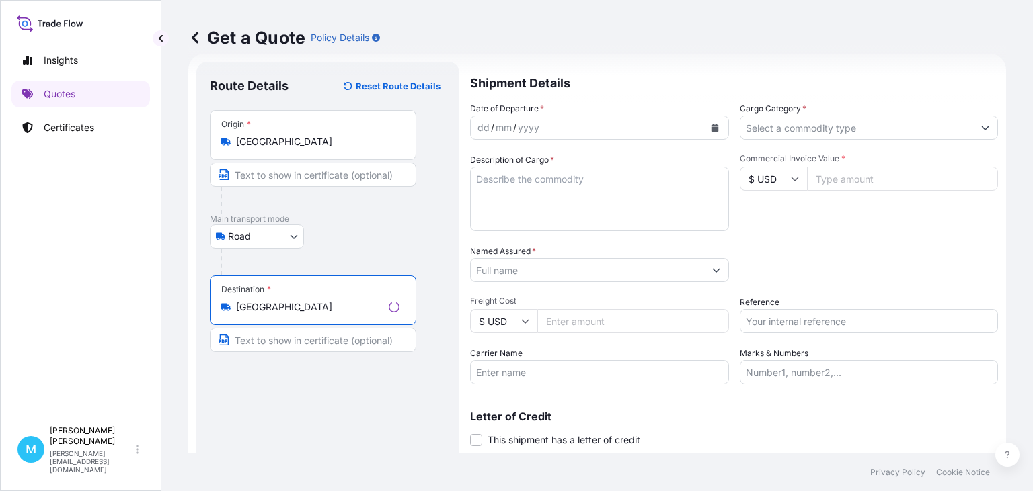
type input "[GEOGRAPHIC_DATA]"
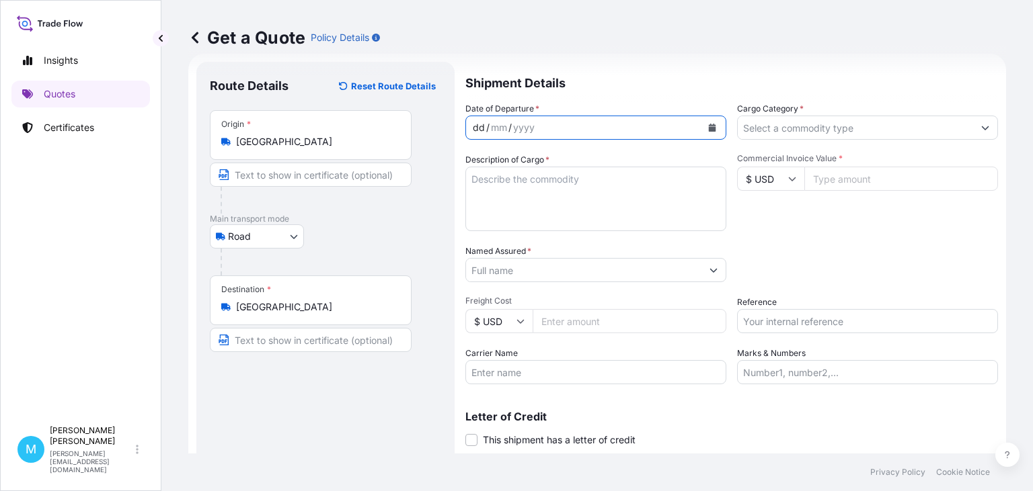
click at [601, 132] on div "dd / mm / yyyy" at bounding box center [583, 128] width 235 height 24
click at [711, 127] on icon "Calendar" at bounding box center [712, 128] width 7 height 8
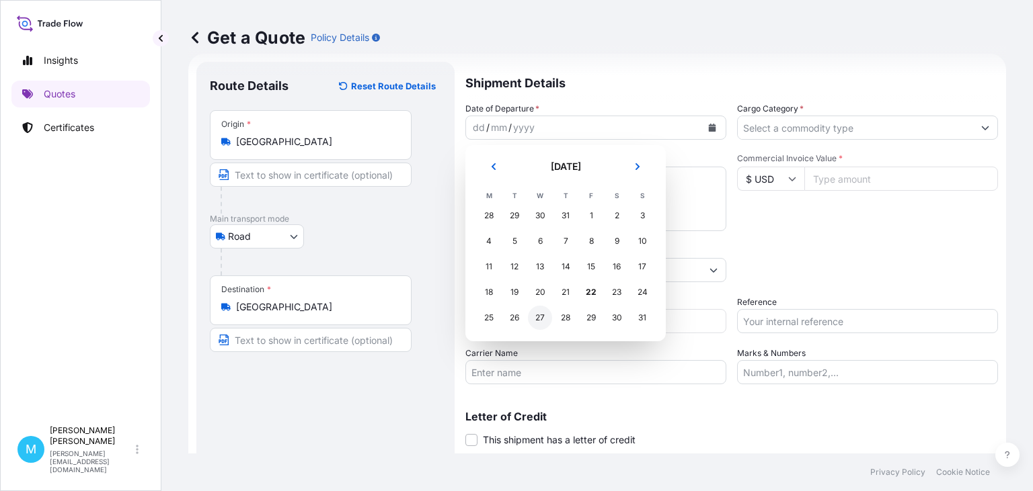
click at [549, 319] on div "27" at bounding box center [540, 318] width 24 height 24
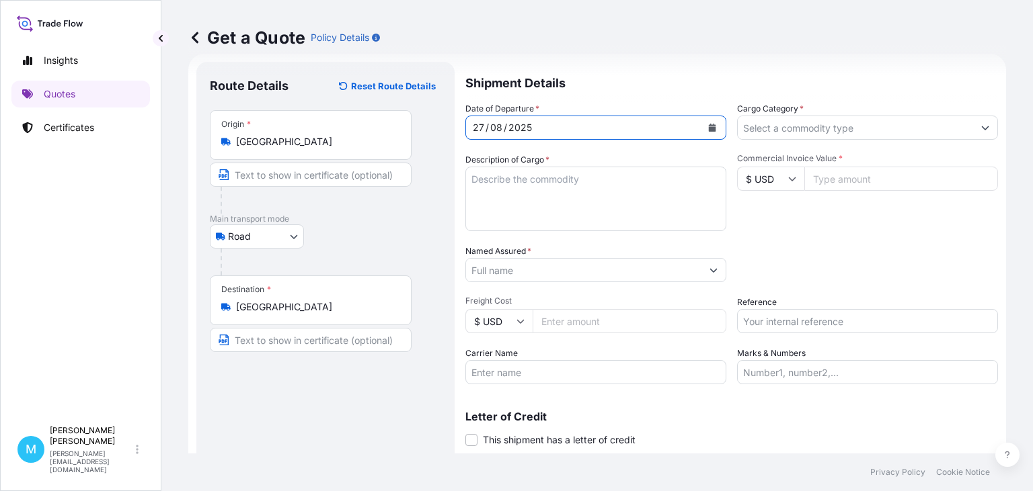
click at [514, 186] on textarea "Description of Cargo *" at bounding box center [595, 199] width 261 height 65
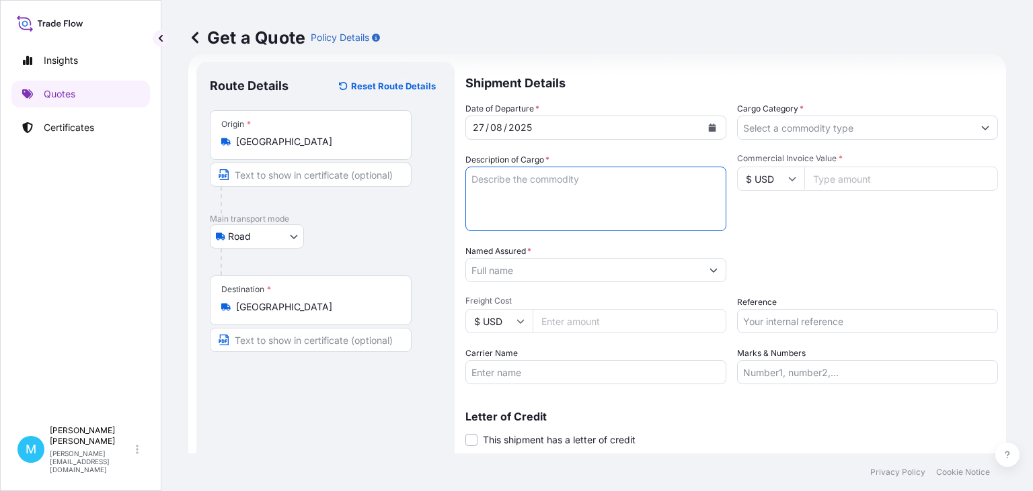
click at [563, 202] on textarea "Description of Cargo *" at bounding box center [595, 199] width 261 height 65
paste textarea "SSTU6001845"
type textarea "SSTU6001845"
click at [529, 274] on input "Named Assured *" at bounding box center [583, 270] width 235 height 24
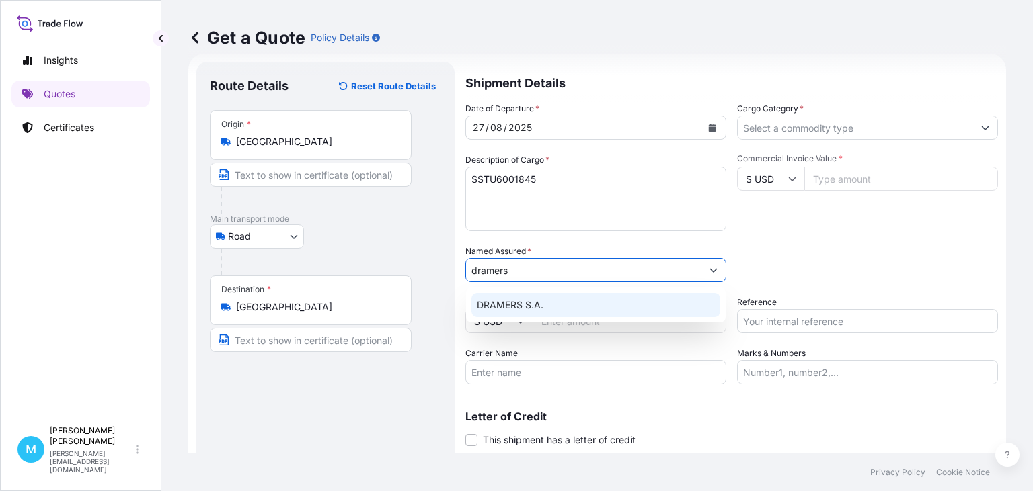
click at [543, 308] on div "DRAMERS S.A." at bounding box center [595, 305] width 249 height 24
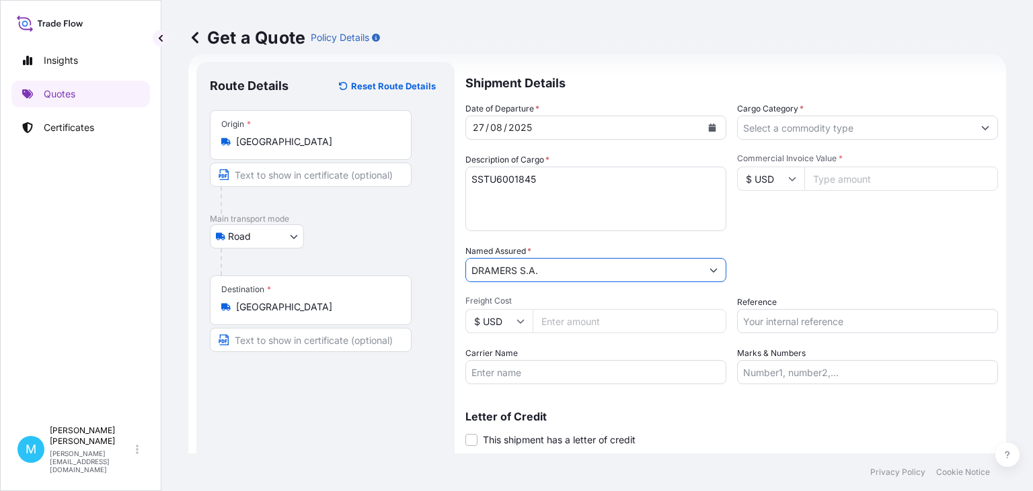
type input "DRAMERS S.A."
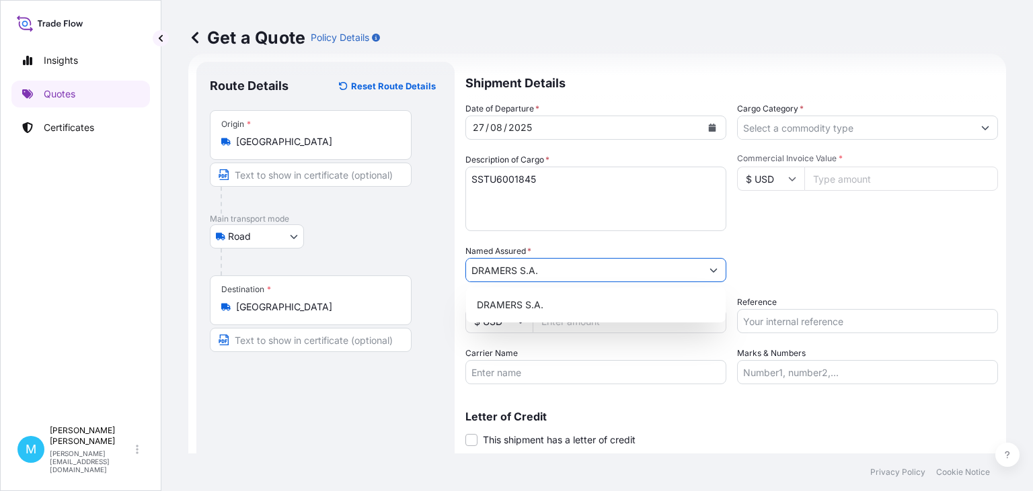
drag, startPoint x: 765, startPoint y: 116, endPoint x: 767, endPoint y: 125, distance: 9.0
click at [766, 120] on input "Cargo Category *" at bounding box center [855, 128] width 235 height 24
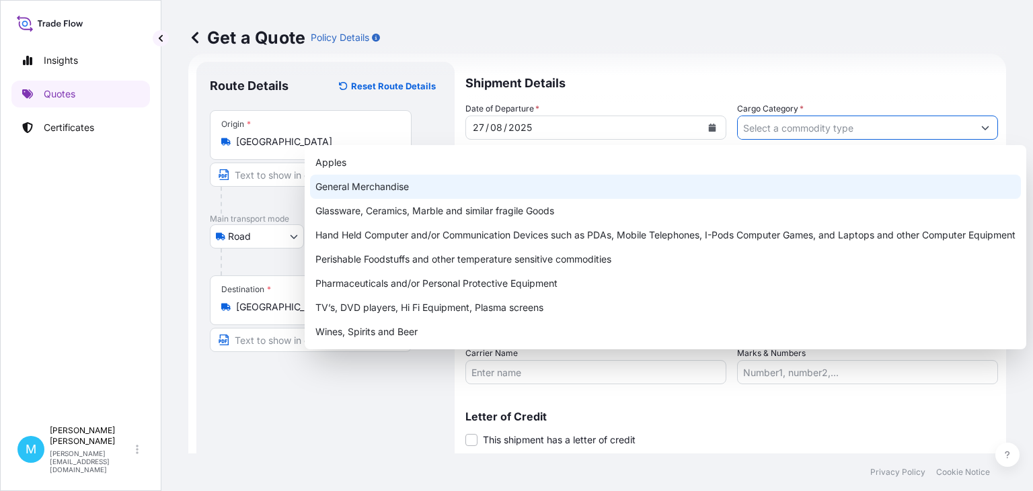
click at [415, 182] on div "General Merchandise" at bounding box center [665, 187] width 711 height 24
type input "General Merchandise"
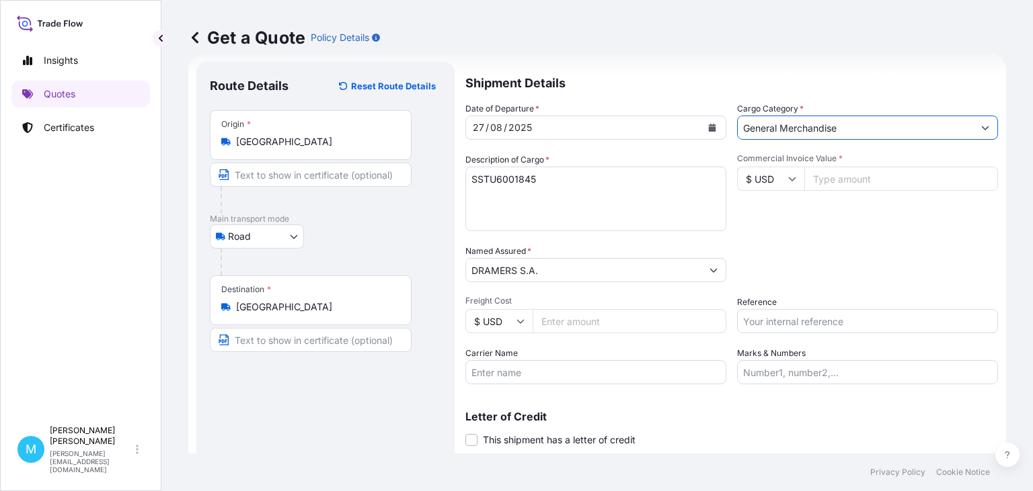
click at [826, 230] on div "Commercial Invoice Value * $ USD" at bounding box center [867, 192] width 261 height 78
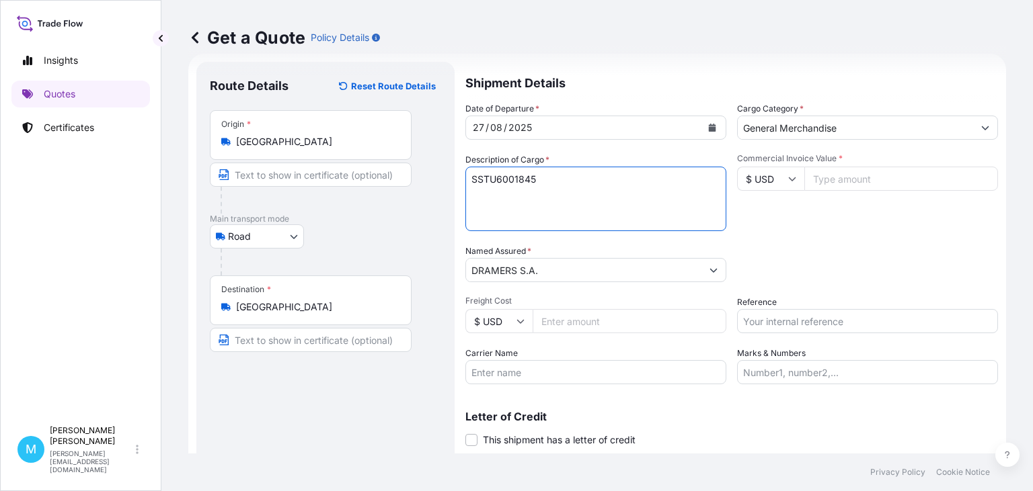
click at [604, 194] on textarea "SSTU6001845" at bounding box center [595, 199] width 261 height 65
paste textarea "AEROSOL VALV"
type textarea "SSTU6001845 AEROSOL VALVE"
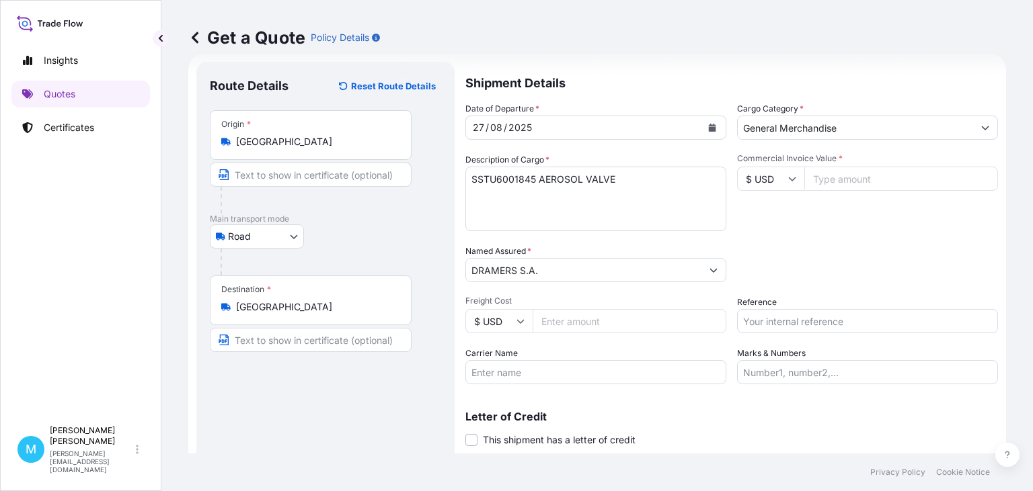
click at [805, 323] on input "Reference" at bounding box center [867, 321] width 261 height 24
click at [842, 173] on input "Commercial Invoice Value *" at bounding box center [901, 179] width 194 height 24
click at [820, 182] on input "Commercial Invoice Value *" at bounding box center [901, 179] width 194 height 24
click at [828, 175] on input "Commercial Invoice Value *" at bounding box center [901, 179] width 194 height 24
type input "95256"
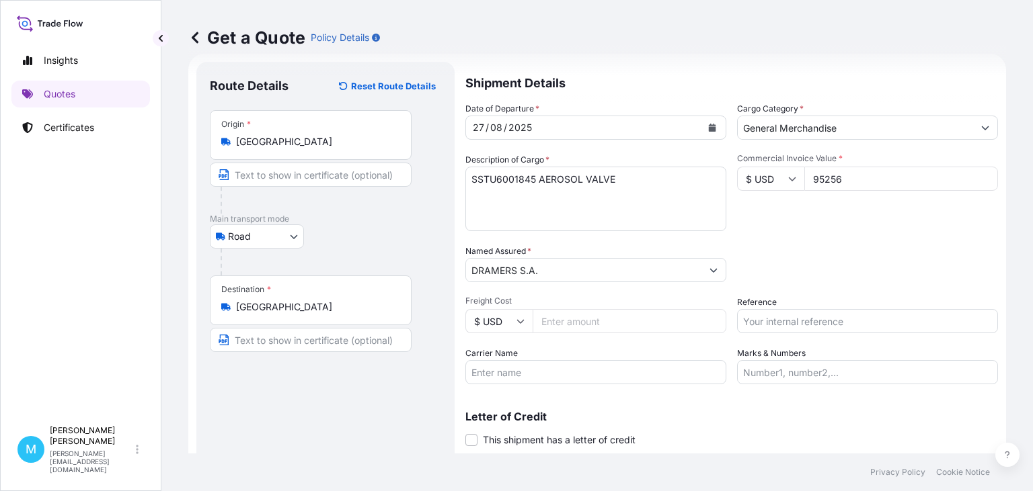
click at [811, 325] on input "Reference" at bounding box center [867, 321] width 261 height 24
click at [781, 317] on input "Reference" at bounding box center [867, 321] width 261 height 24
paste input "S02030589"
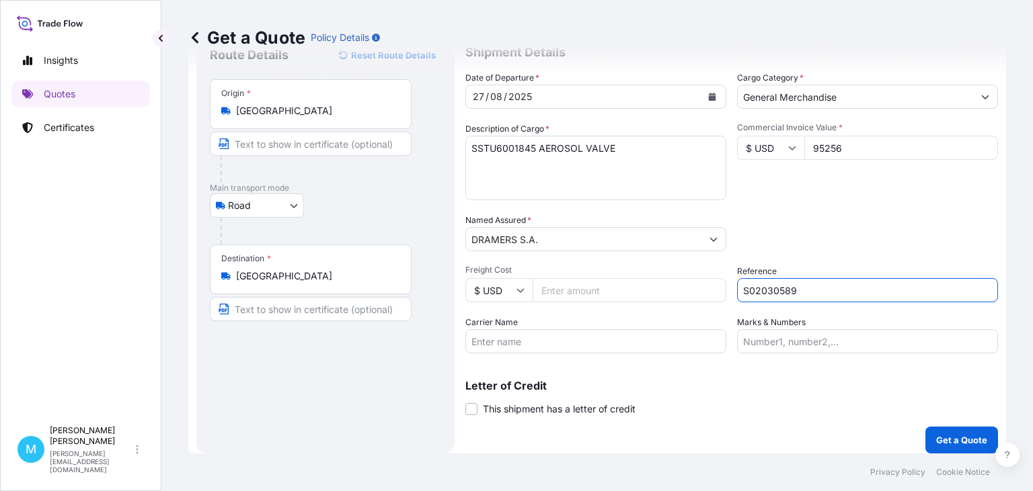
scroll to position [61, 0]
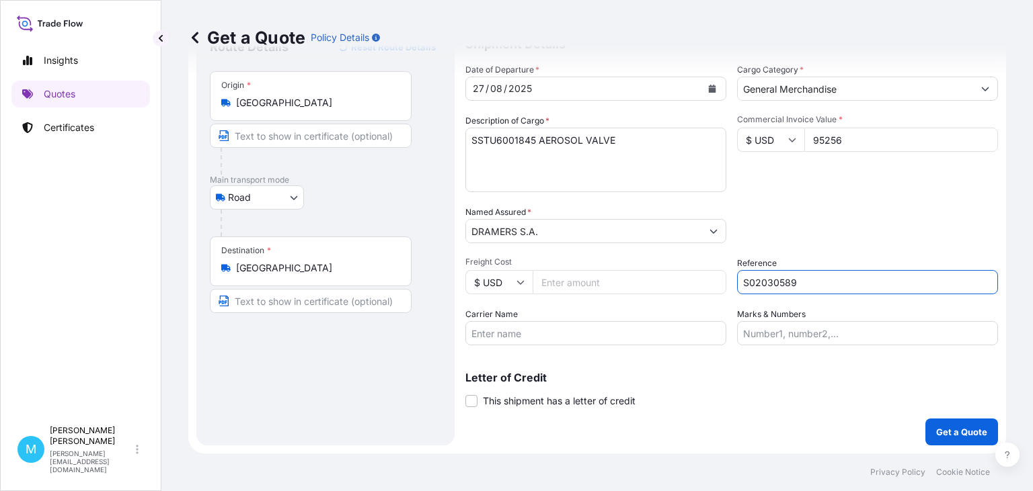
click at [744, 280] on input "S02030589" at bounding box center [867, 282] width 261 height 24
type input "RAIL S02030589"
click at [957, 431] on p "Get a Quote" at bounding box center [961, 432] width 51 height 13
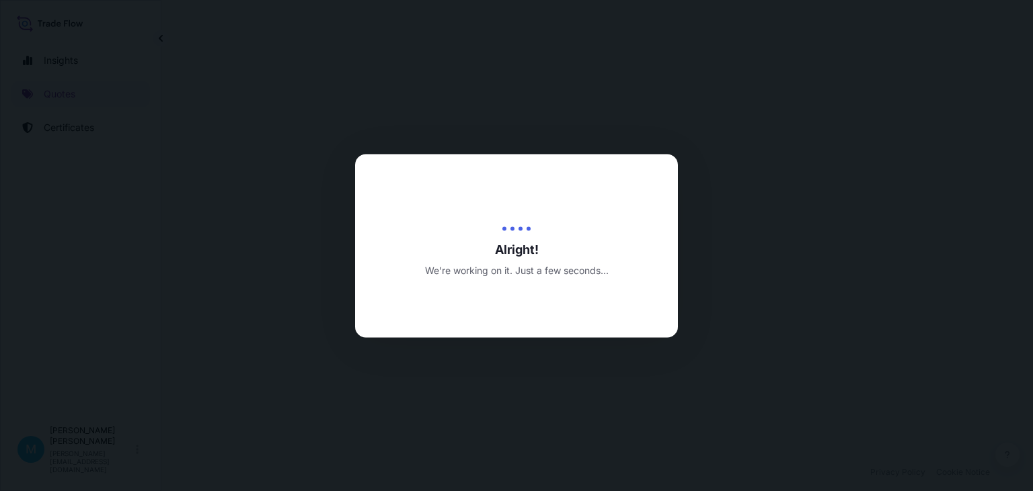
select select "Road"
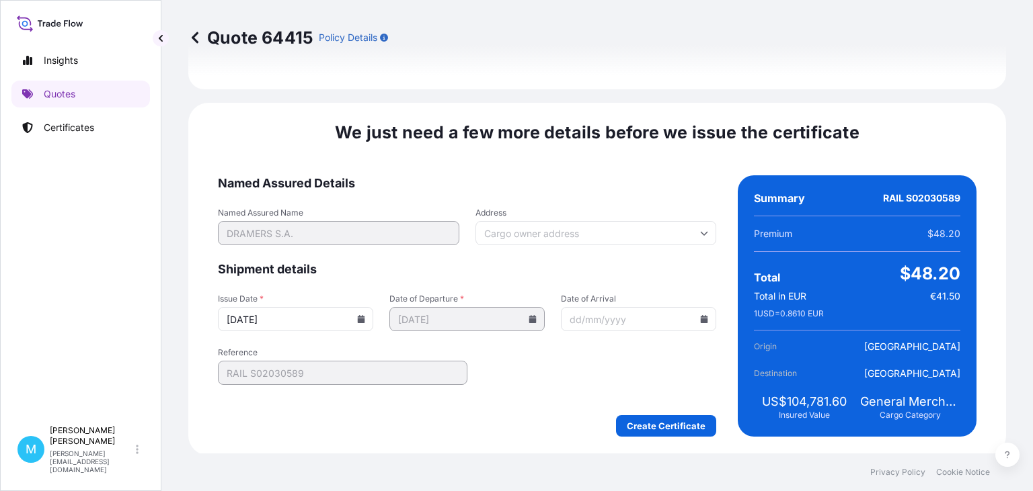
scroll to position [1559, 0]
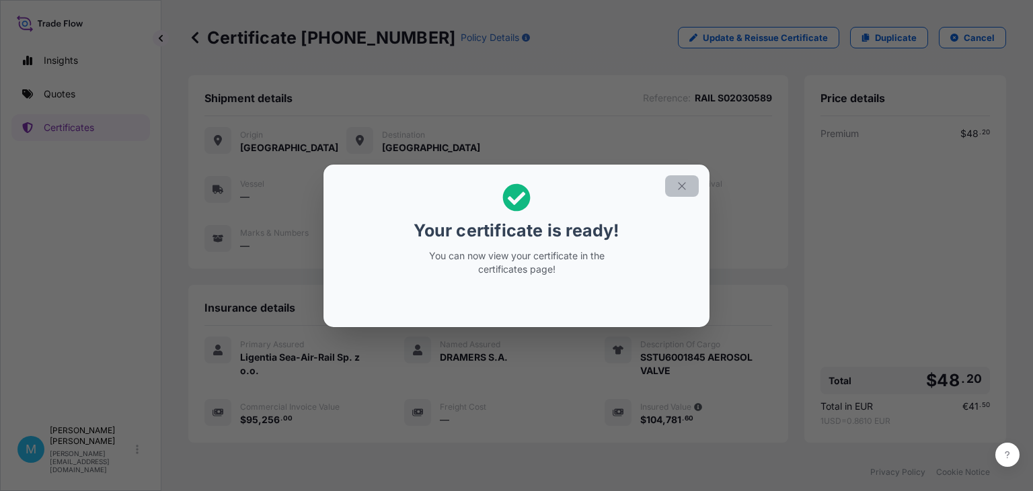
click at [681, 184] on icon "button" at bounding box center [682, 186] width 12 height 12
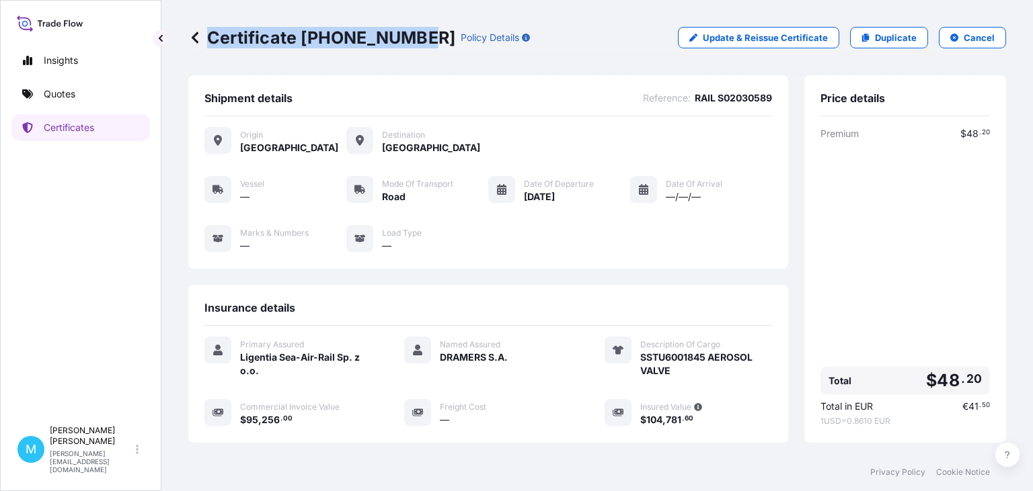
drag, startPoint x: 417, startPoint y: 37, endPoint x: 210, endPoint y: 38, distance: 207.1
click at [210, 38] on div "Certificate [PHONE_NUMBER] Policy Details" at bounding box center [359, 38] width 342 height 22
copy p "Certificate [PHONE_NUMBER]"
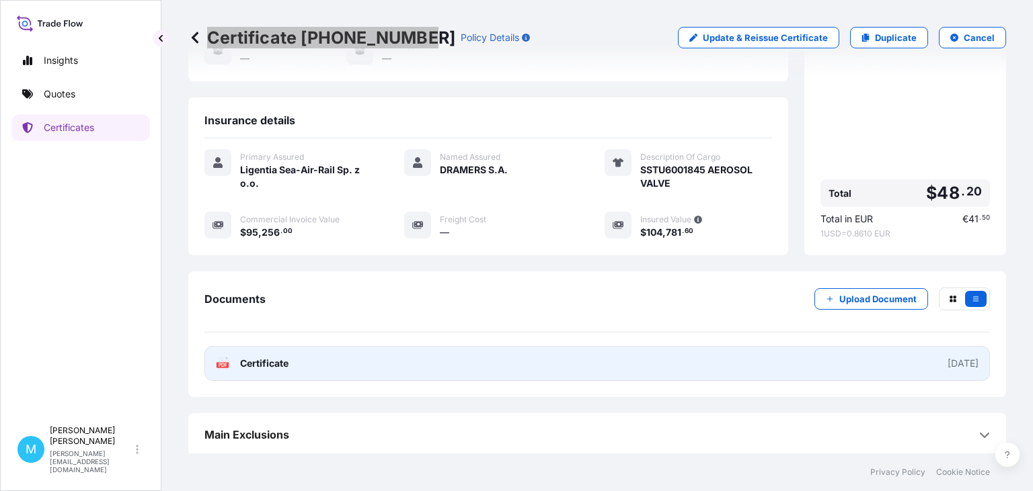
click at [518, 351] on link "PDF Certificate [DATE]" at bounding box center [596, 363] width 785 height 35
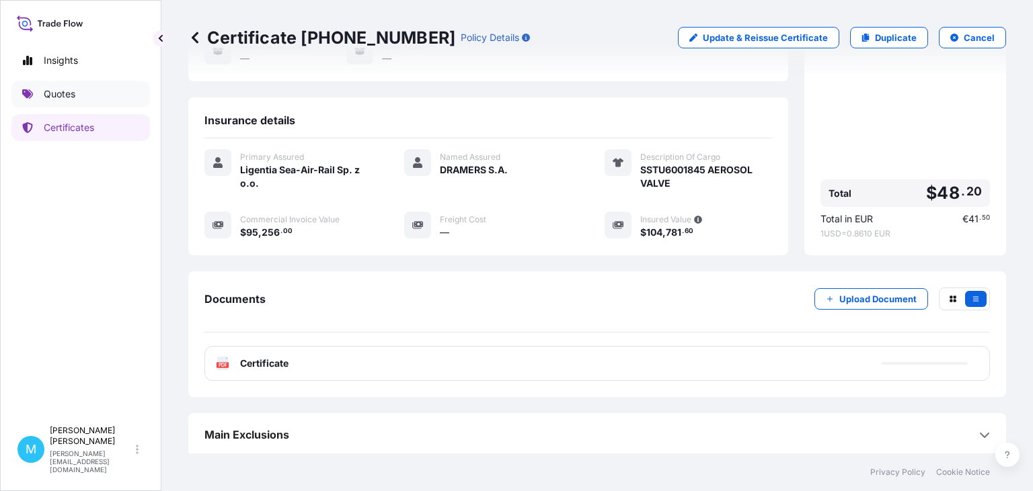
click at [80, 86] on link "Quotes" at bounding box center [80, 94] width 139 height 27
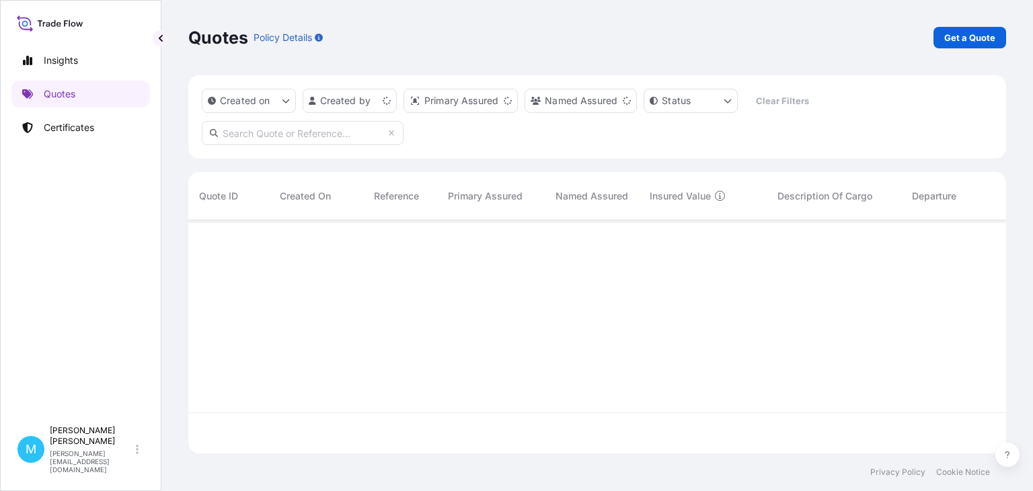
scroll to position [241, 818]
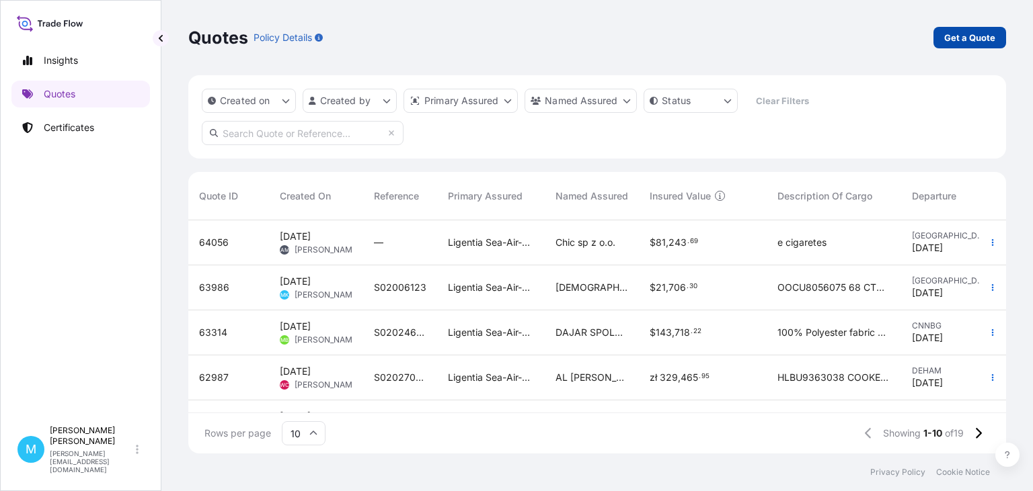
click at [978, 44] on link "Get a Quote" at bounding box center [969, 38] width 73 height 22
select select "Sea"
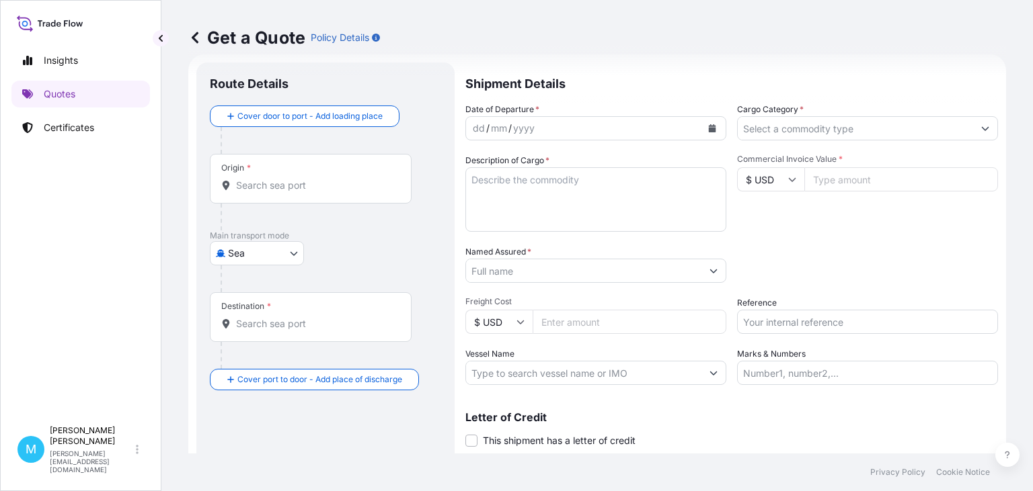
scroll to position [22, 0]
click at [303, 186] on input "Origin *" at bounding box center [315, 184] width 159 height 13
